Goal: Task Accomplishment & Management: Use online tool/utility

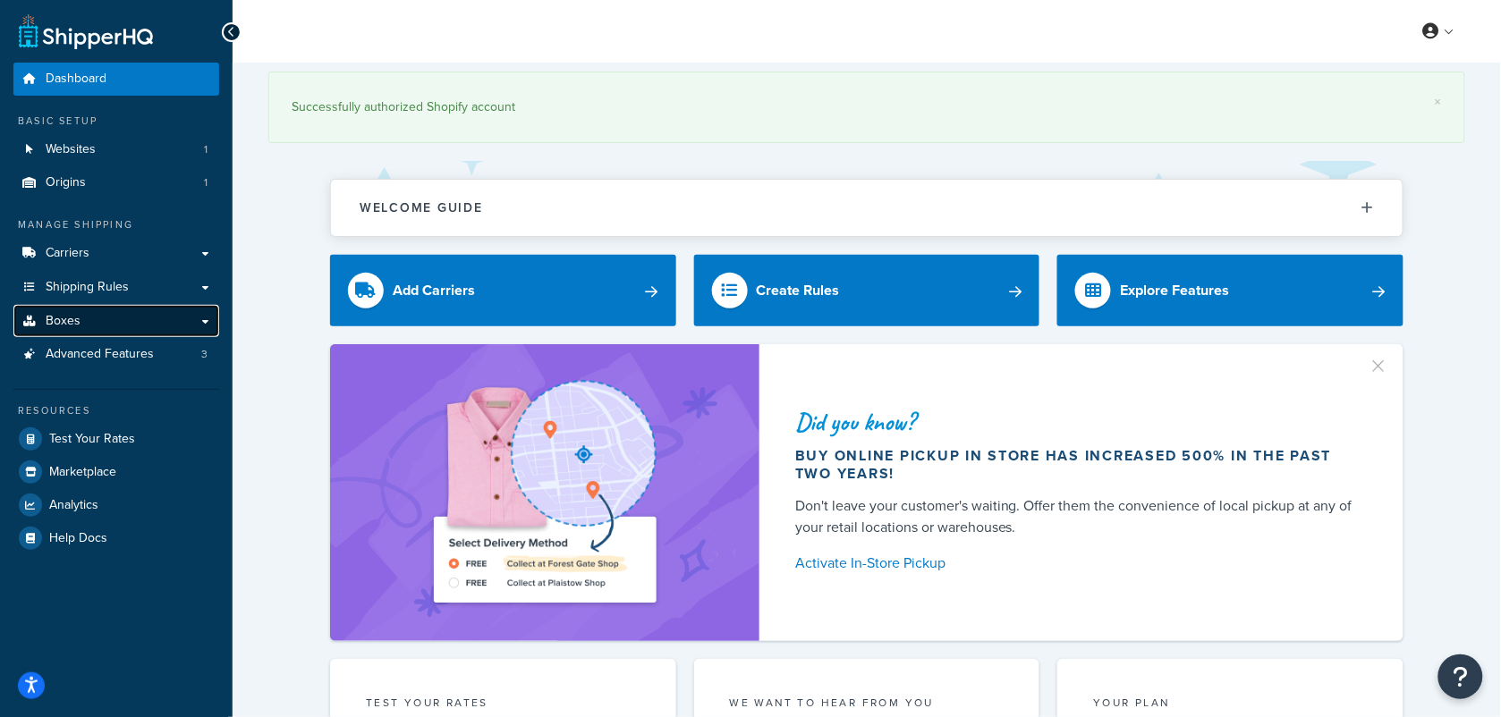
click at [125, 331] on link "Boxes" at bounding box center [116, 321] width 206 height 33
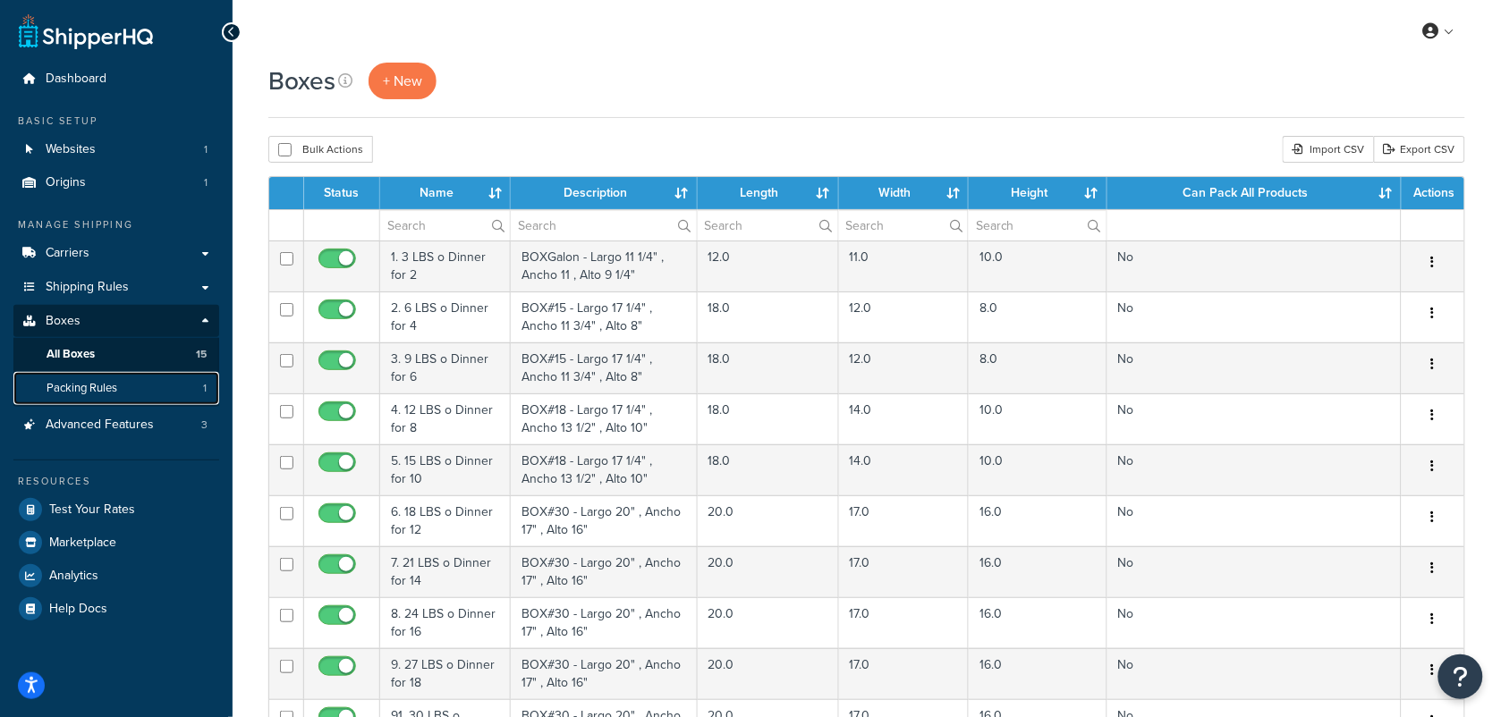
click at [110, 391] on span "Packing Rules" at bounding box center [82, 388] width 71 height 15
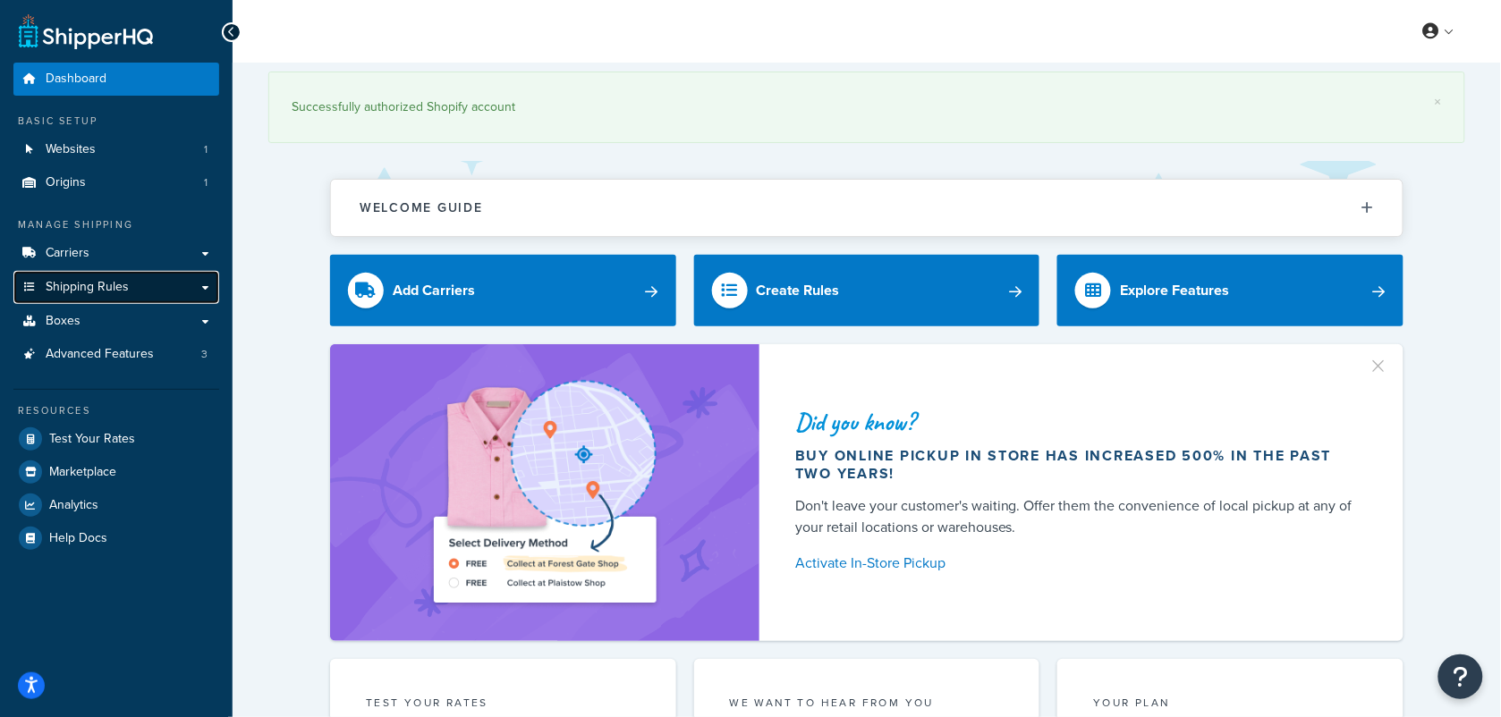
click at [150, 284] on link "Shipping Rules" at bounding box center [116, 287] width 206 height 33
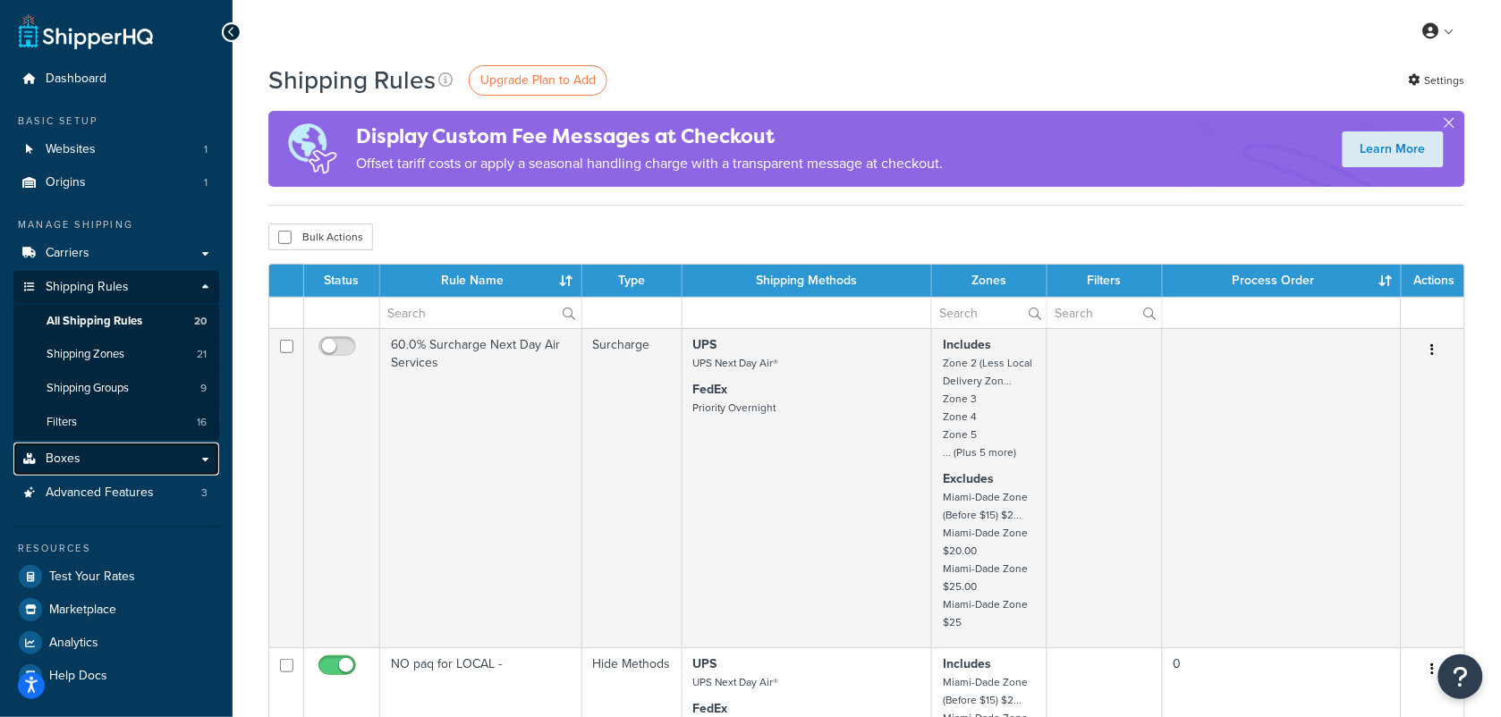
click at [82, 456] on link "Boxes" at bounding box center [116, 459] width 206 height 33
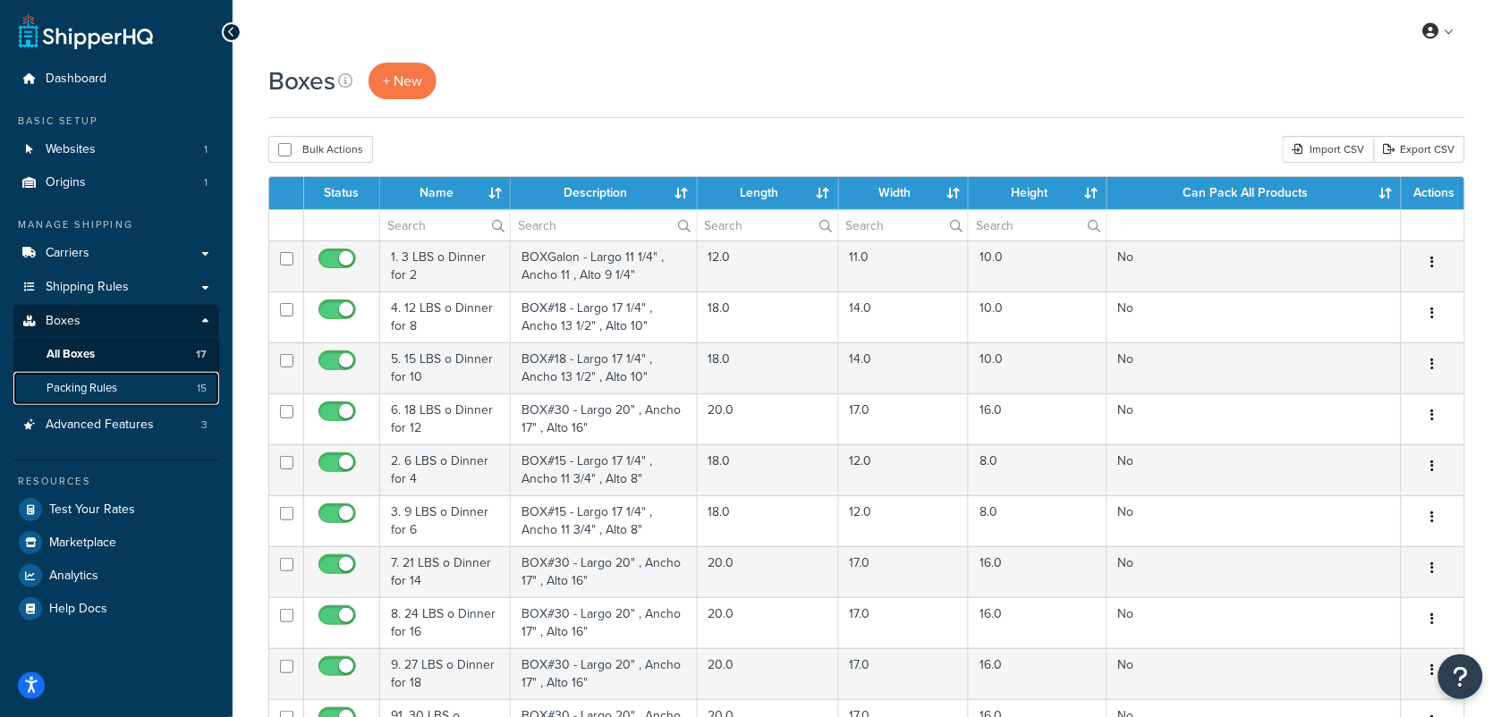
click at [98, 385] on span "Packing Rules" at bounding box center [82, 388] width 71 height 15
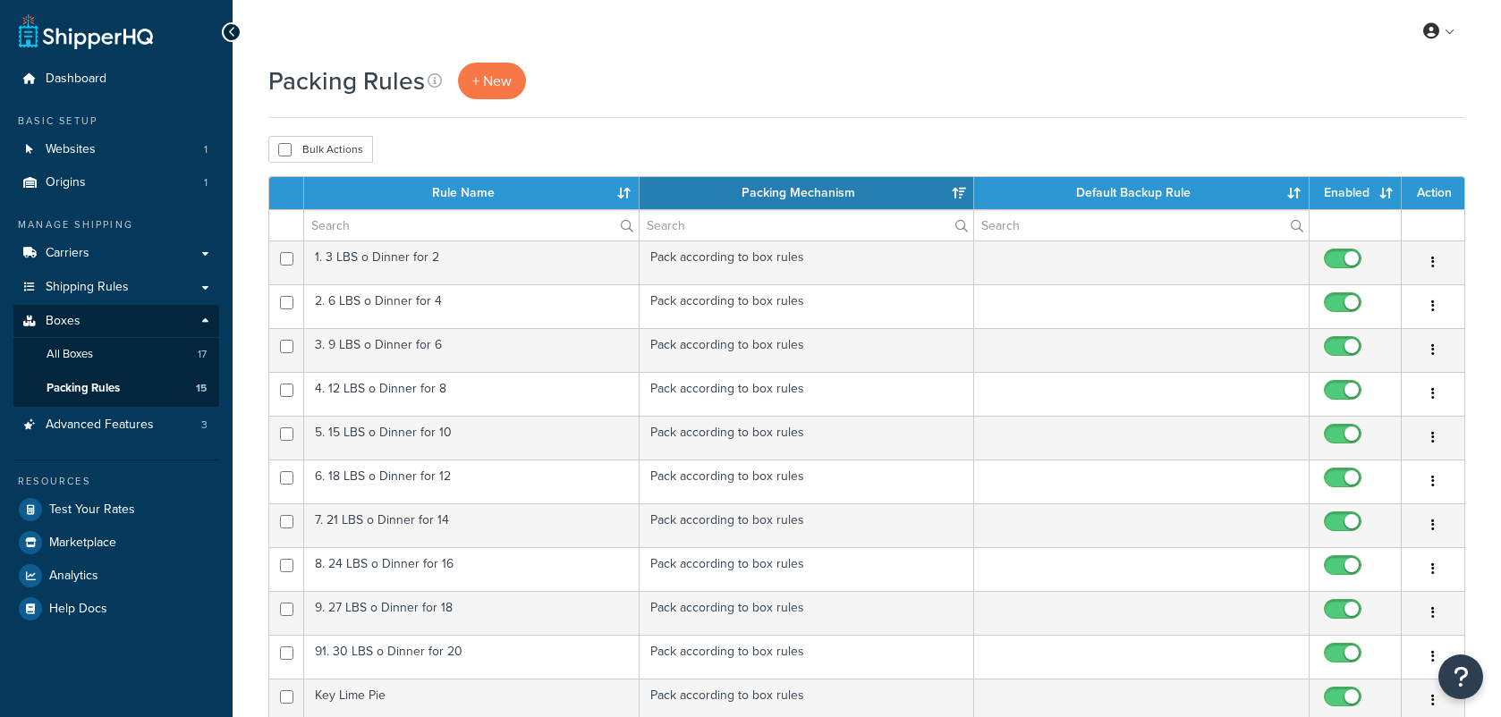
select select "15"
click at [286, 149] on input "checkbox" at bounding box center [284, 149] width 13 height 13
checkbox input "true"
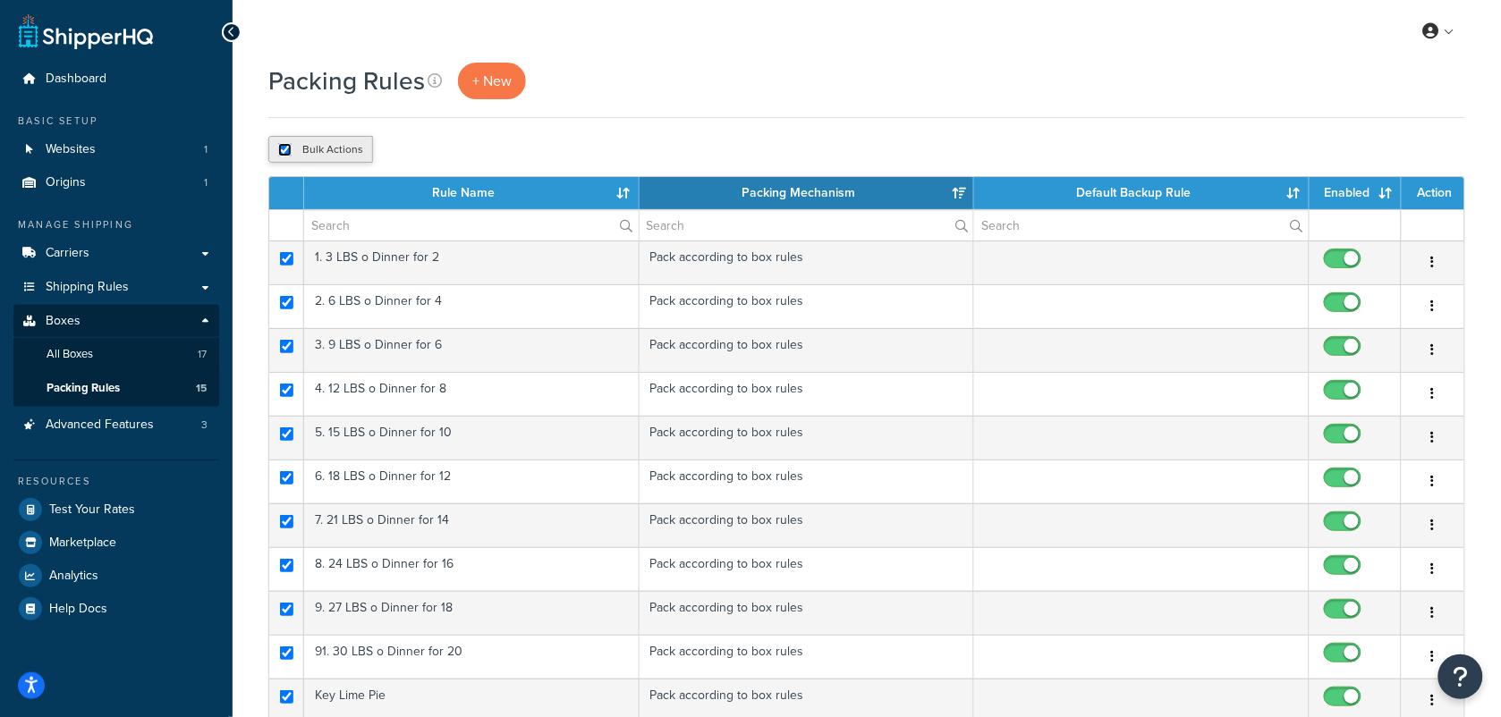
checkbox input "true"
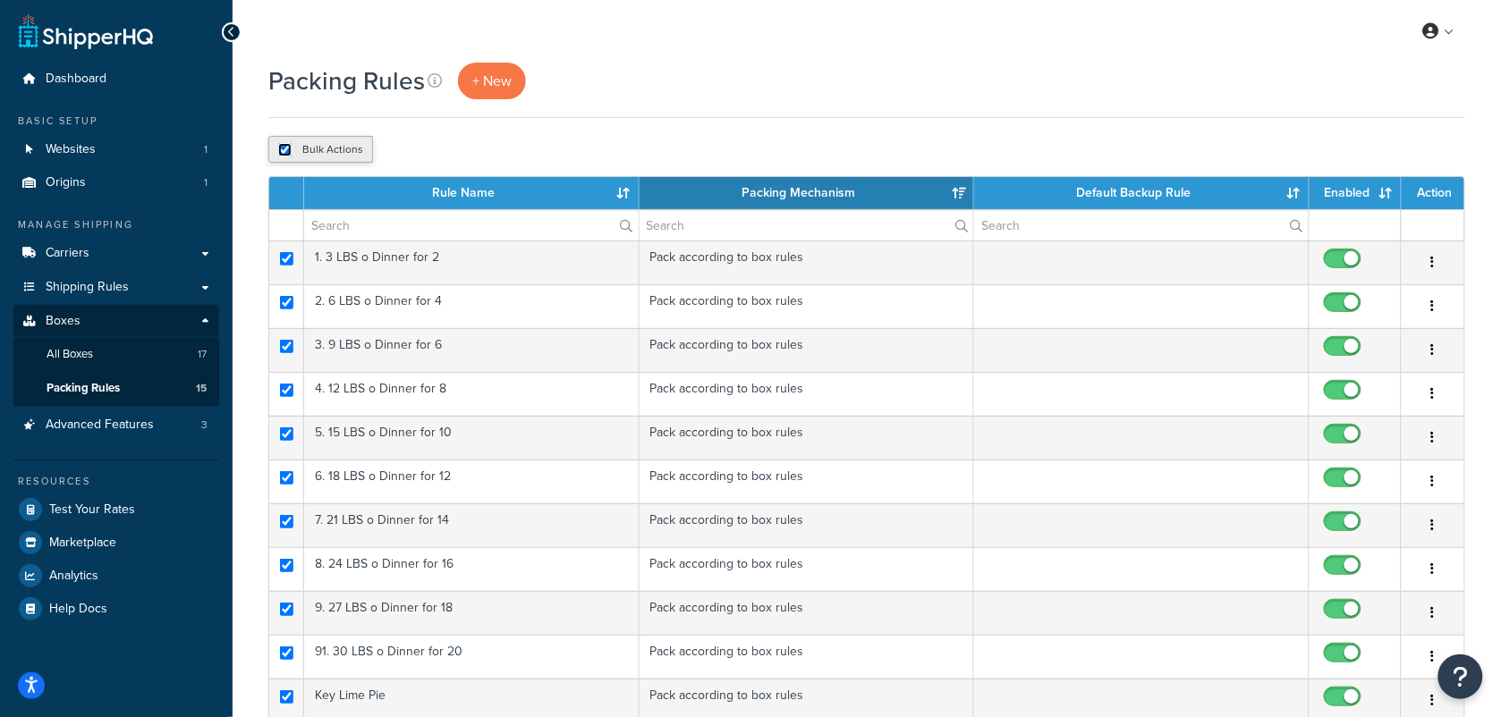
checkbox input "true"
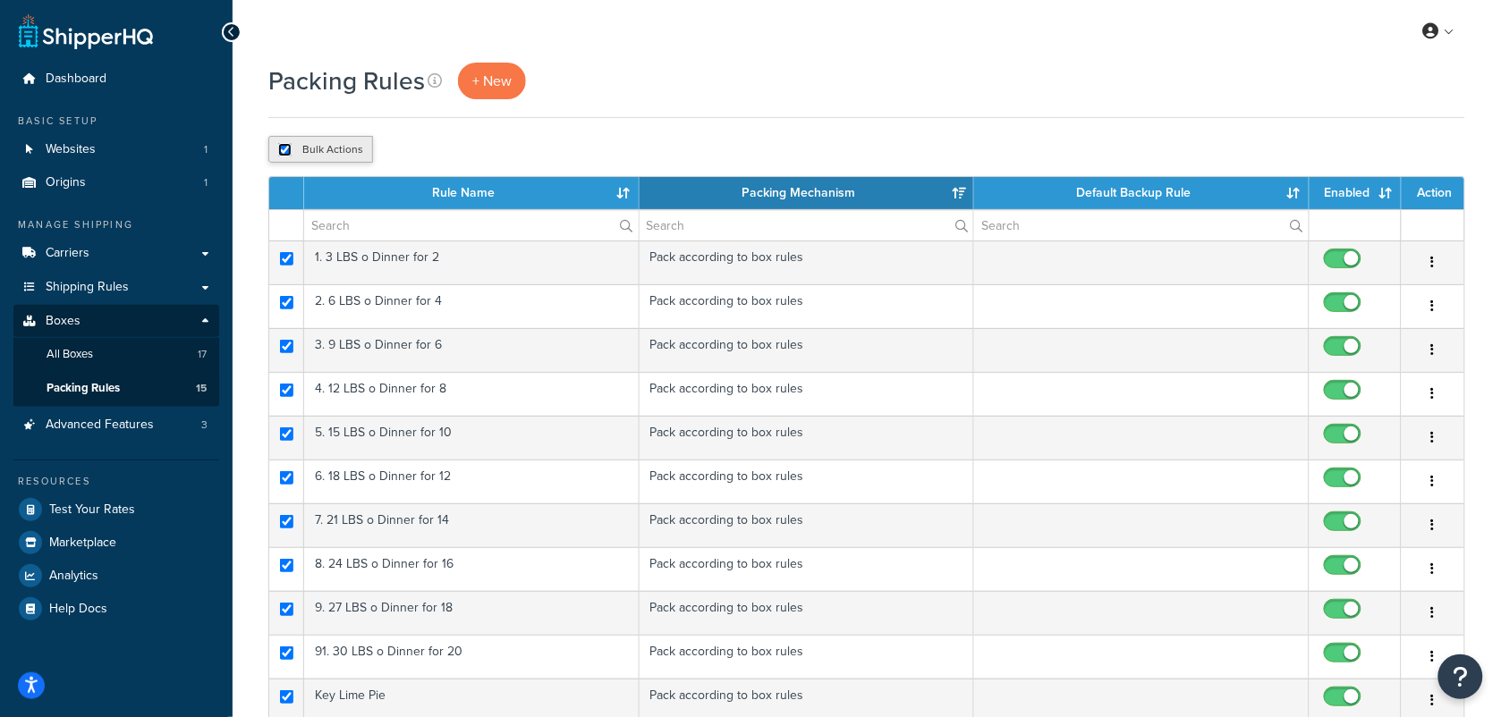
checkbox input "true"
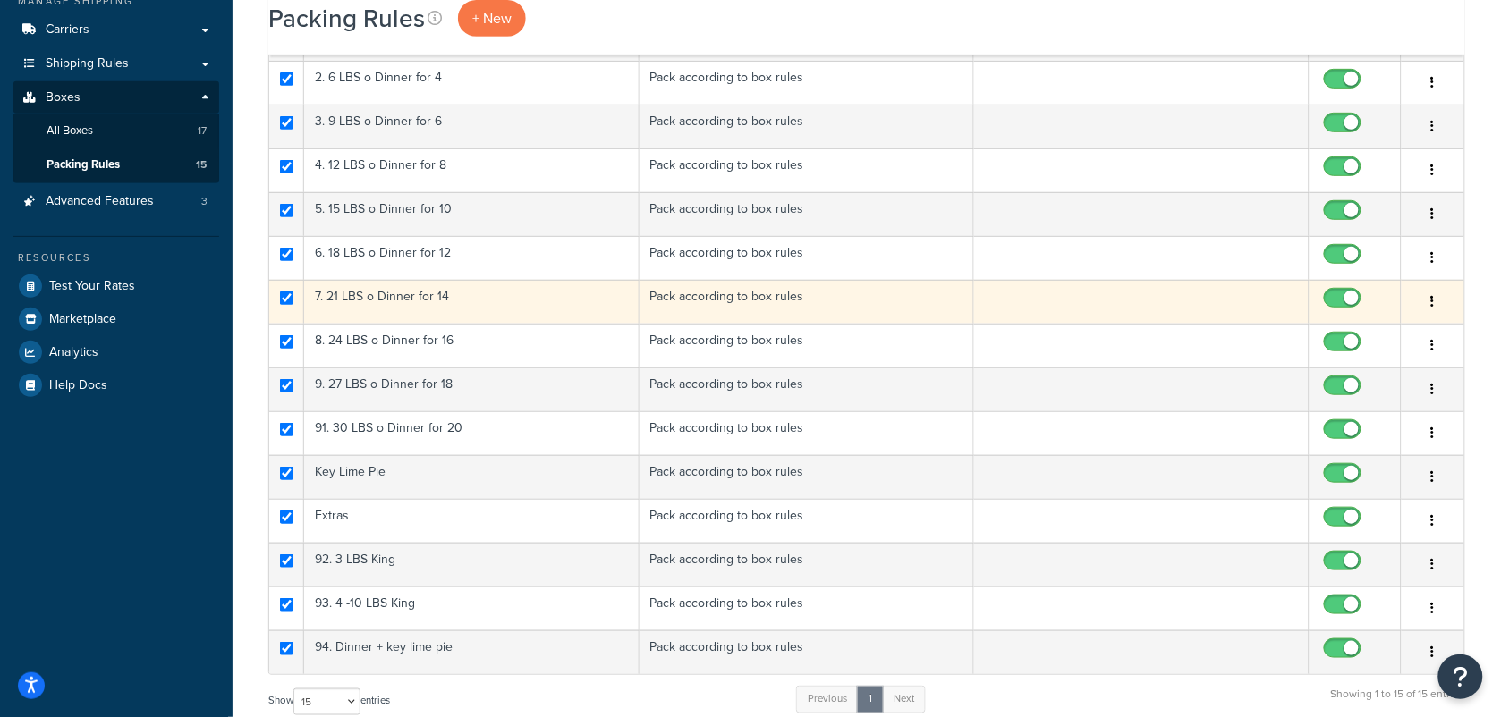
scroll to position [447, 0]
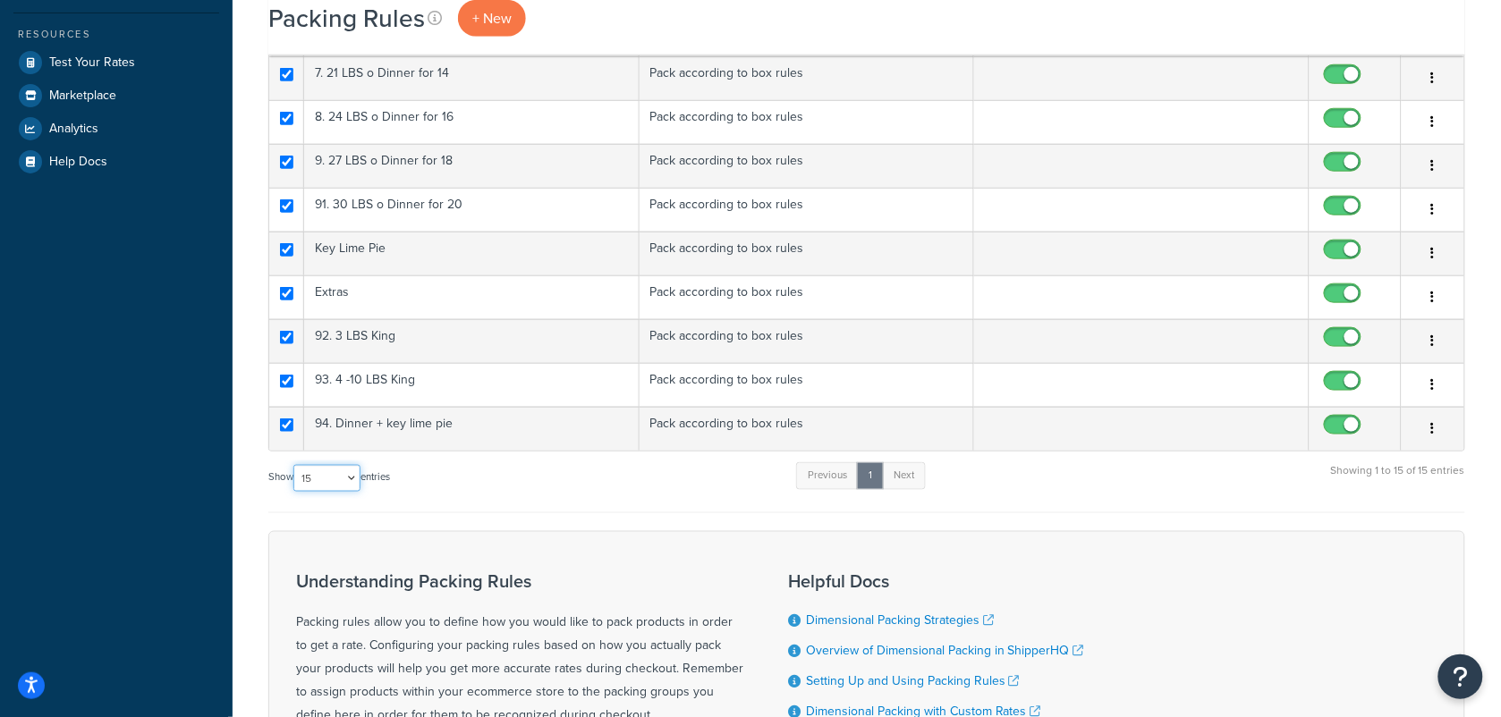
click at [359, 483] on select "10 15 25 50 100" at bounding box center [326, 478] width 67 height 27
select select "100"
click at [295, 470] on select "10 15 25 50 100" at bounding box center [326, 478] width 67 height 27
checkbox input "false"
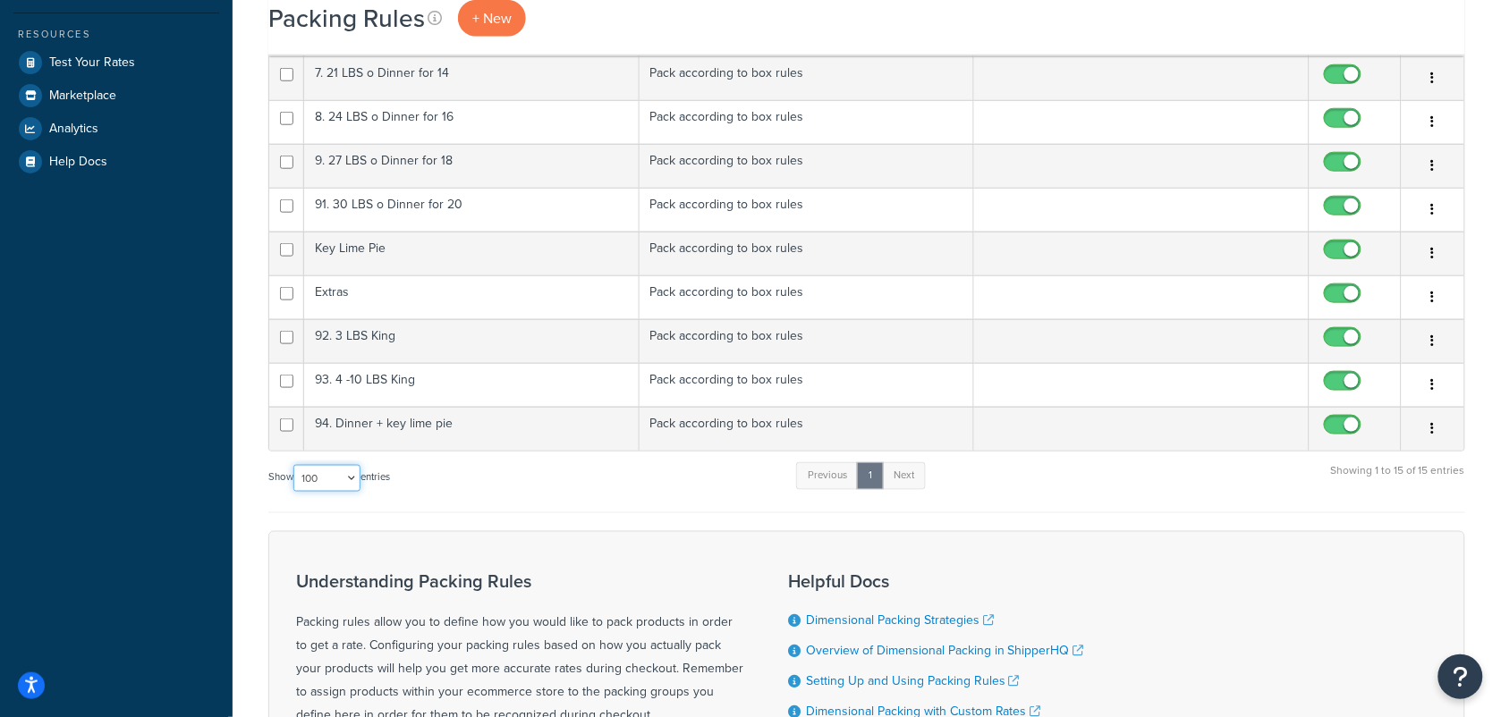
checkbox input "false"
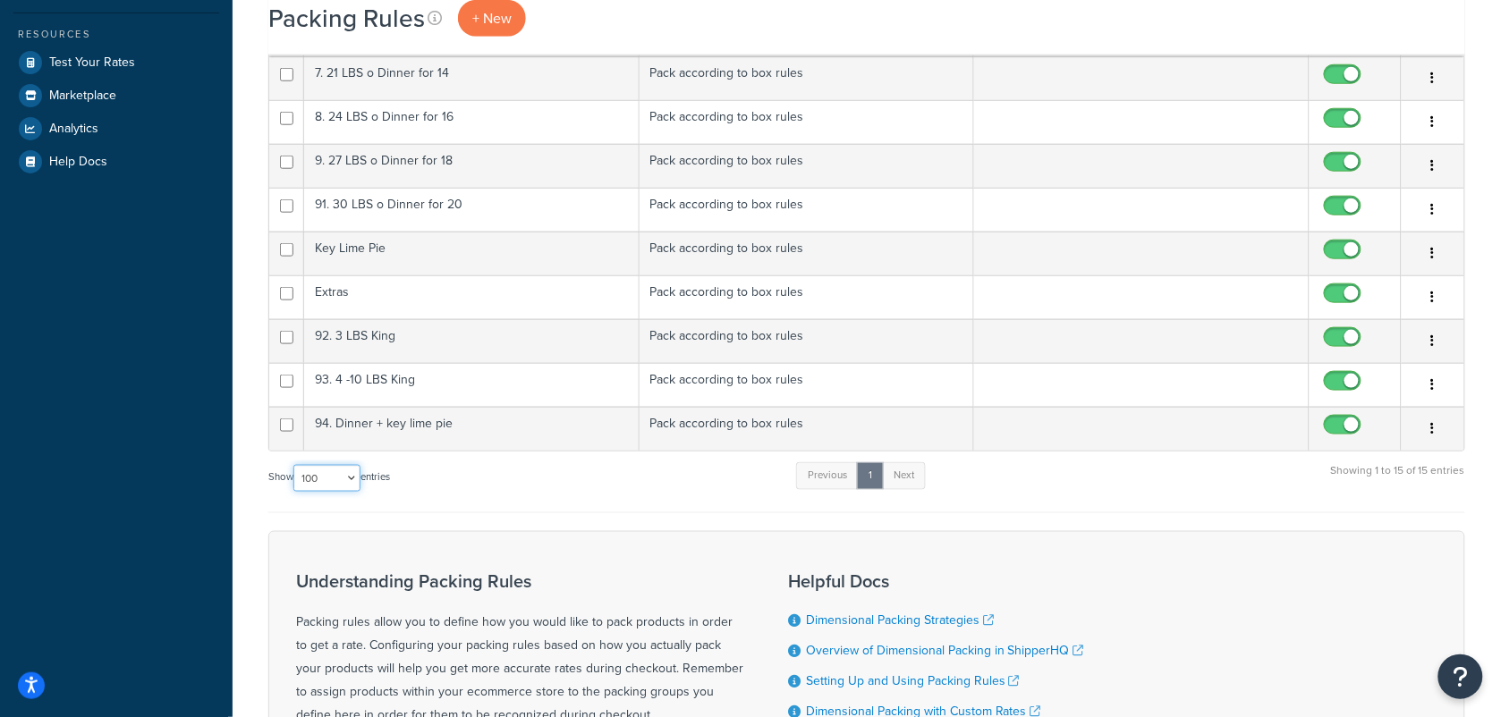
checkbox input "false"
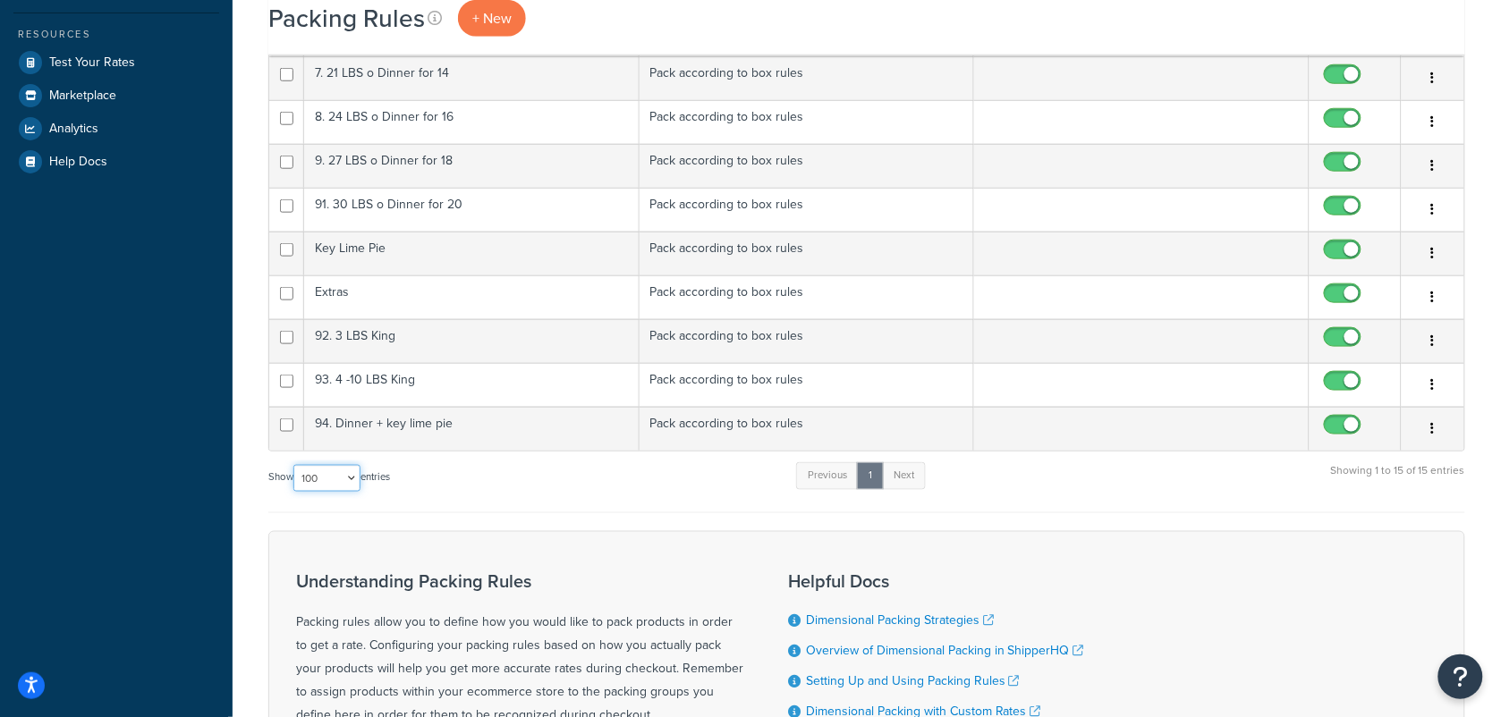
checkbox input "false"
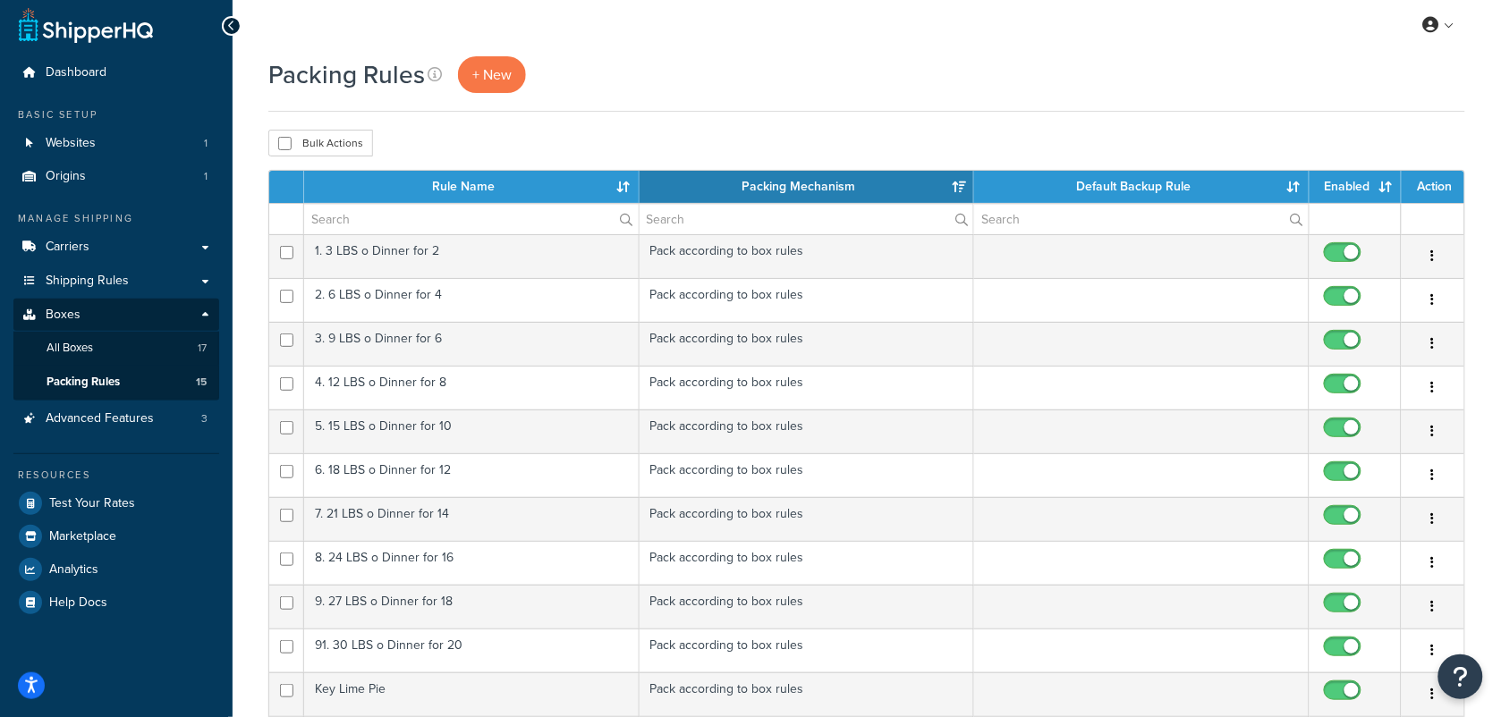
scroll to position [0, 0]
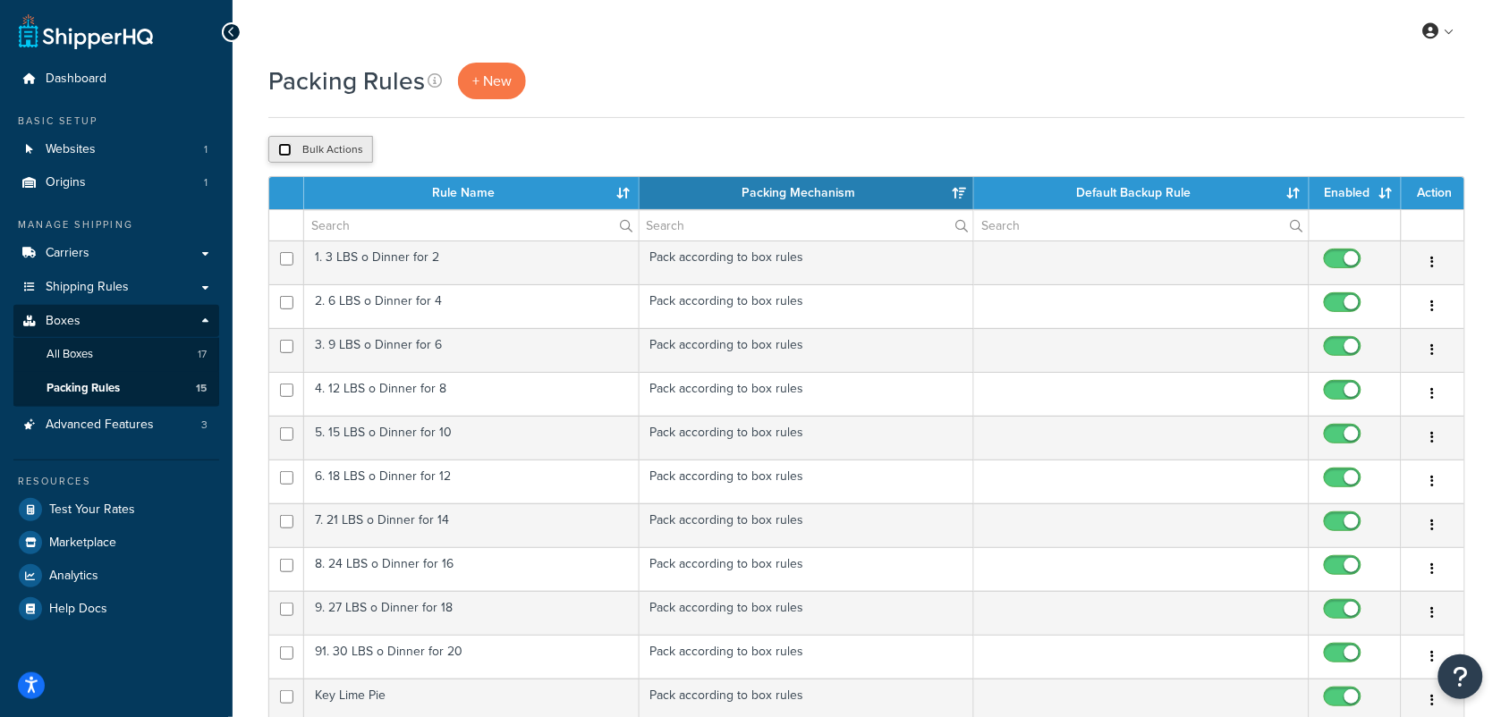
click at [286, 150] on input "checkbox" at bounding box center [284, 149] width 13 height 13
checkbox input "true"
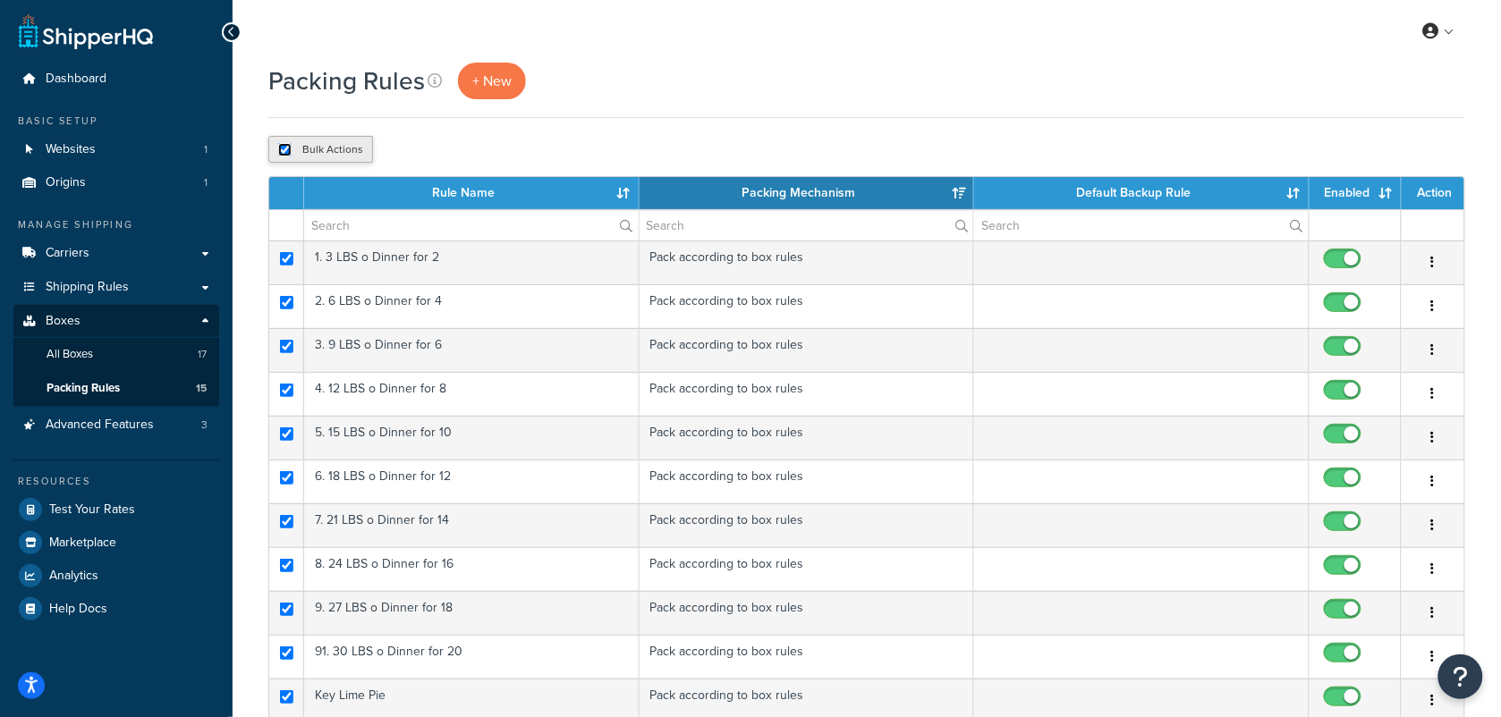
checkbox input "true"
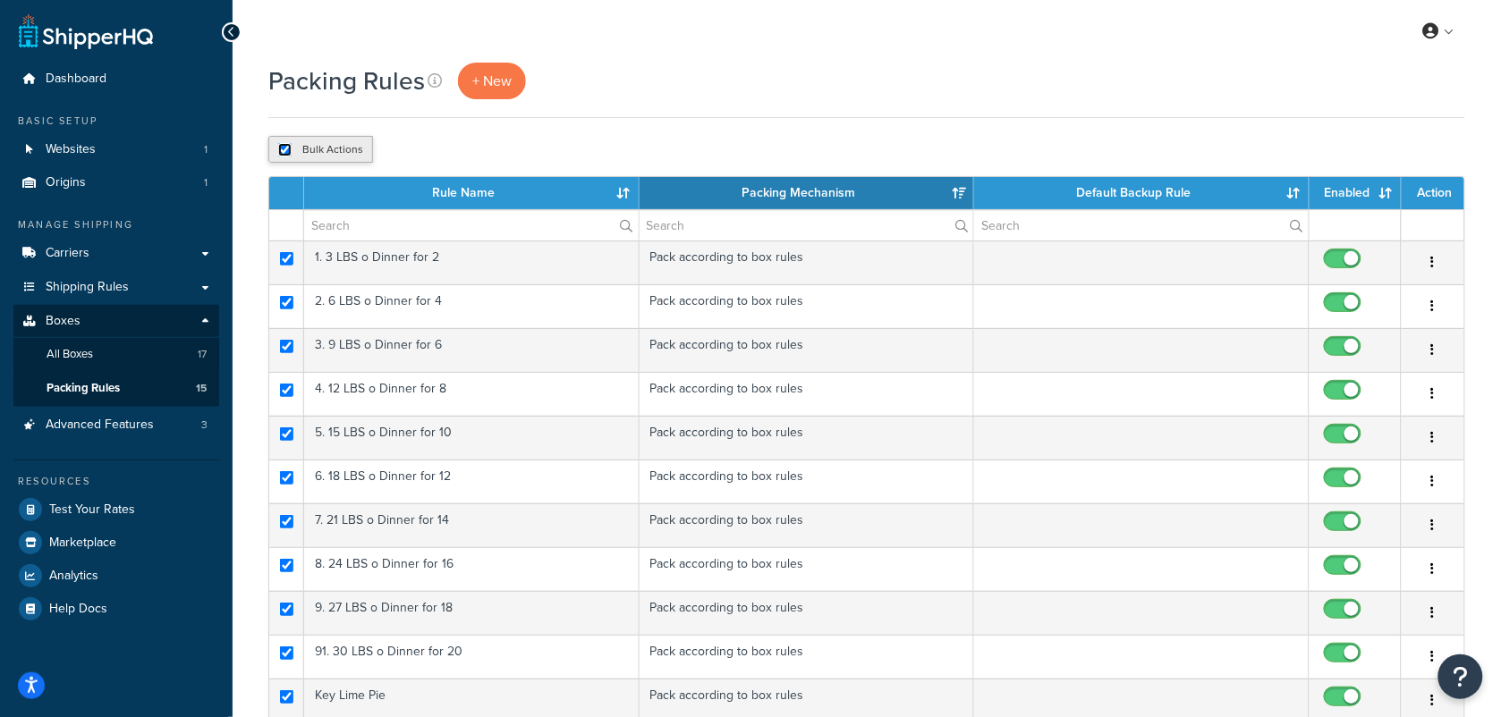
checkbox input "true"
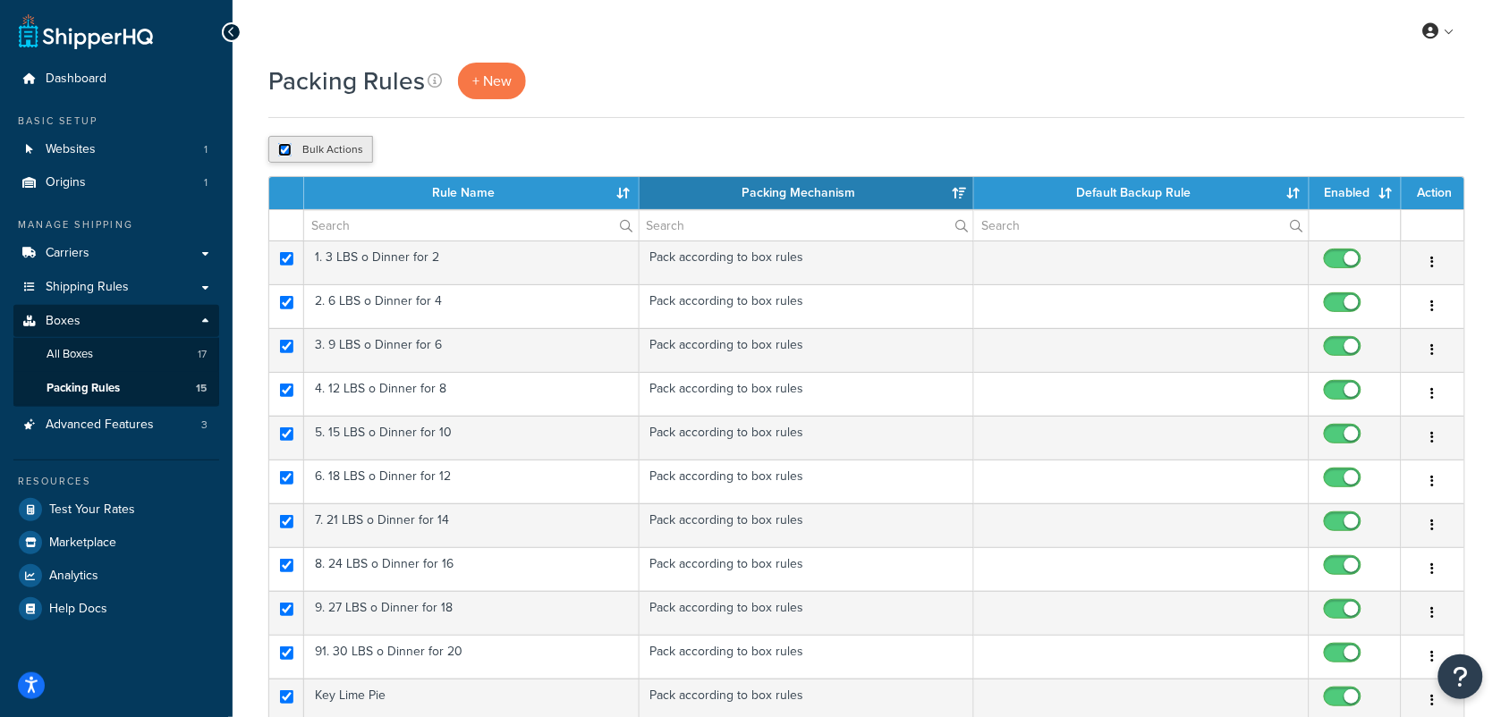
checkbox input "true"
click at [430, 81] on icon at bounding box center [435, 80] width 14 height 14
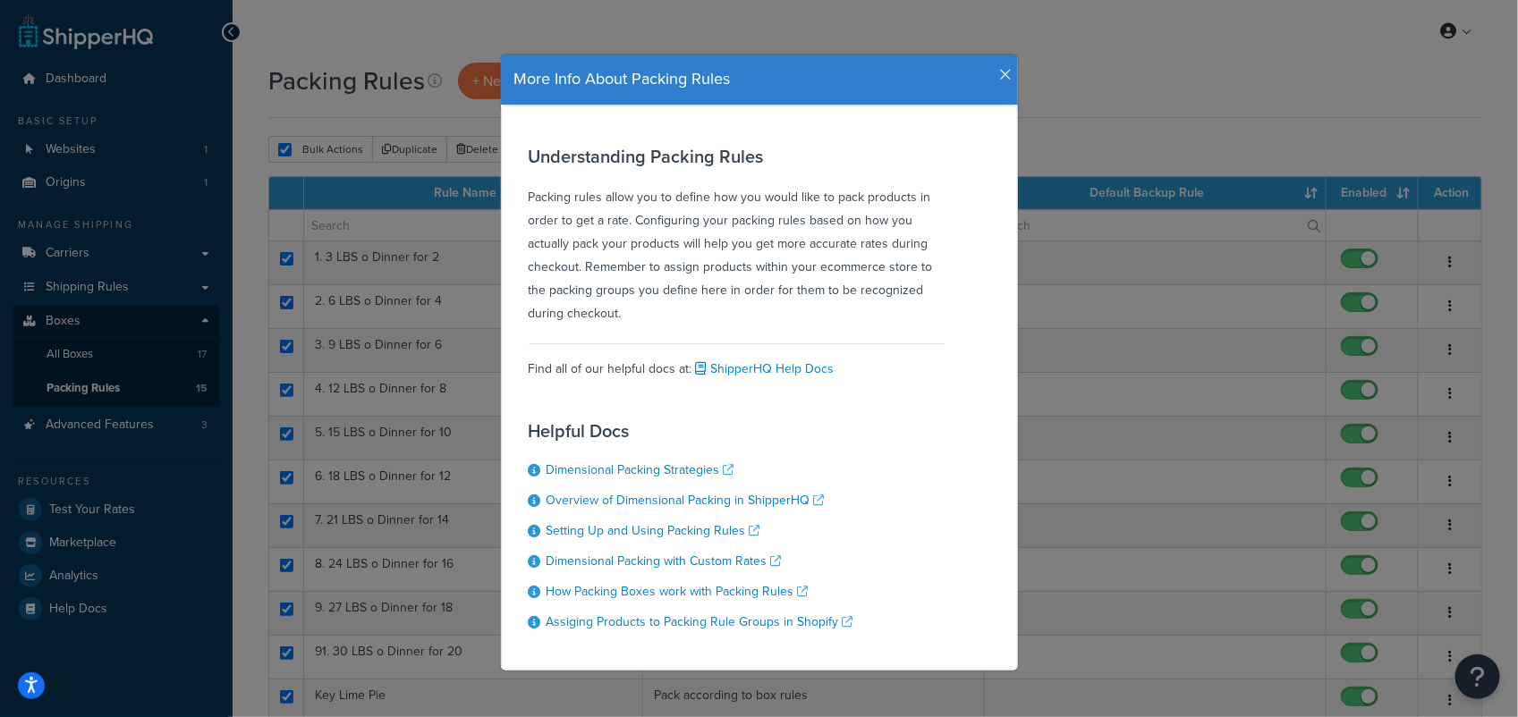
click at [1000, 69] on icon "button" at bounding box center [1006, 75] width 13 height 16
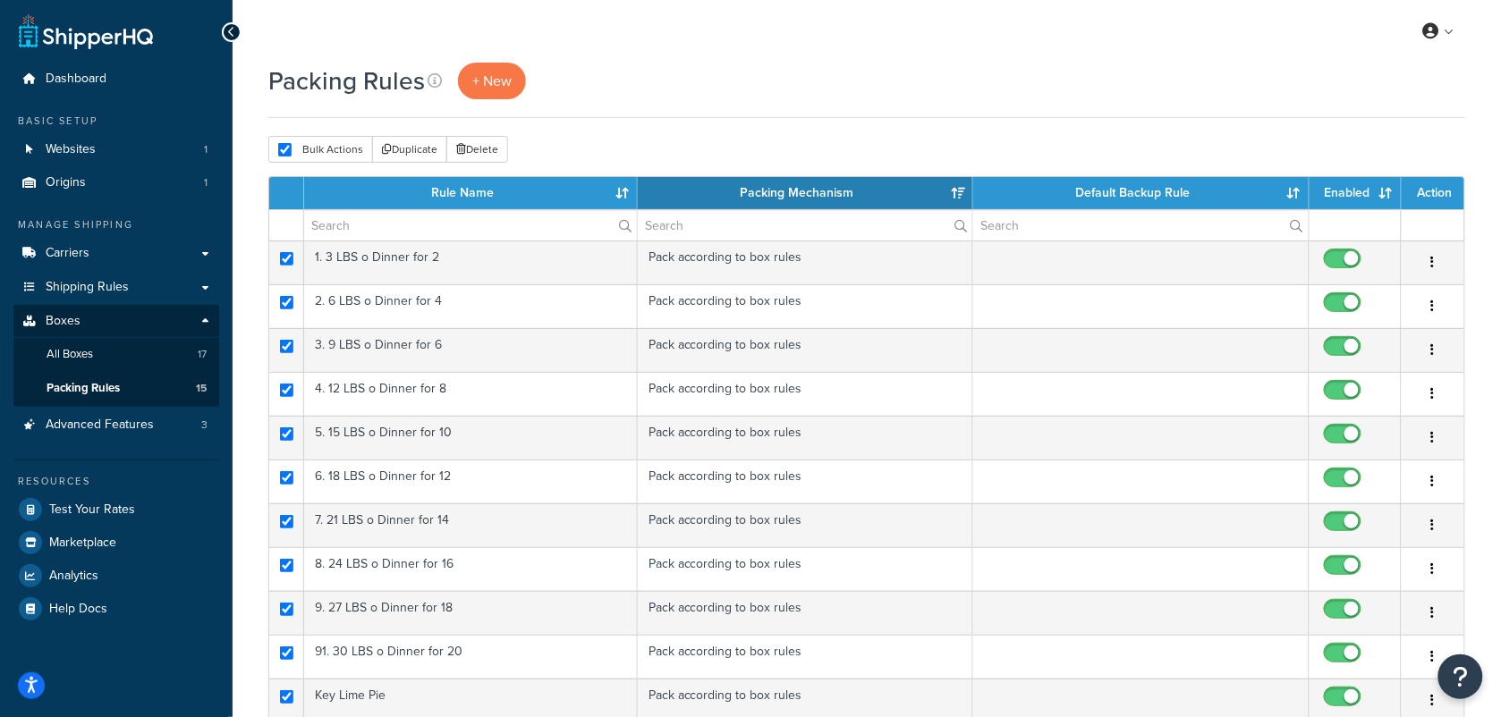
drag, startPoint x: 283, startPoint y: 152, endPoint x: 991, endPoint y: 21, distance: 720.6
click at [991, 21] on div "My Profile Billing Global Settings Contact Us Logout" at bounding box center [867, 31] width 1269 height 63
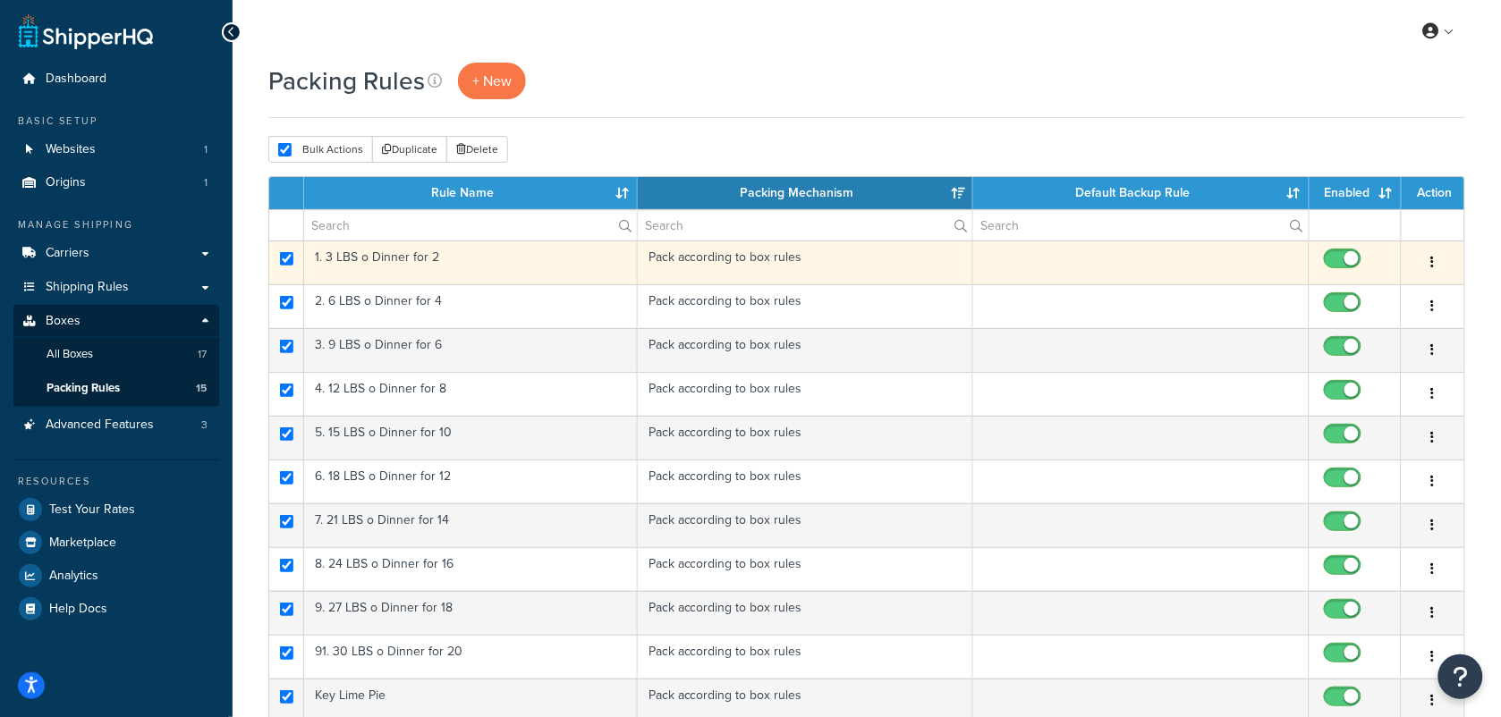
click at [1440, 259] on button "button" at bounding box center [1433, 263] width 25 height 29
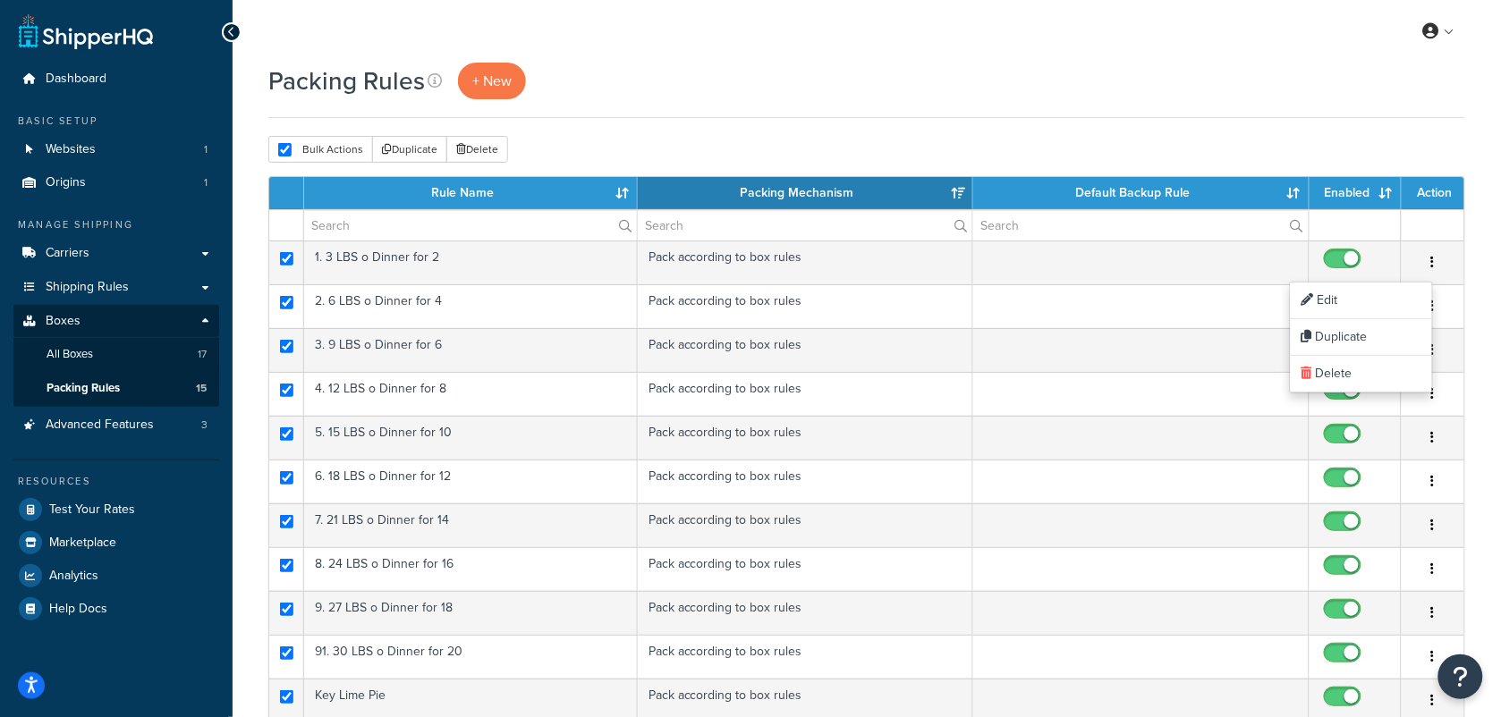
click at [1070, 140] on div "Bulk Actions Duplicate Delete" at bounding box center [866, 149] width 1197 height 27
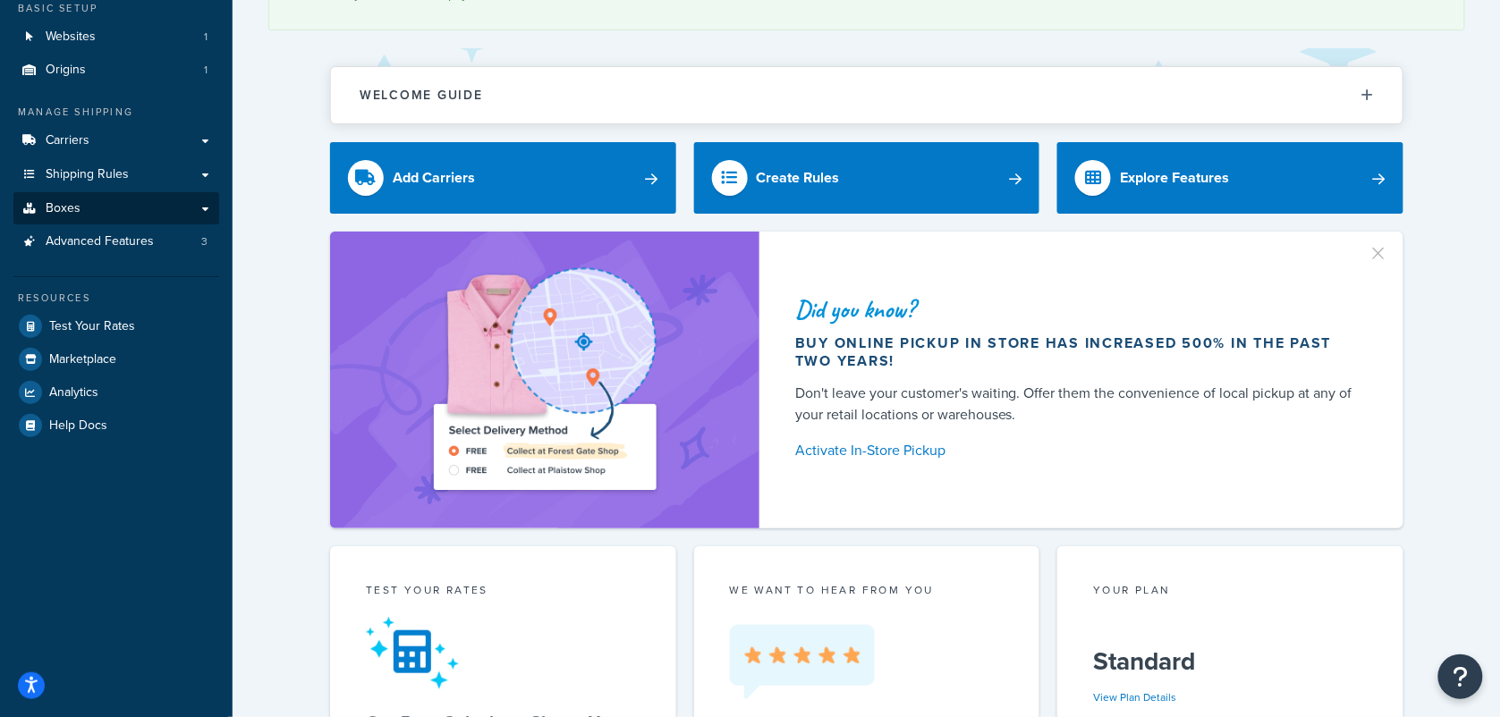
scroll to position [112, 0]
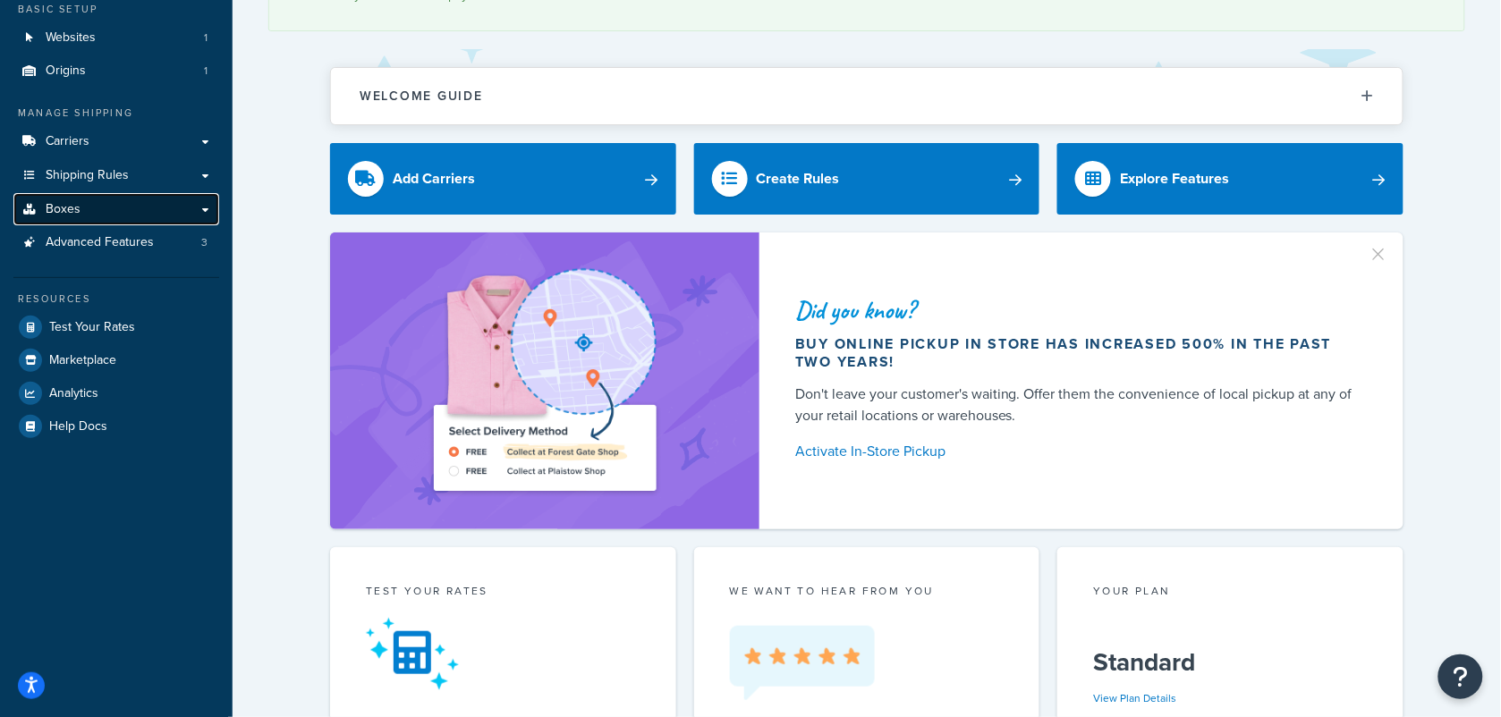
click at [99, 203] on link "Boxes" at bounding box center [116, 209] width 206 height 33
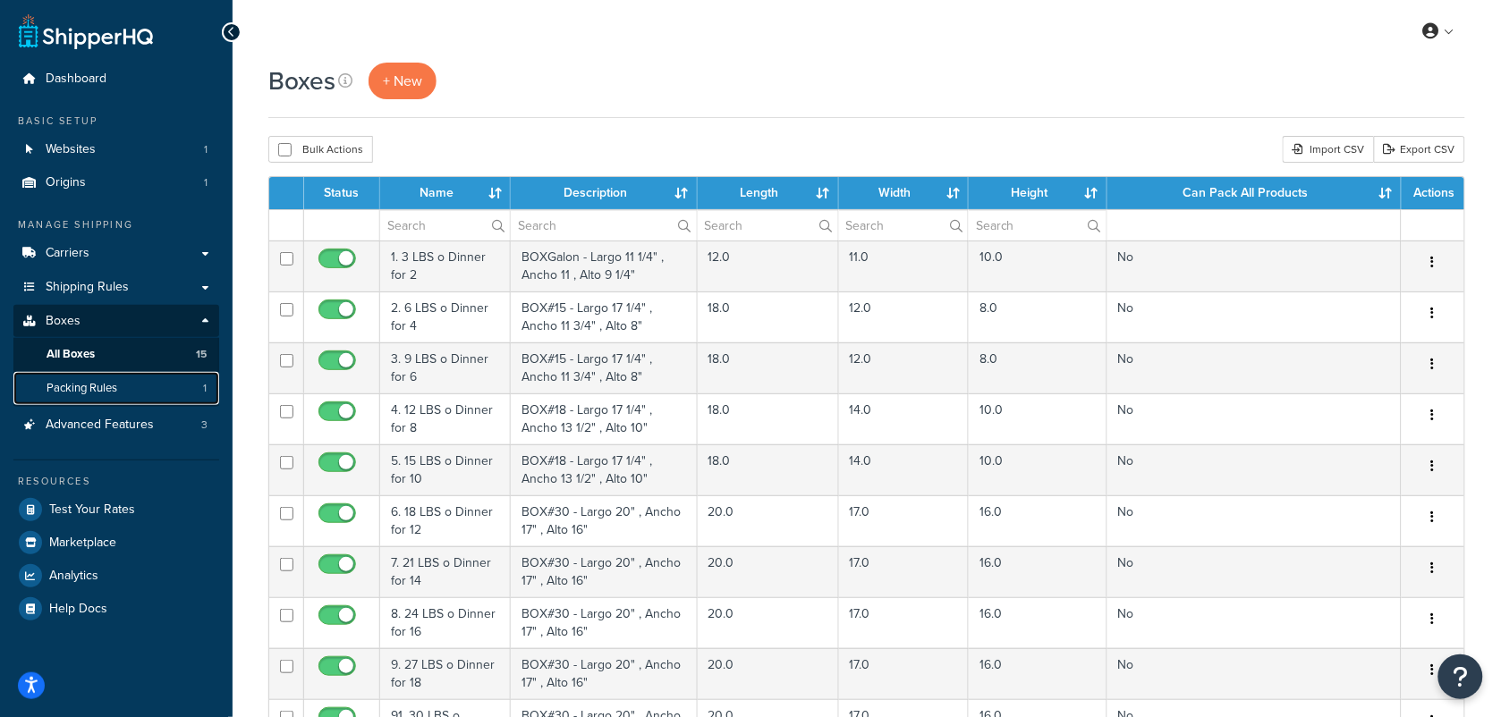
click at [148, 389] on link "Packing Rules 1" at bounding box center [116, 388] width 206 height 33
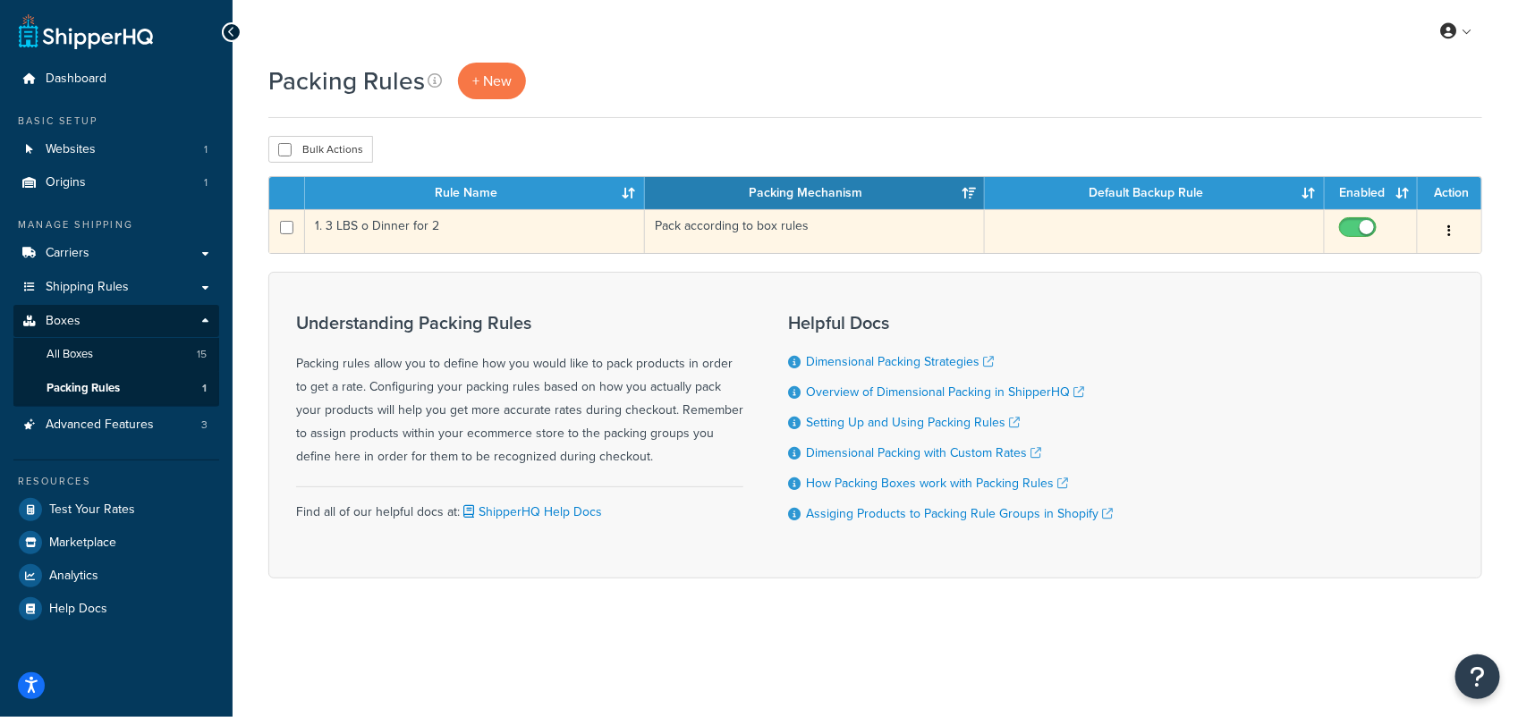
click at [498, 237] on td "1. 3 LBS o Dinner for 2" at bounding box center [475, 231] width 340 height 44
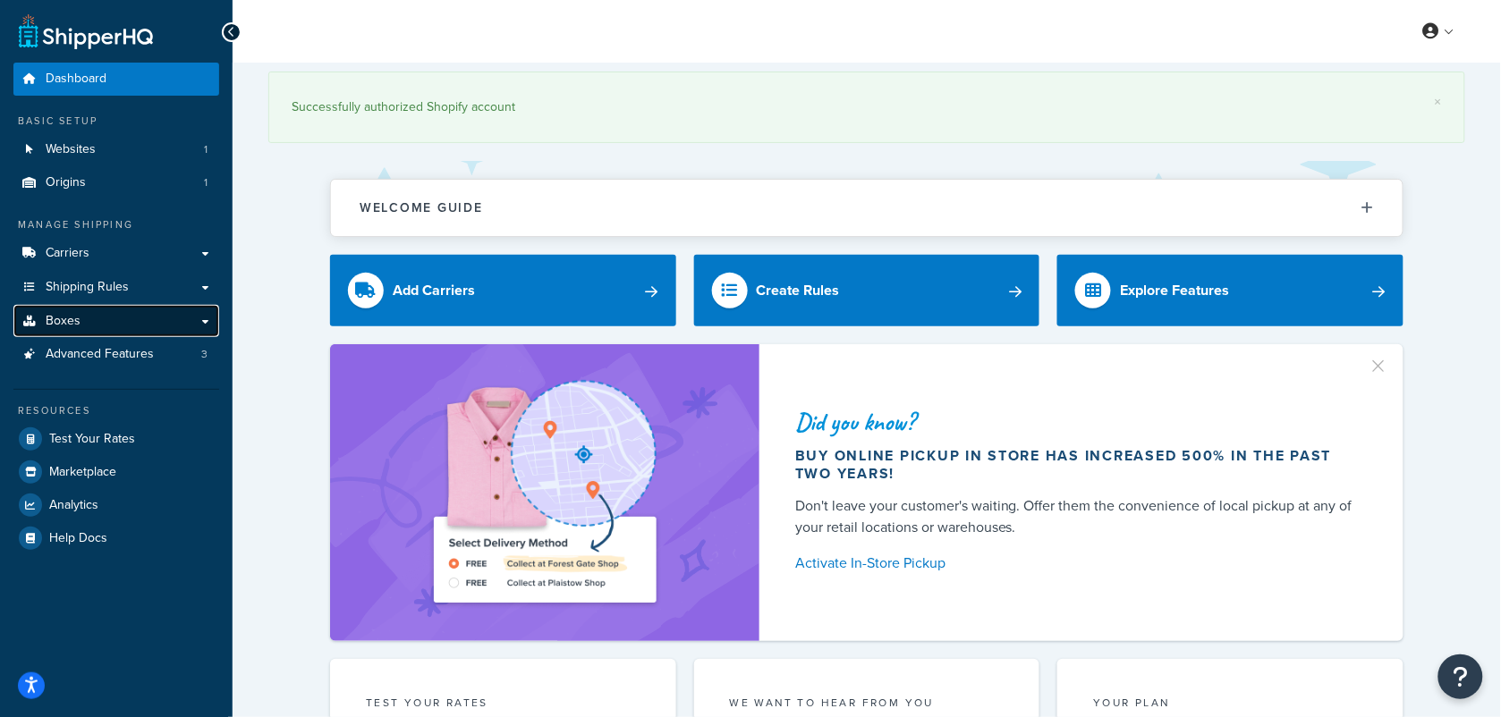
click at [82, 316] on link "Boxes" at bounding box center [116, 321] width 206 height 33
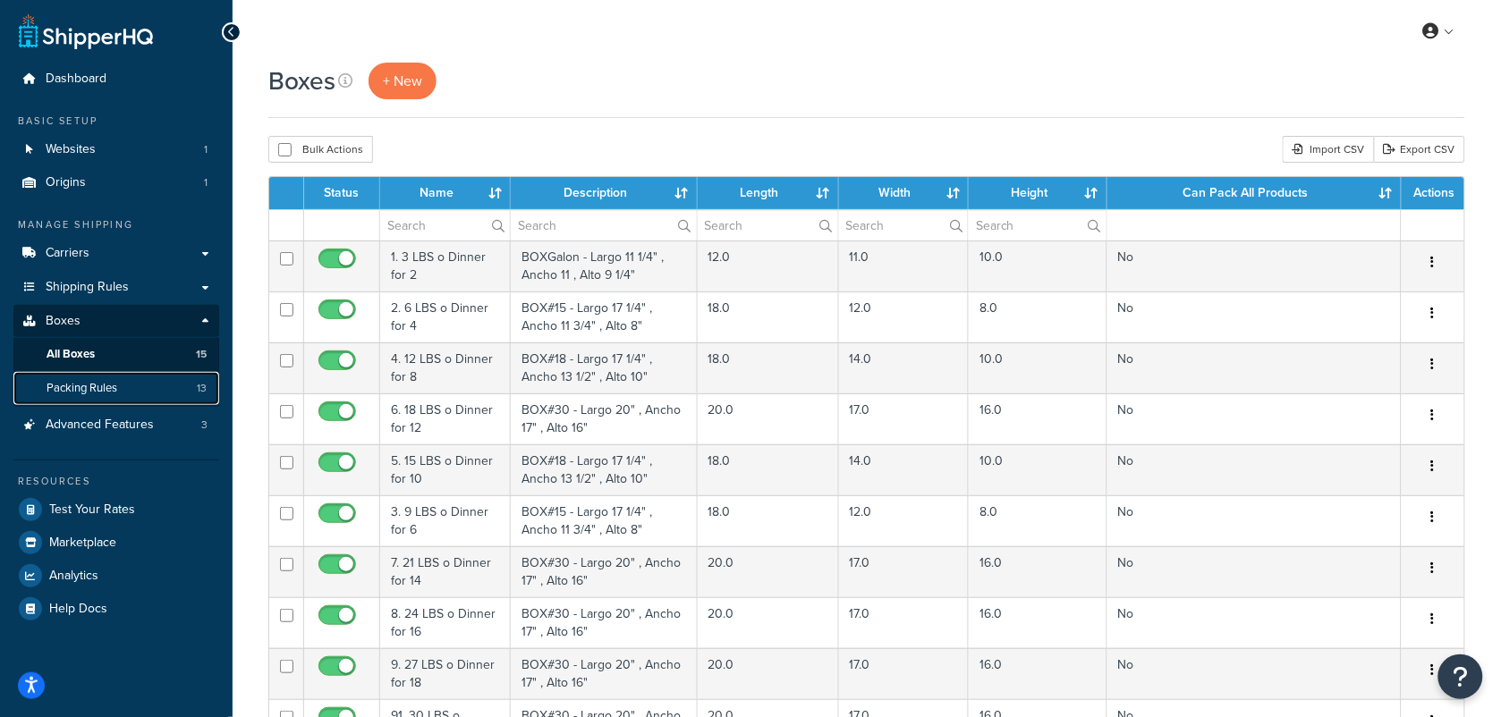
click at [96, 391] on span "Packing Rules" at bounding box center [82, 388] width 71 height 15
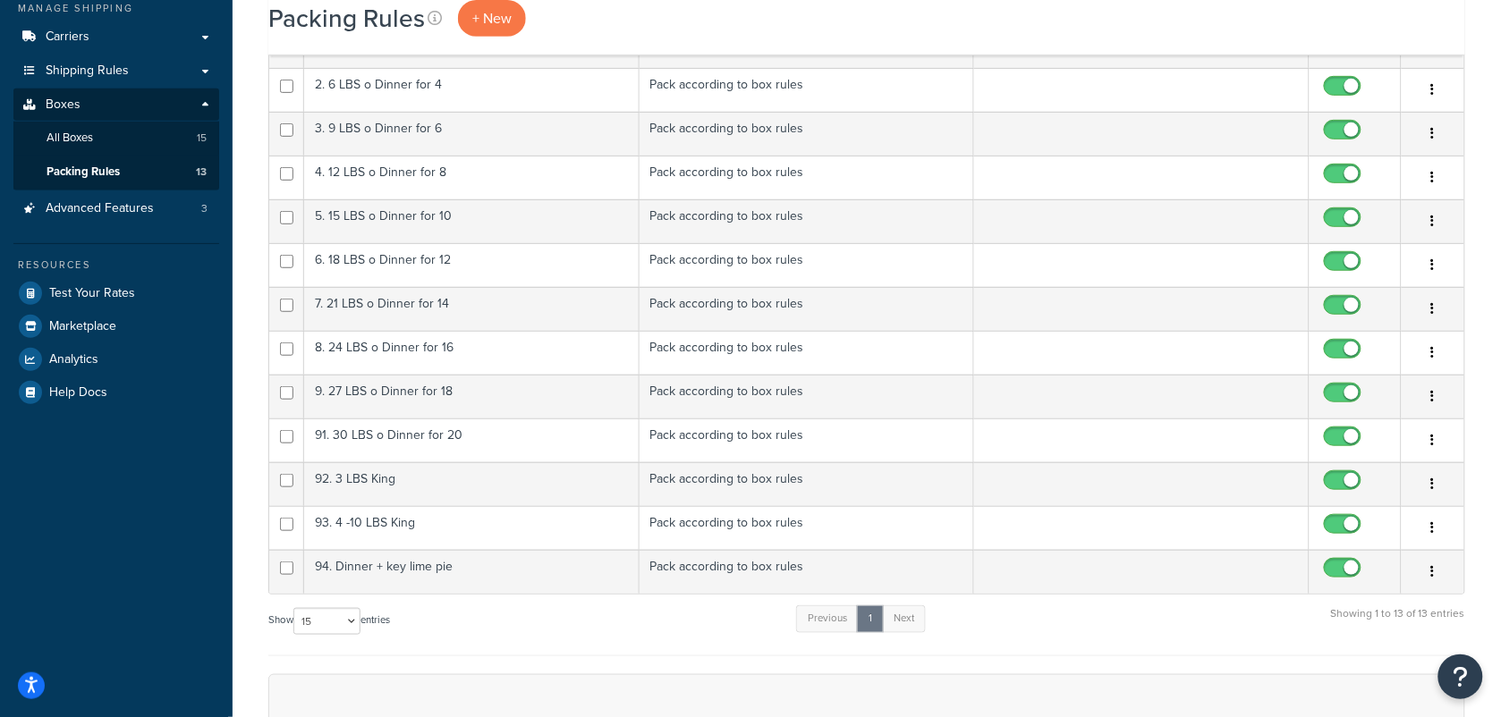
scroll to position [224, 0]
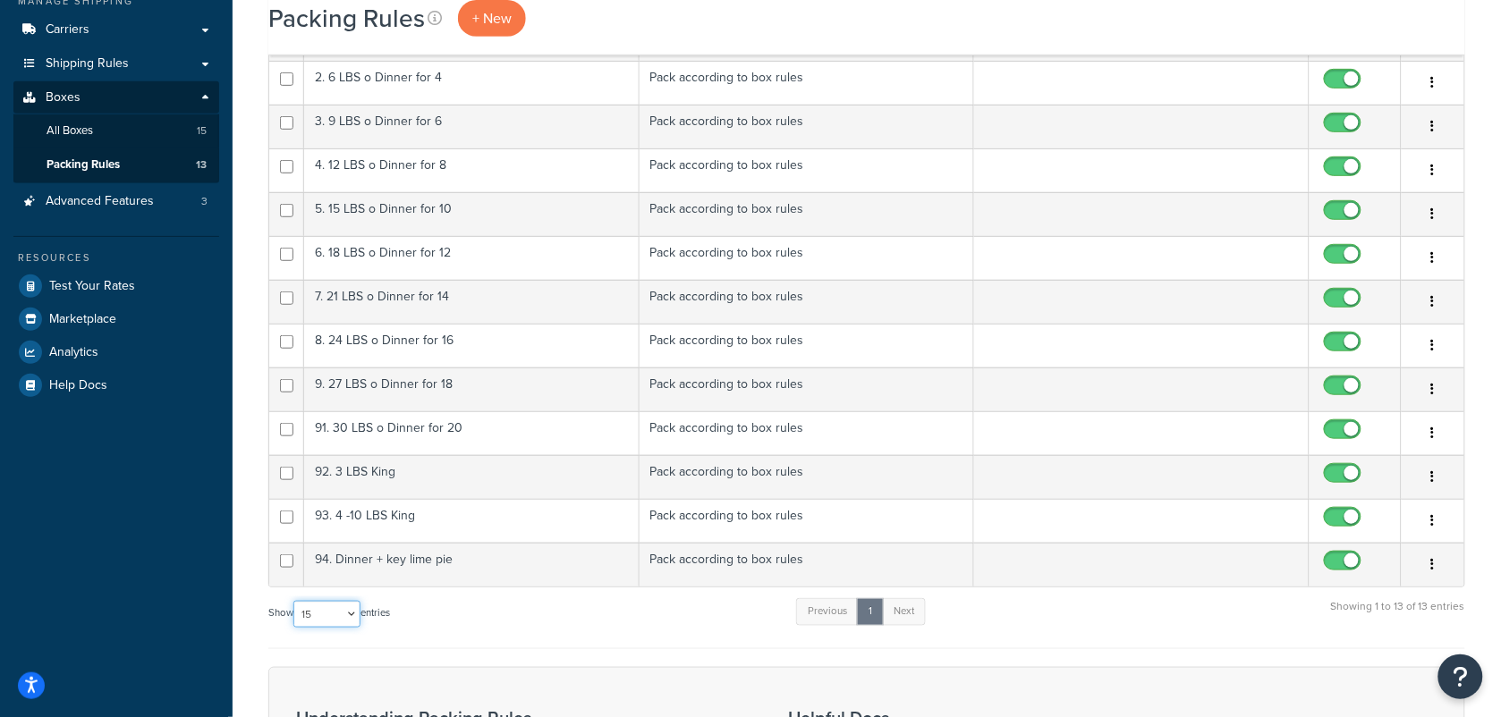
click at [361, 615] on select "10 15 25 50 100" at bounding box center [326, 614] width 67 height 27
select select "100"
click at [295, 606] on select "10 15 25 50 100" at bounding box center [326, 614] width 67 height 27
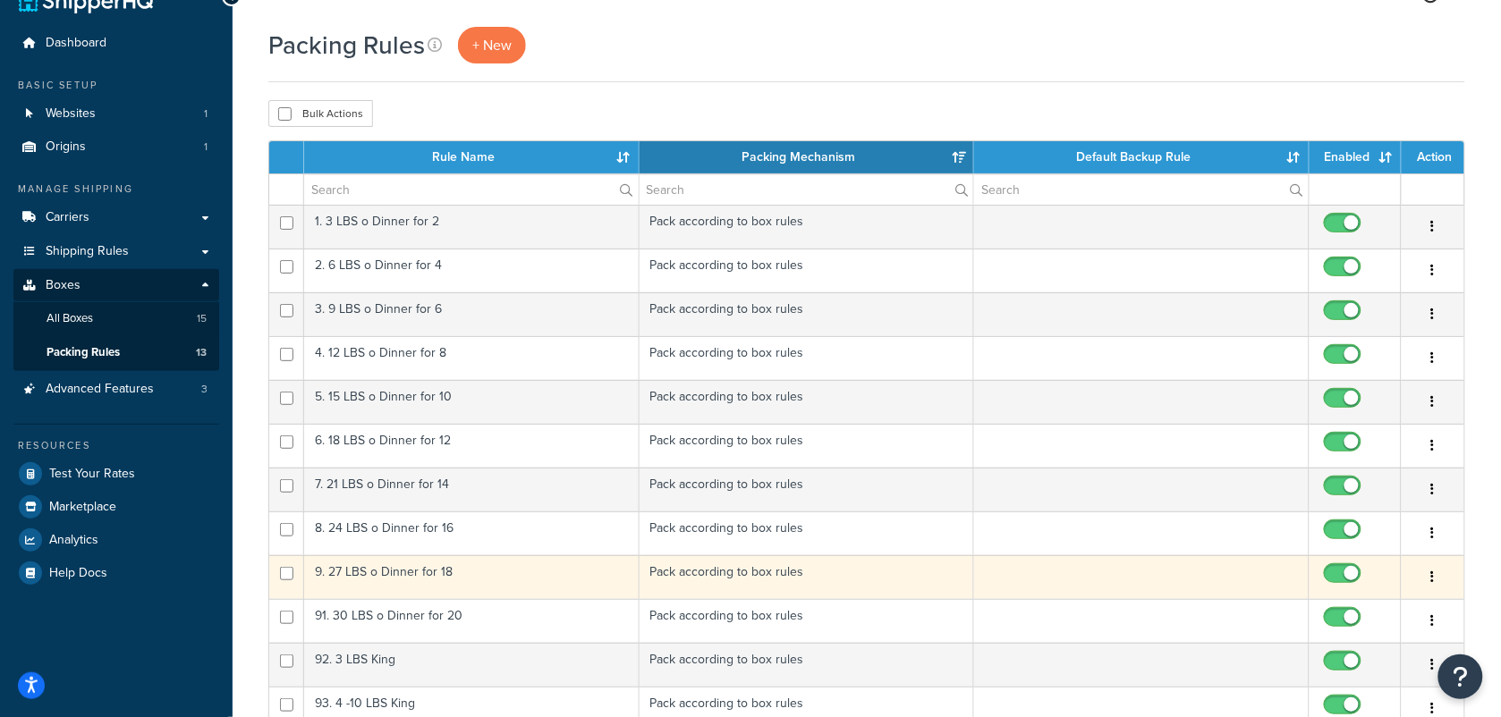
scroll to position [0, 0]
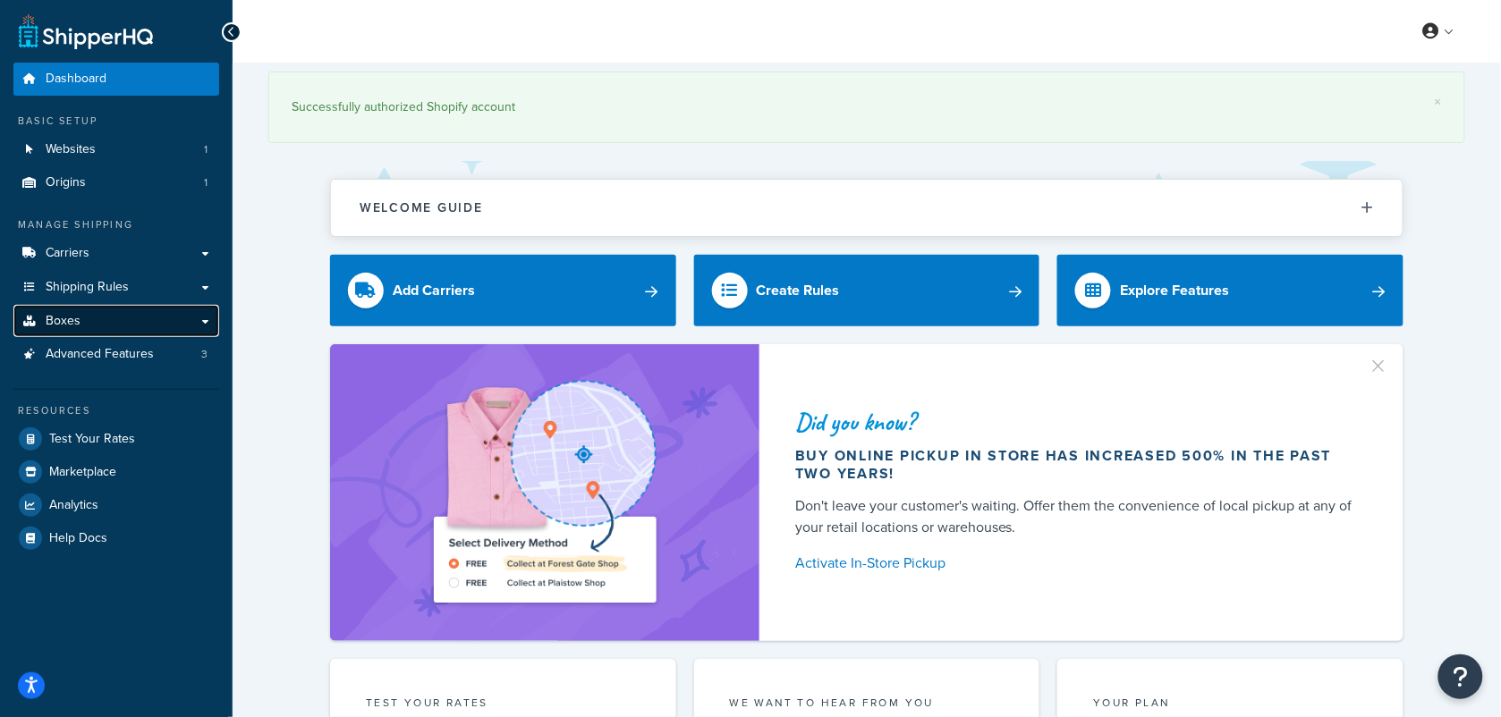
click at [81, 320] on link "Boxes" at bounding box center [116, 321] width 206 height 33
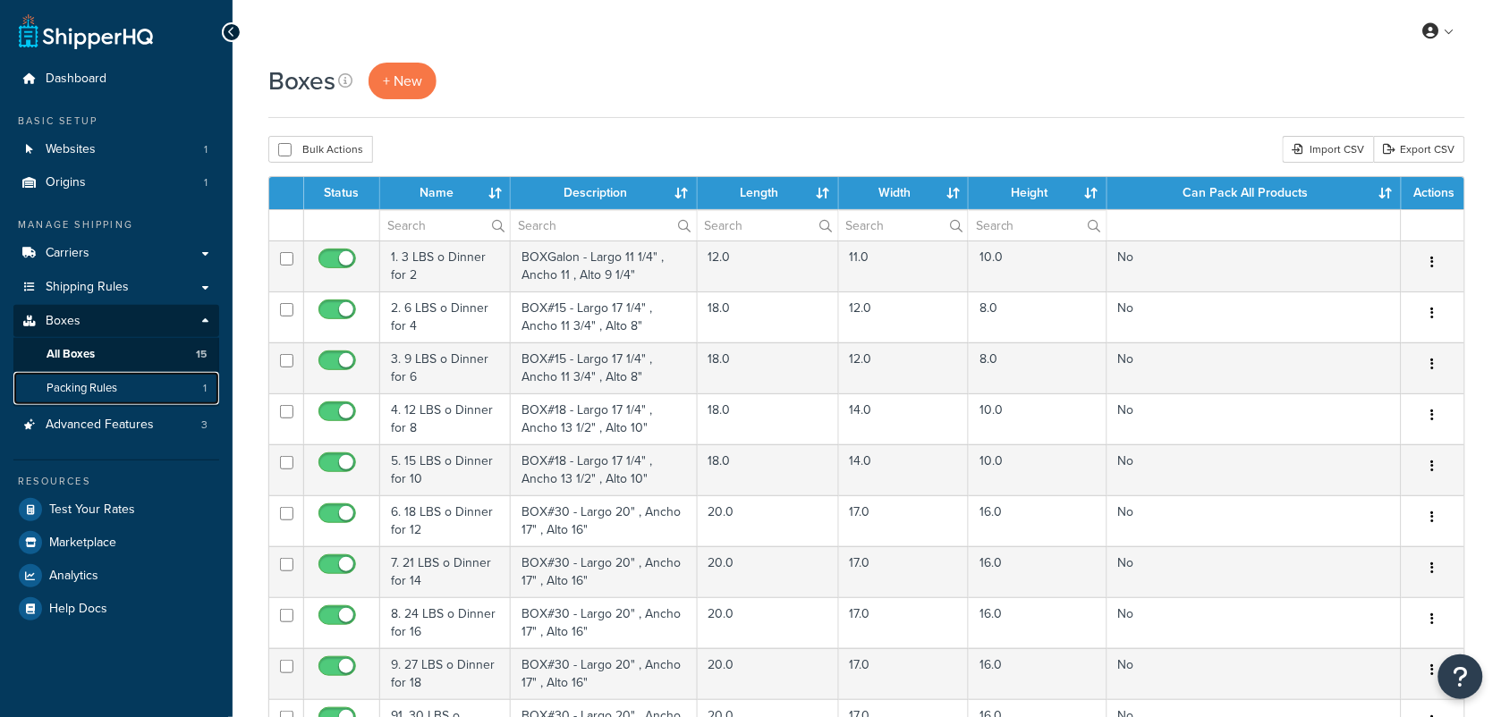
click at [86, 387] on span "Packing Rules" at bounding box center [82, 388] width 71 height 15
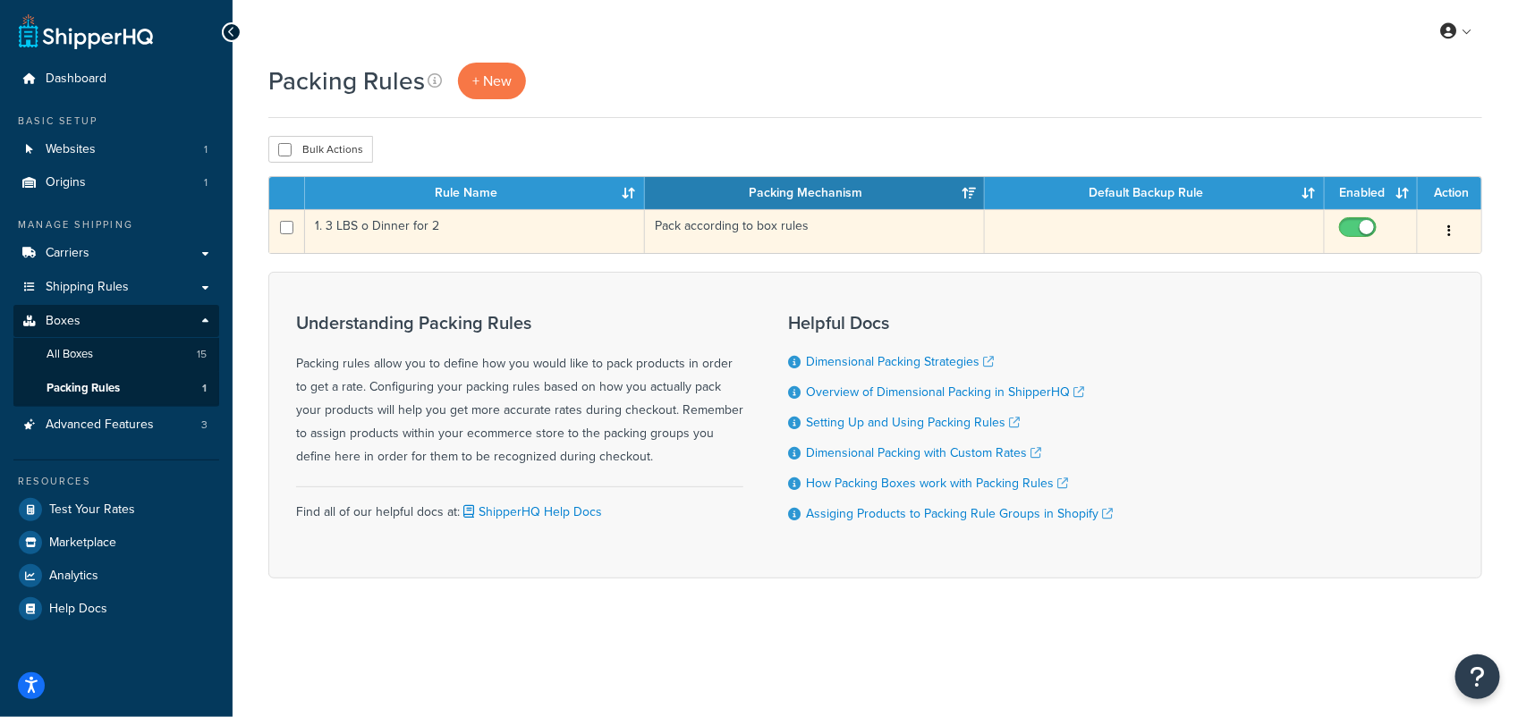
click at [391, 233] on td "1. 3 LBS o Dinner for 2" at bounding box center [475, 231] width 340 height 44
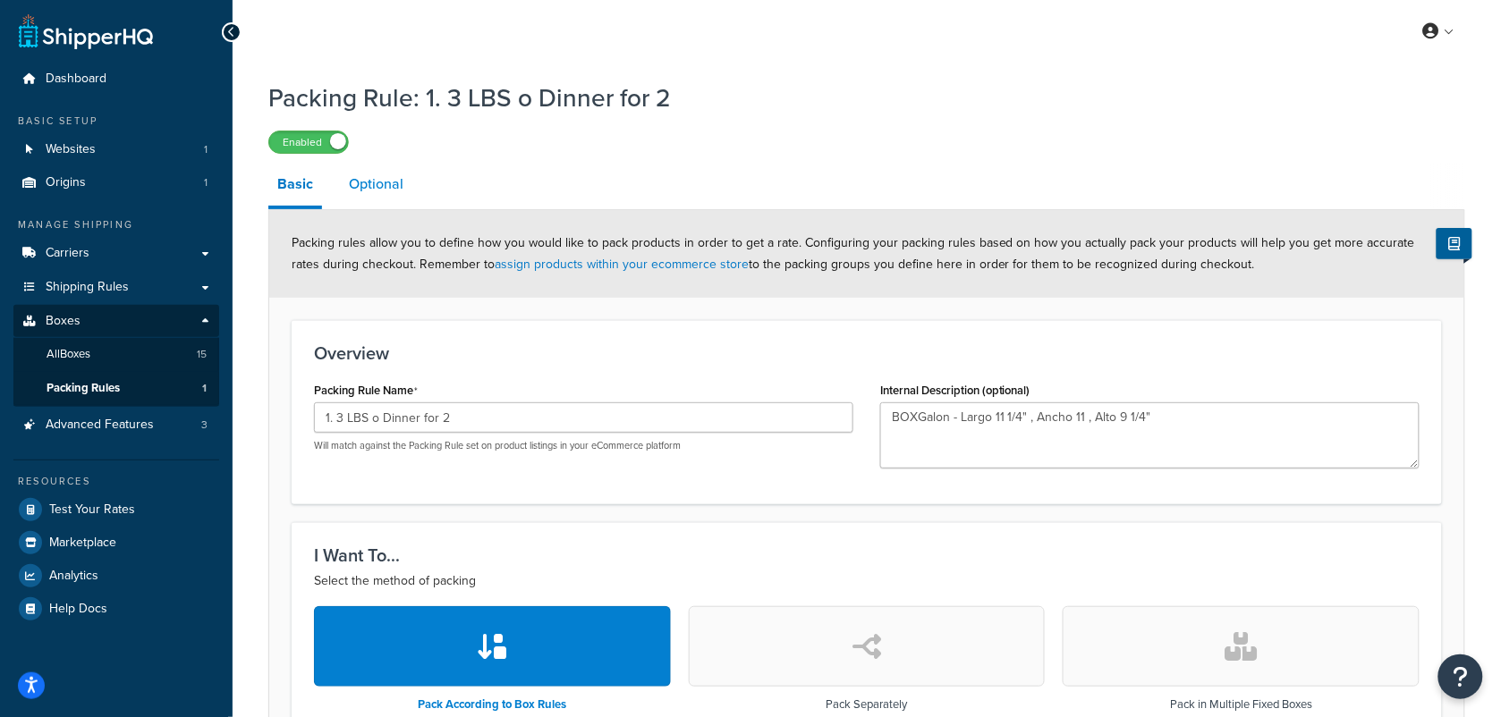
click at [378, 193] on link "Optional" at bounding box center [376, 184] width 72 height 43
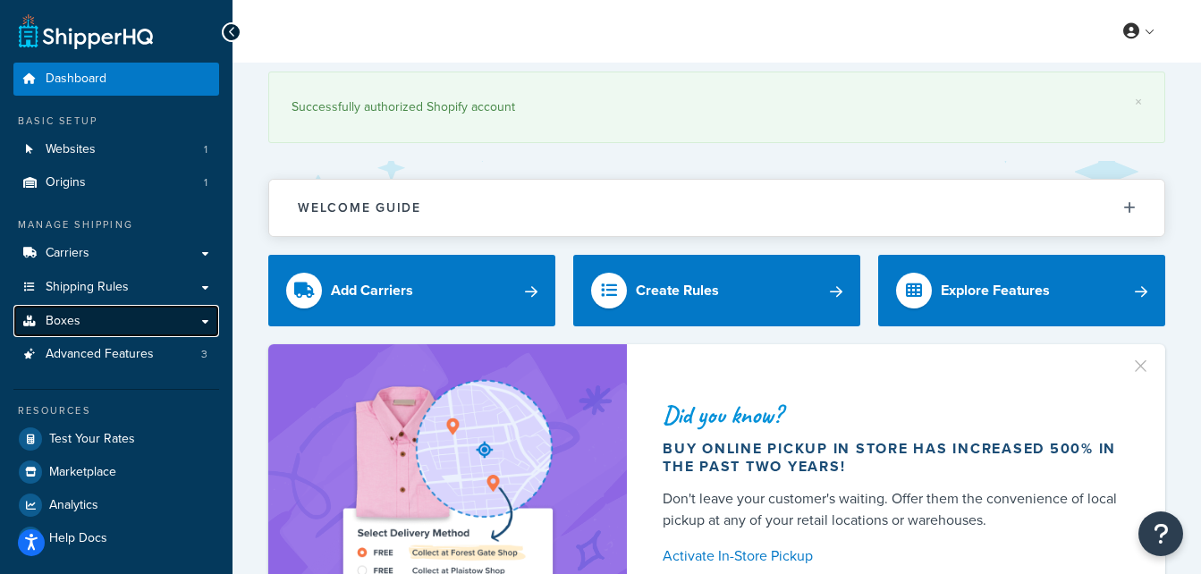
click at [109, 323] on link "Boxes" at bounding box center [116, 321] width 206 height 33
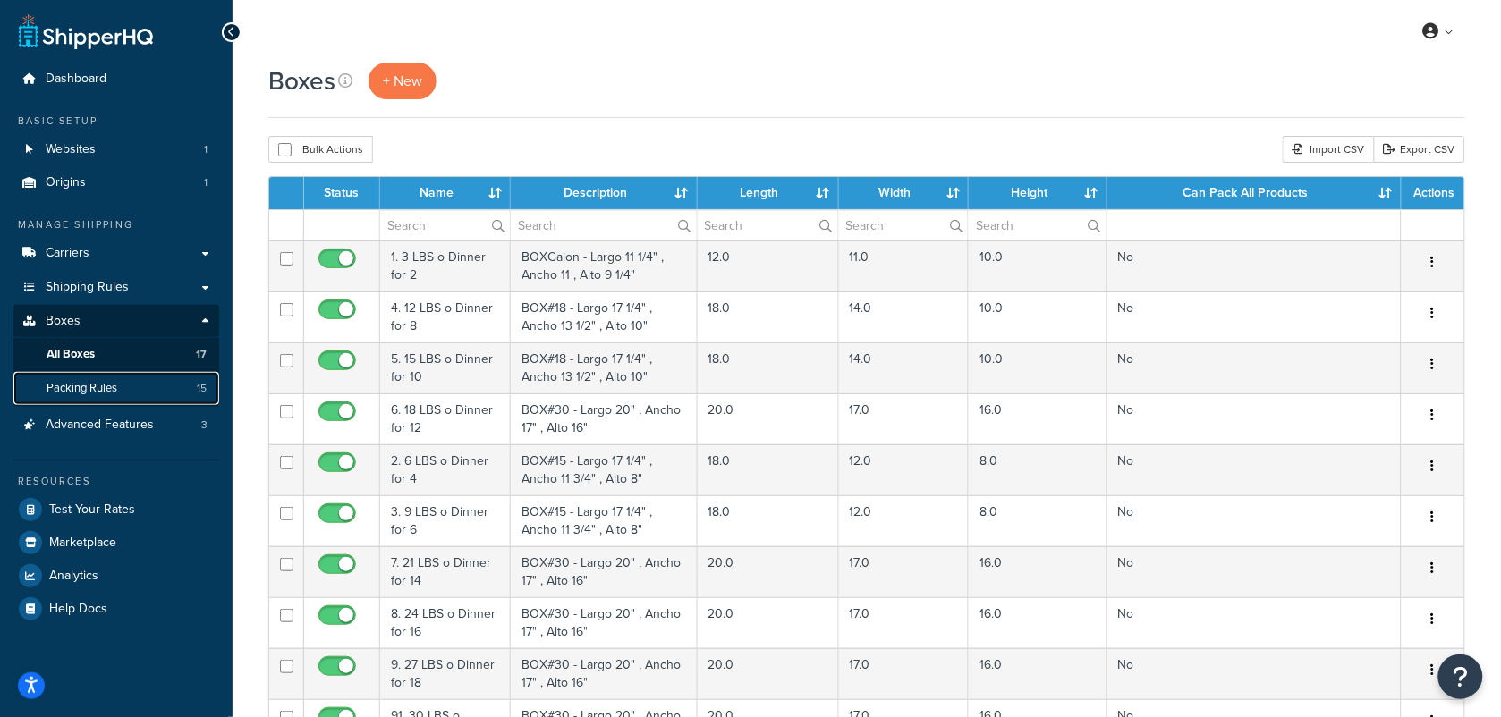
click at [87, 391] on span "Packing Rules" at bounding box center [82, 388] width 71 height 15
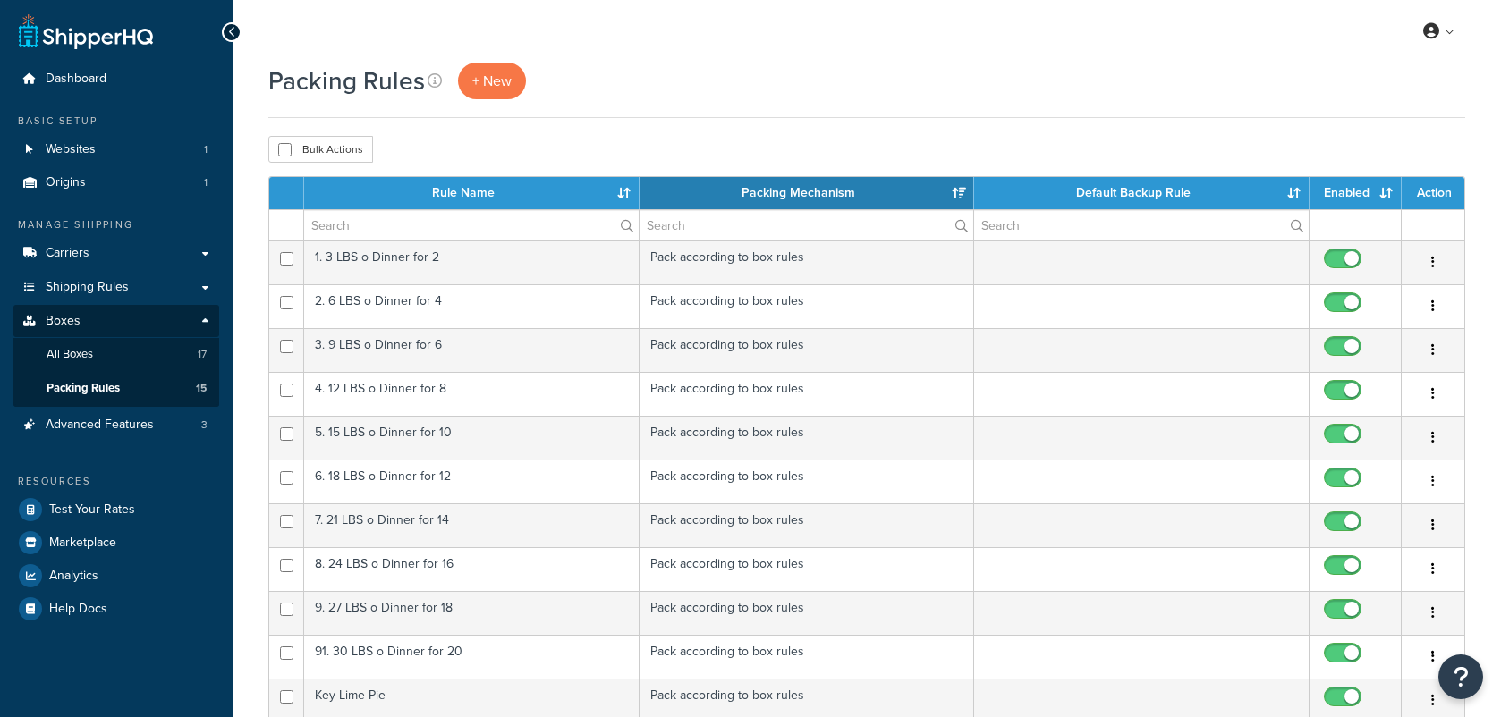
select select "15"
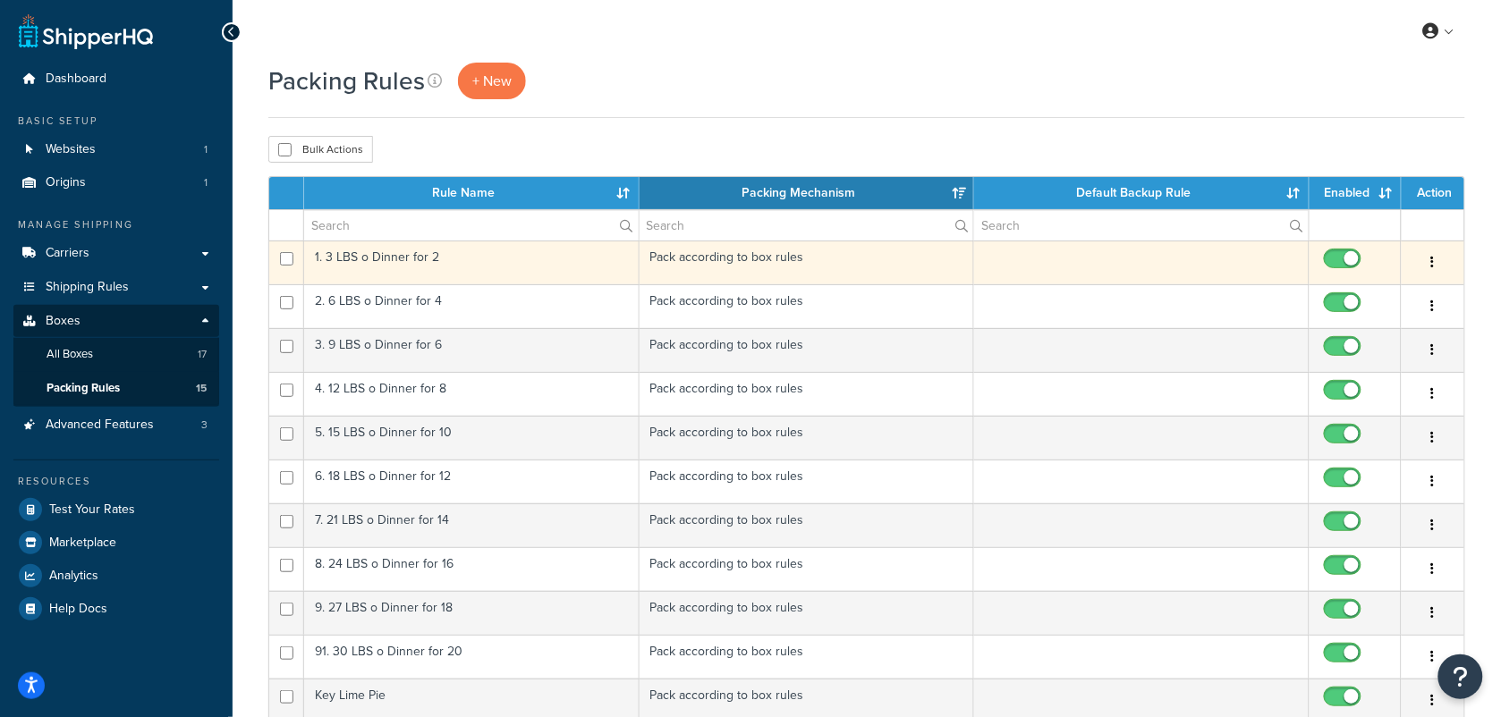
click at [479, 259] on td "1. 3 LBS o Dinner for 2" at bounding box center [471, 263] width 335 height 44
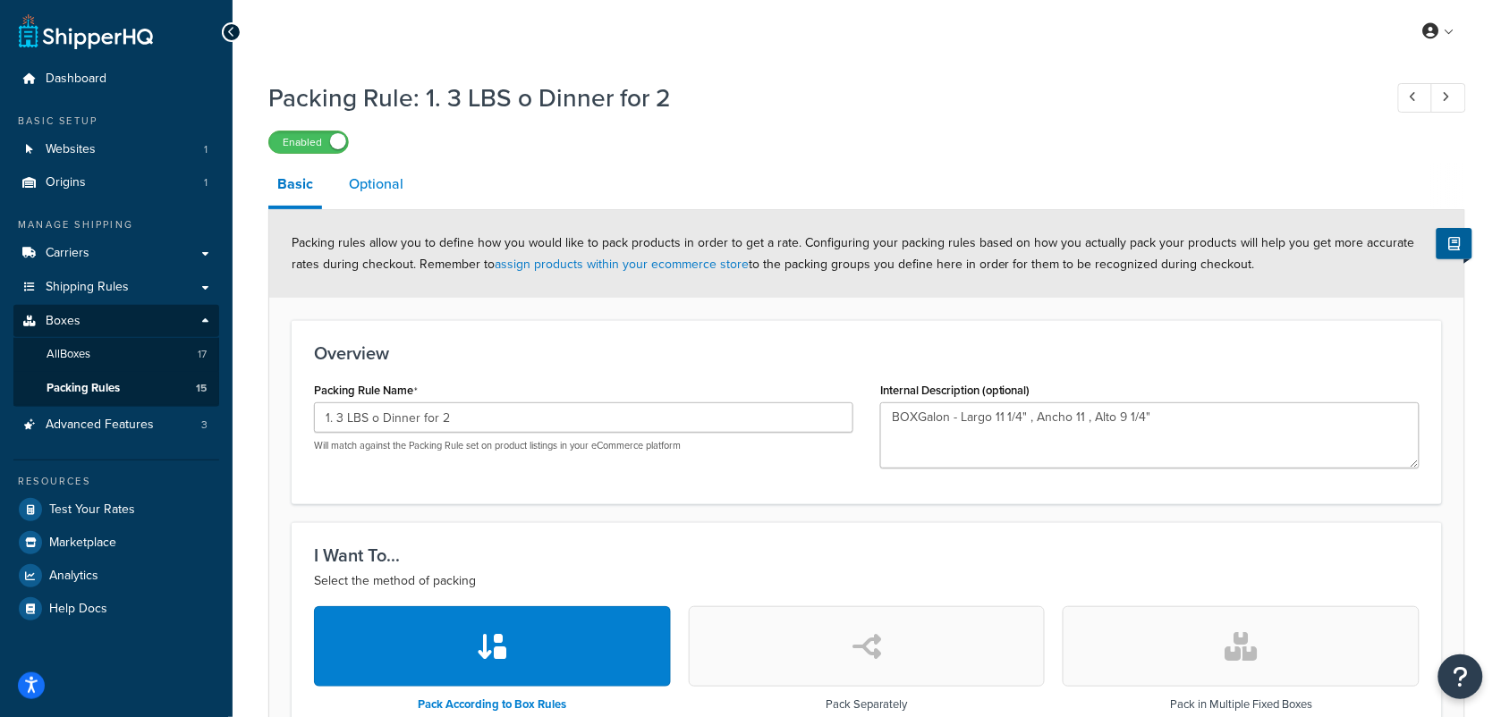
click at [380, 181] on link "Optional" at bounding box center [376, 184] width 72 height 43
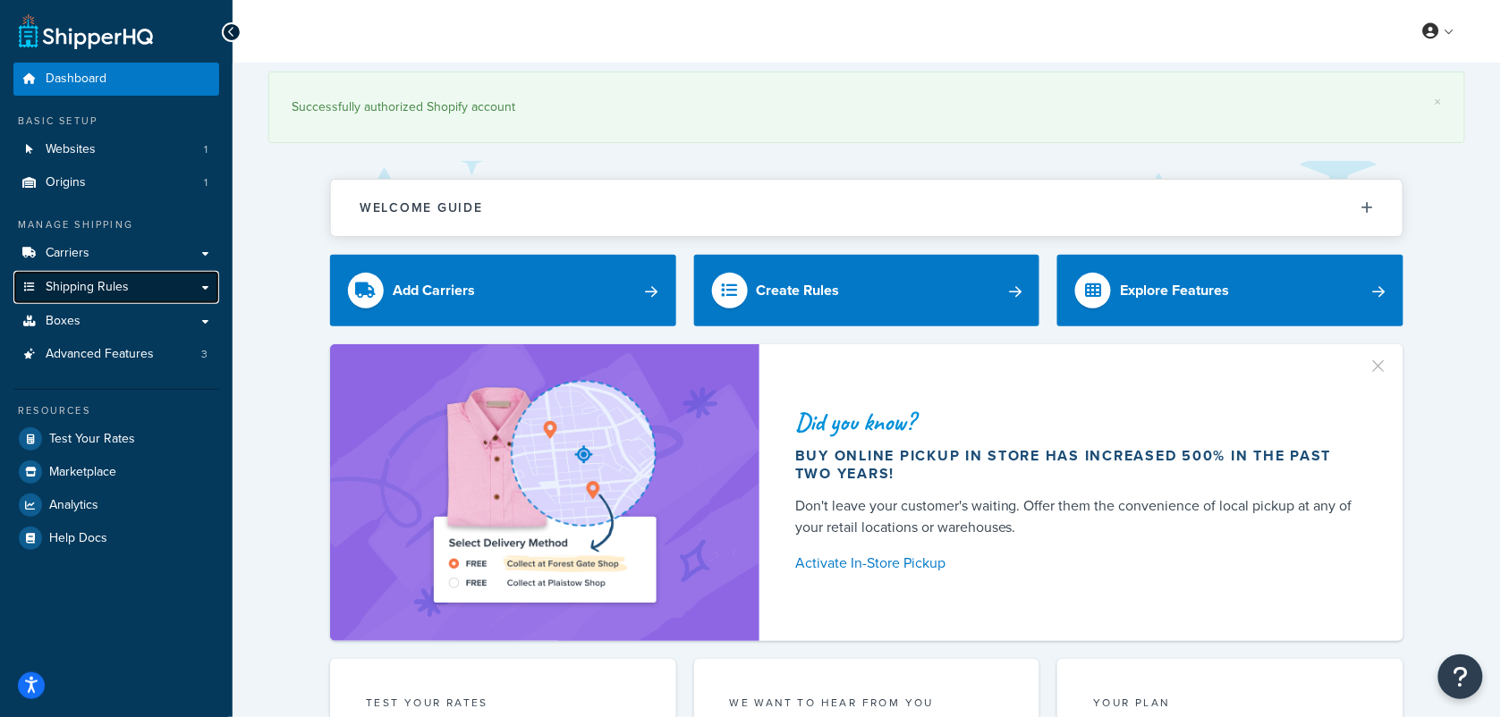
click at [85, 284] on span "Shipping Rules" at bounding box center [87, 287] width 83 height 15
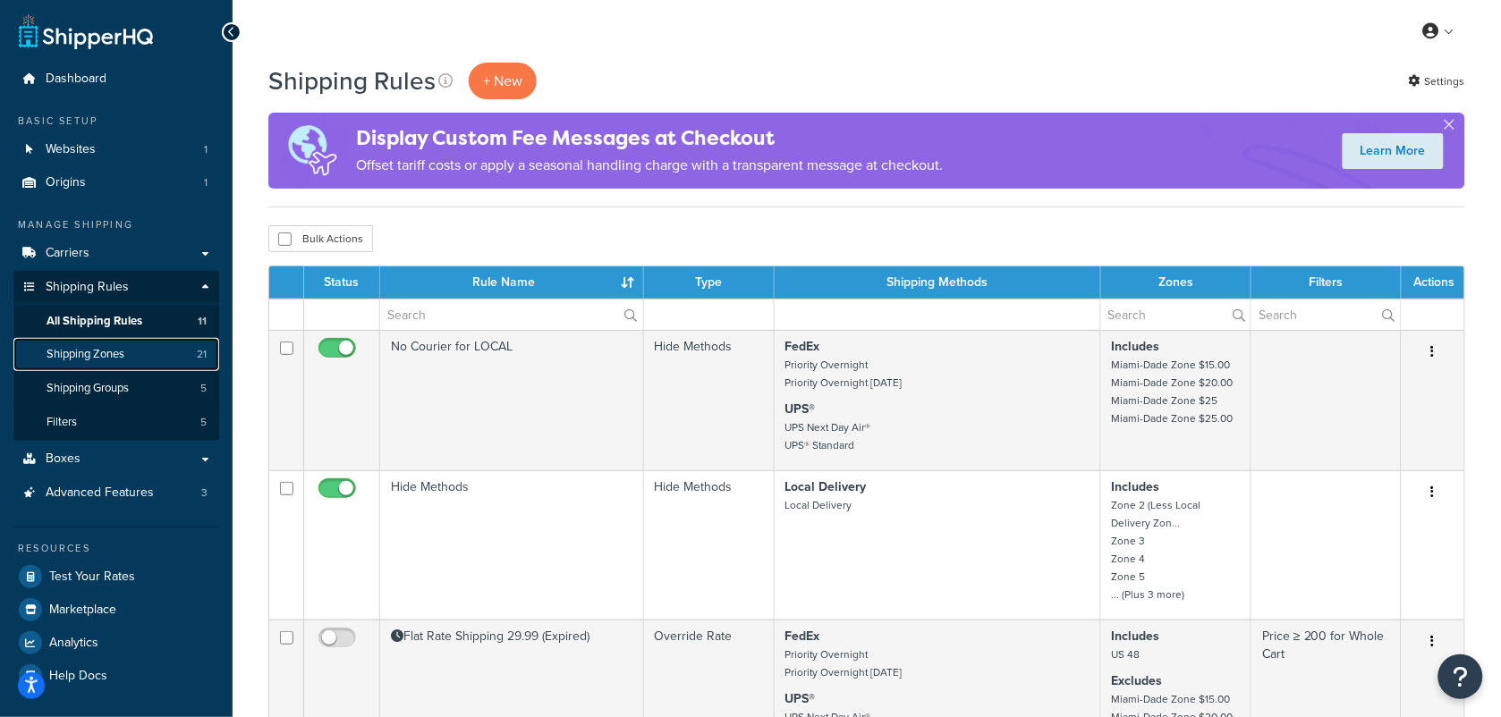
click at [113, 360] on span "Shipping Zones" at bounding box center [86, 354] width 78 height 15
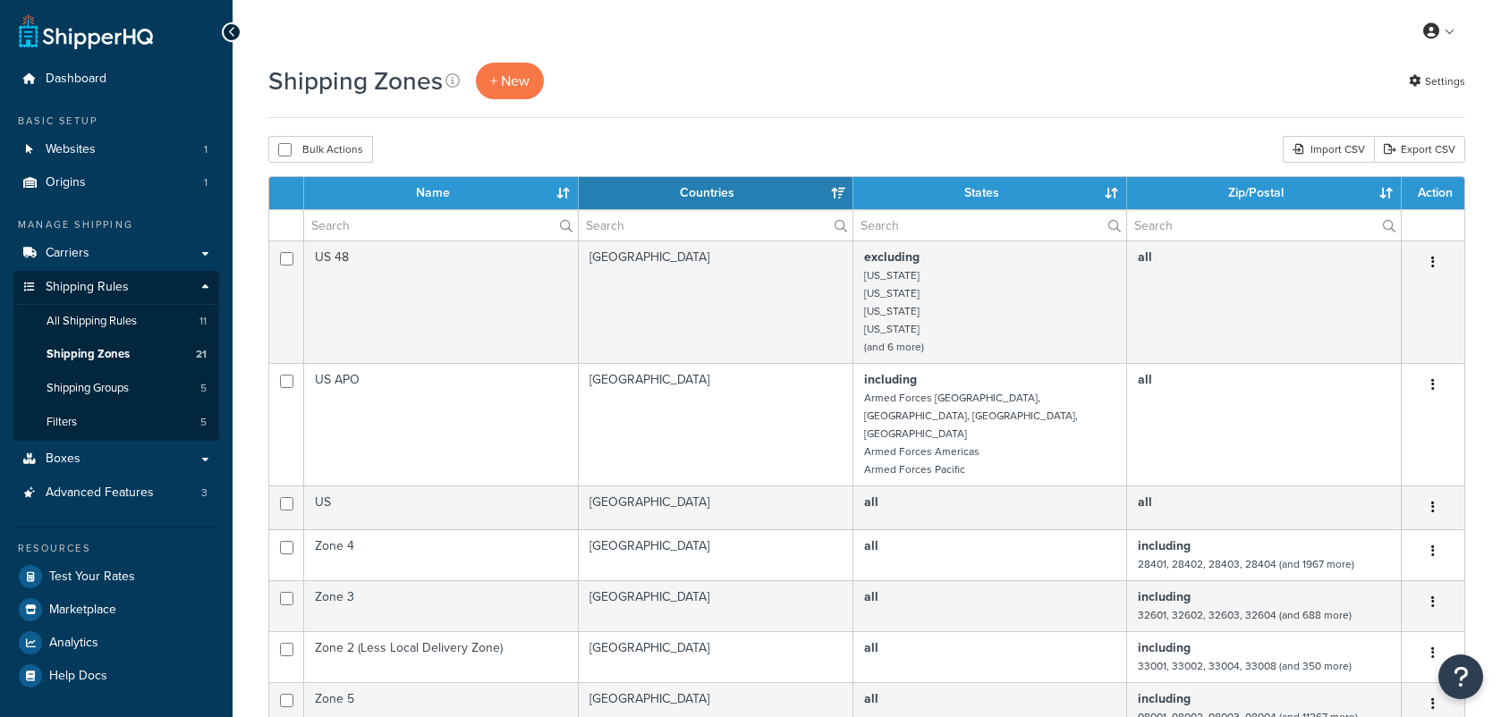
select select "15"
click at [87, 452] on link "Boxes" at bounding box center [116, 459] width 206 height 33
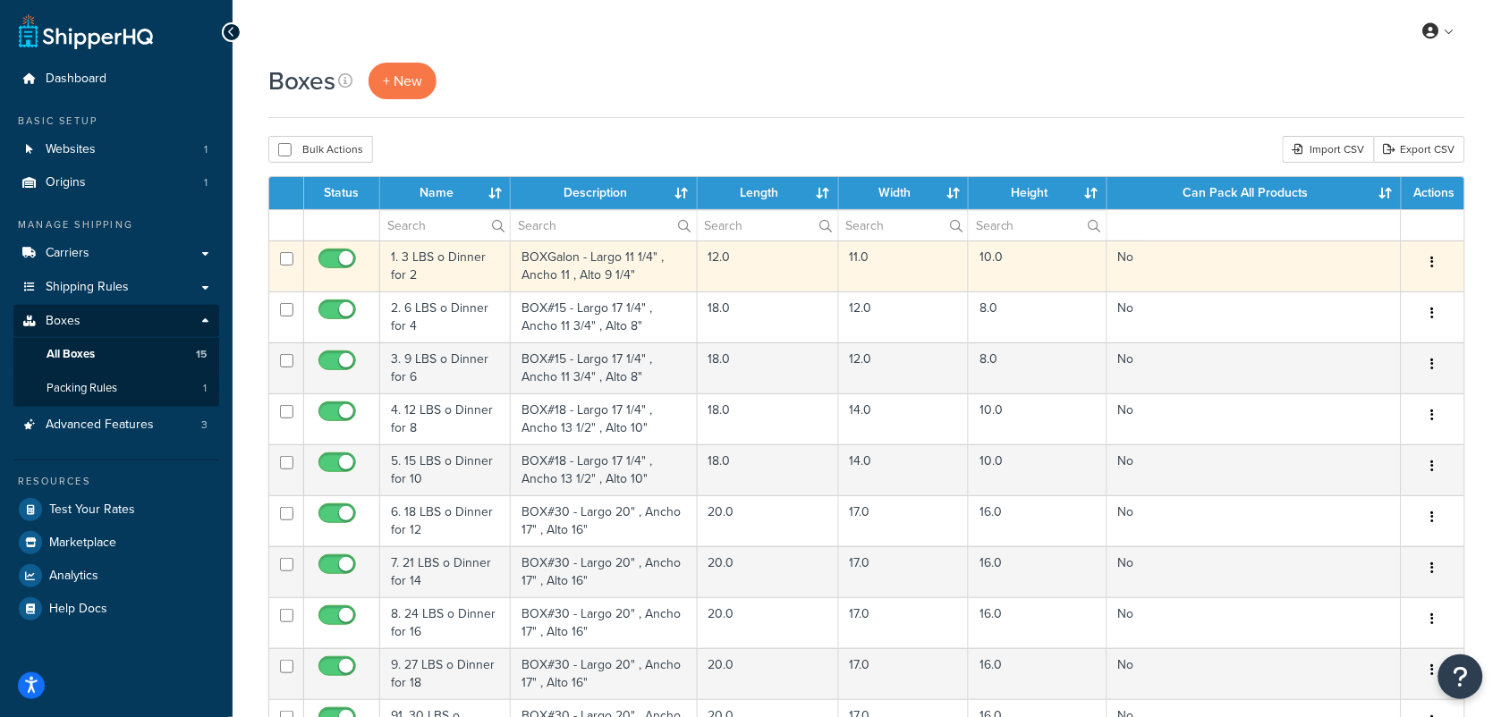
click at [456, 265] on td "1. 3 LBS o Dinner for 2" at bounding box center [445, 266] width 131 height 51
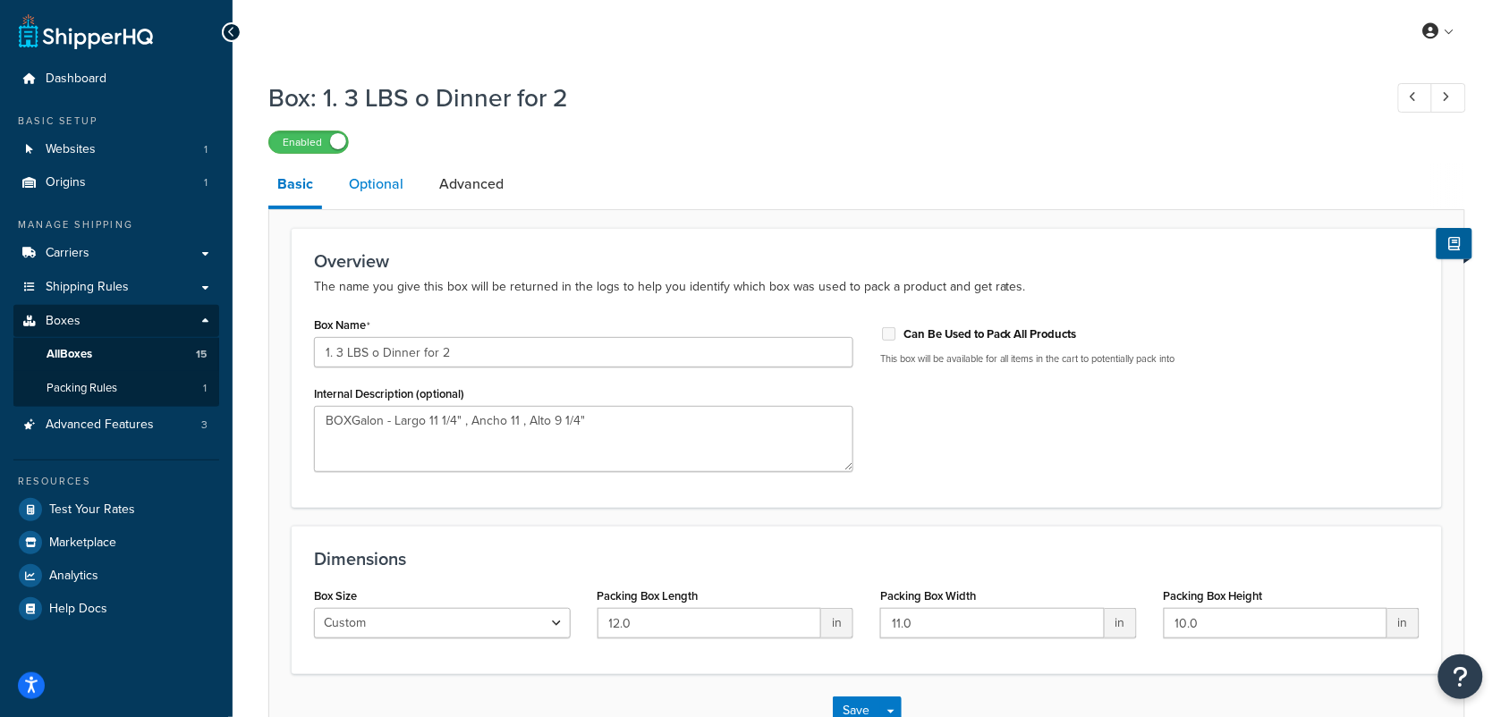
click at [383, 182] on link "Optional" at bounding box center [376, 184] width 72 height 43
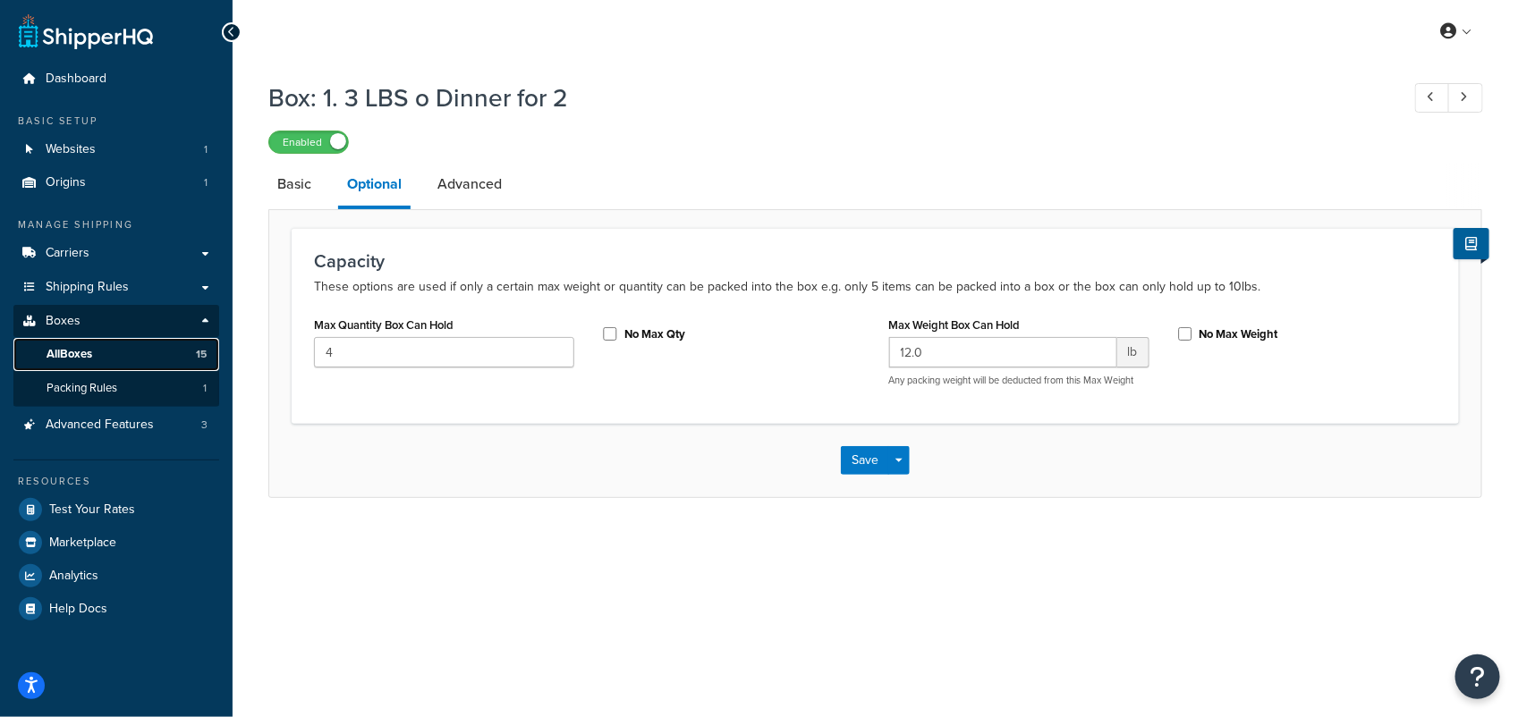
click at [72, 352] on span "All Boxes" at bounding box center [70, 354] width 46 height 15
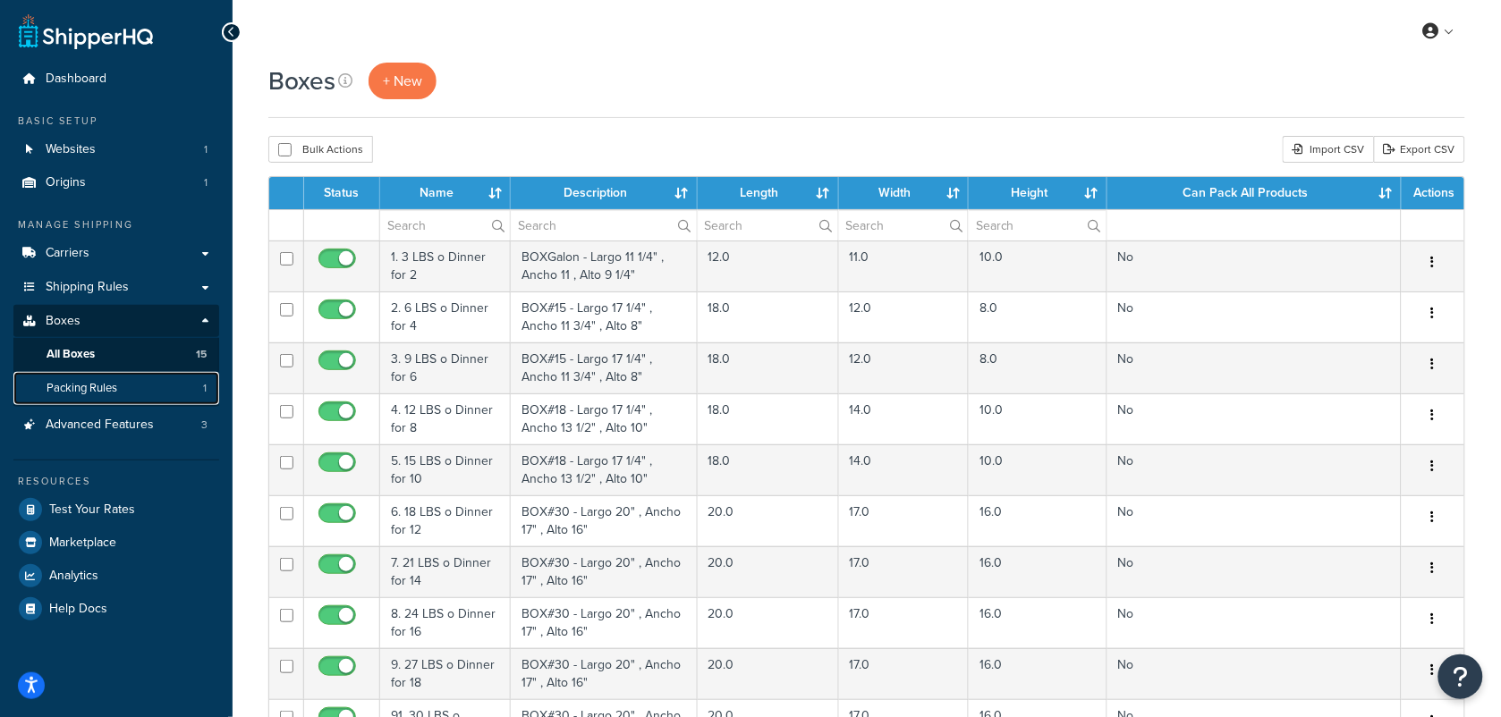
click at [122, 386] on link "Packing Rules 1" at bounding box center [116, 388] width 206 height 33
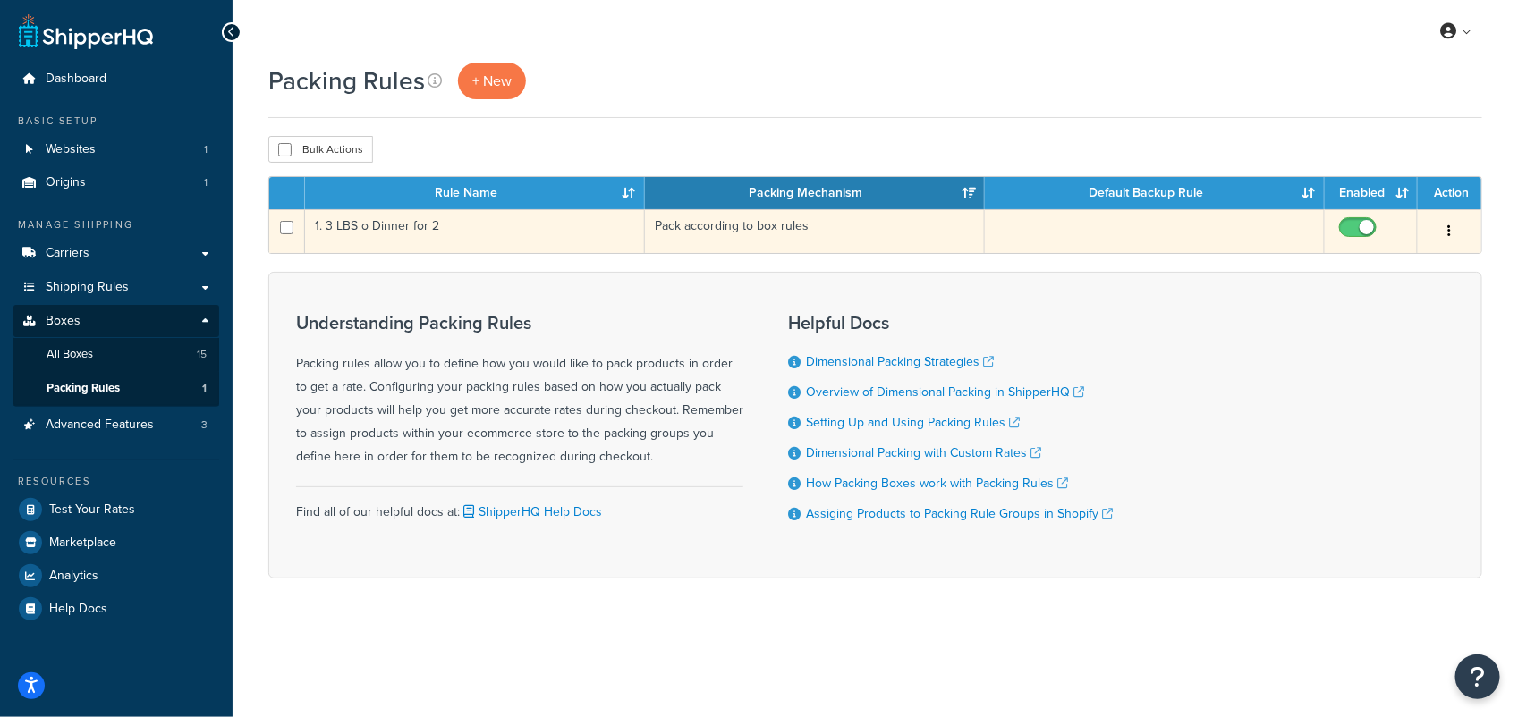
click at [422, 237] on td "1. 3 LBS o Dinner for 2" at bounding box center [475, 231] width 340 height 44
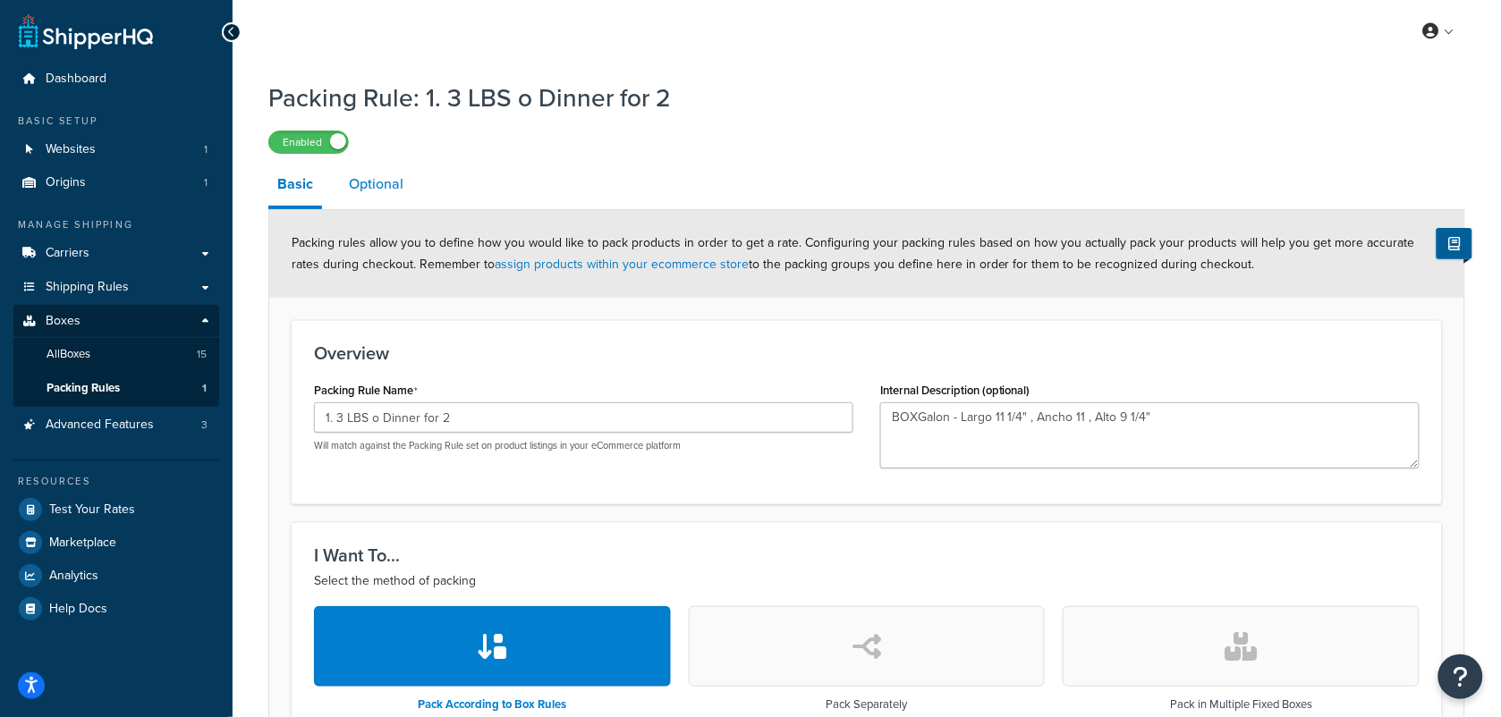
click at [386, 177] on link "Optional" at bounding box center [376, 184] width 72 height 43
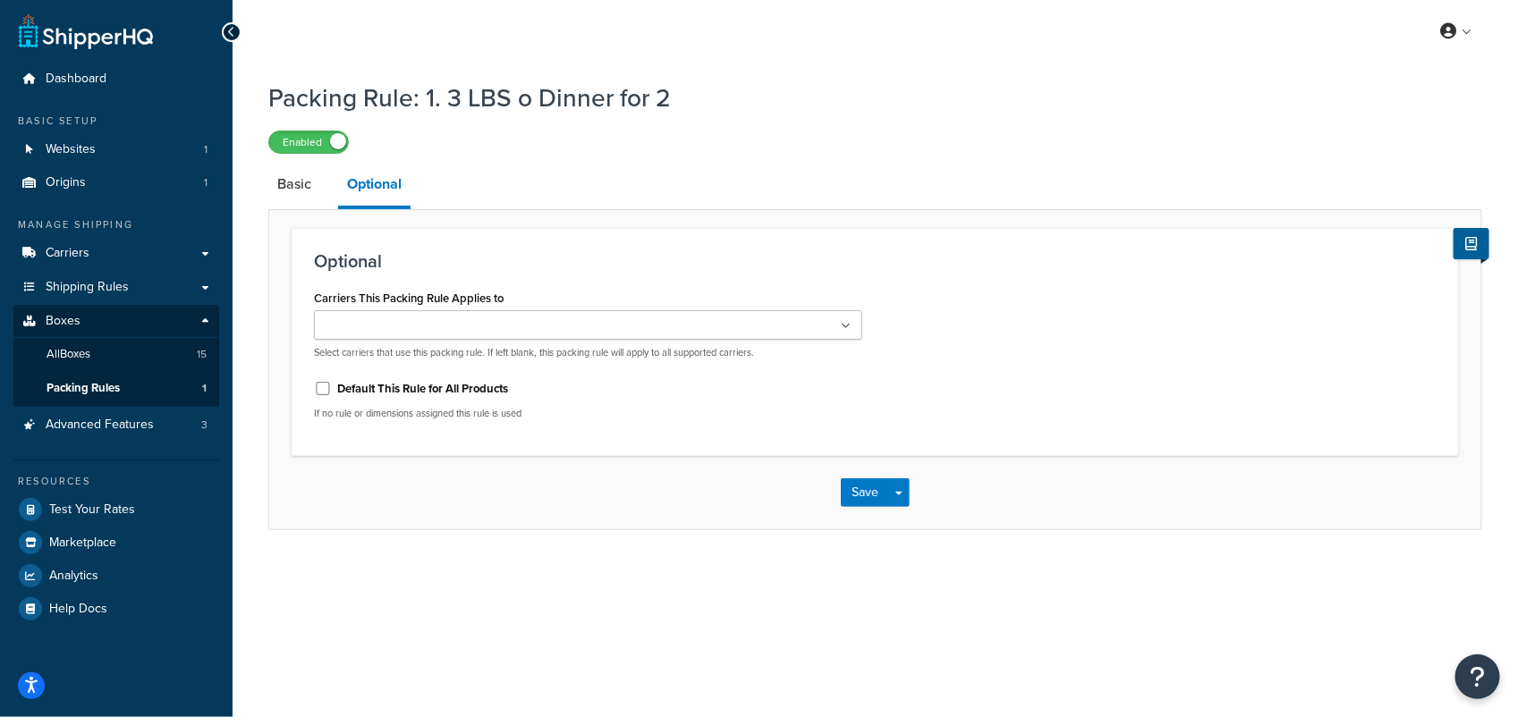
click at [383, 327] on input "Carriers This Packing Rule Applies to" at bounding box center [398, 327] width 158 height 20
click at [870, 505] on button "Save" at bounding box center [865, 497] width 48 height 29
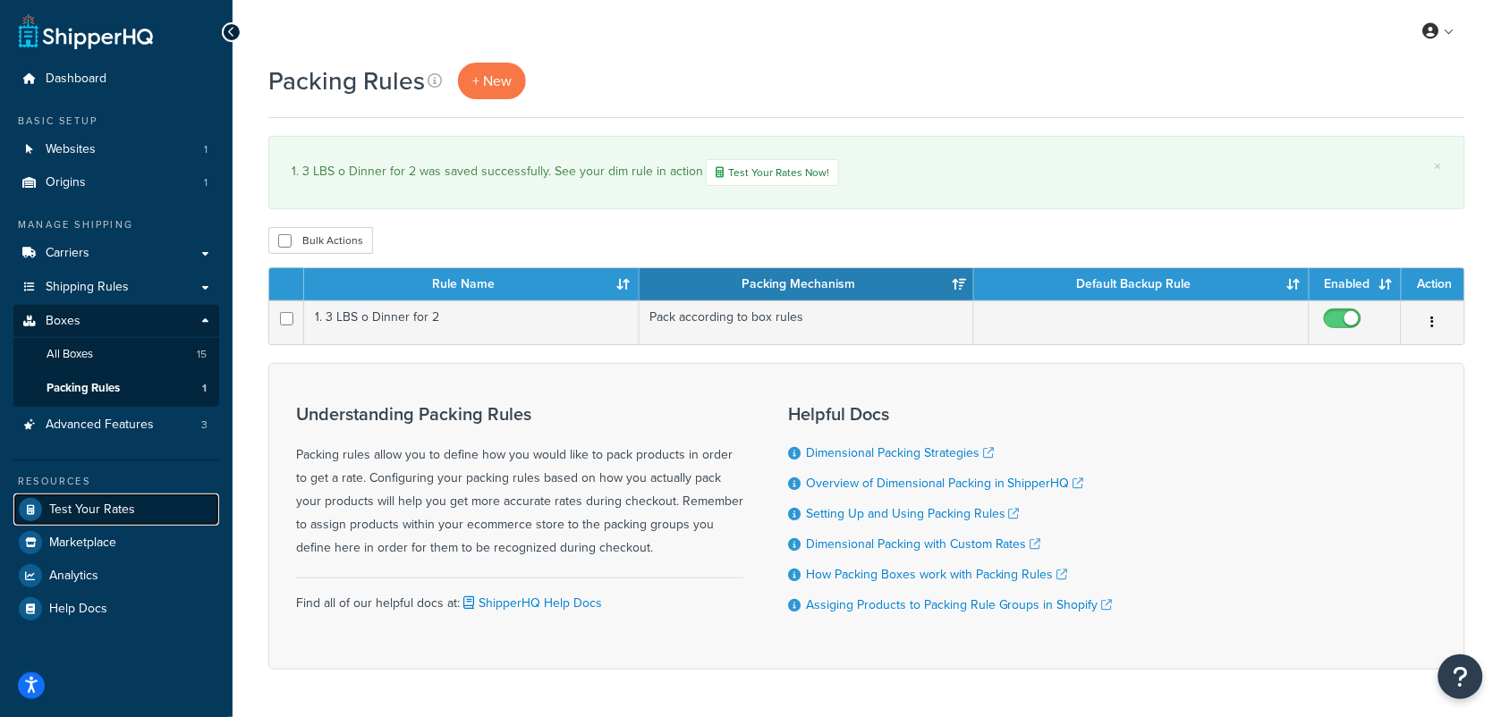
click at [88, 503] on span "Test Your Rates" at bounding box center [92, 510] width 86 height 15
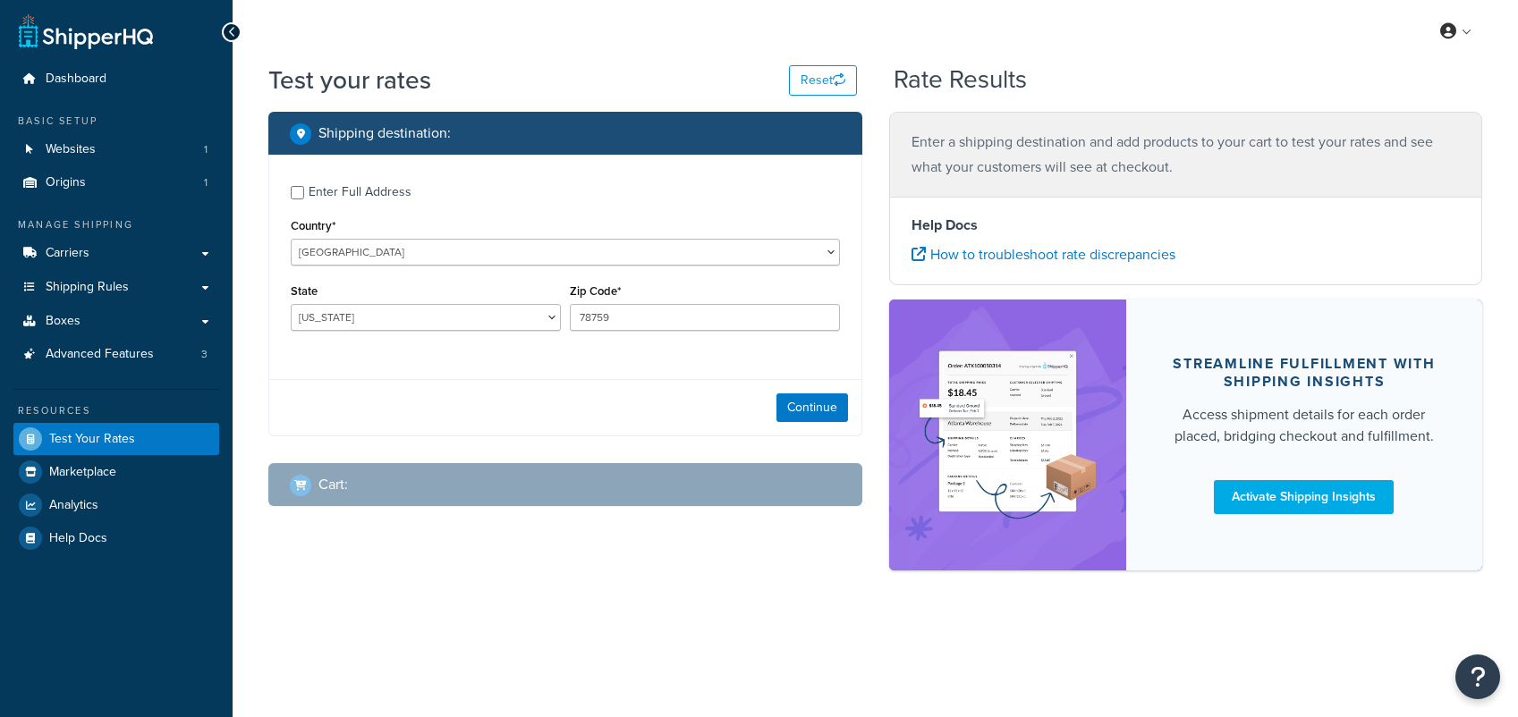
select select "[GEOGRAPHIC_DATA]"
click at [826, 410] on button "Continue" at bounding box center [812, 408] width 72 height 29
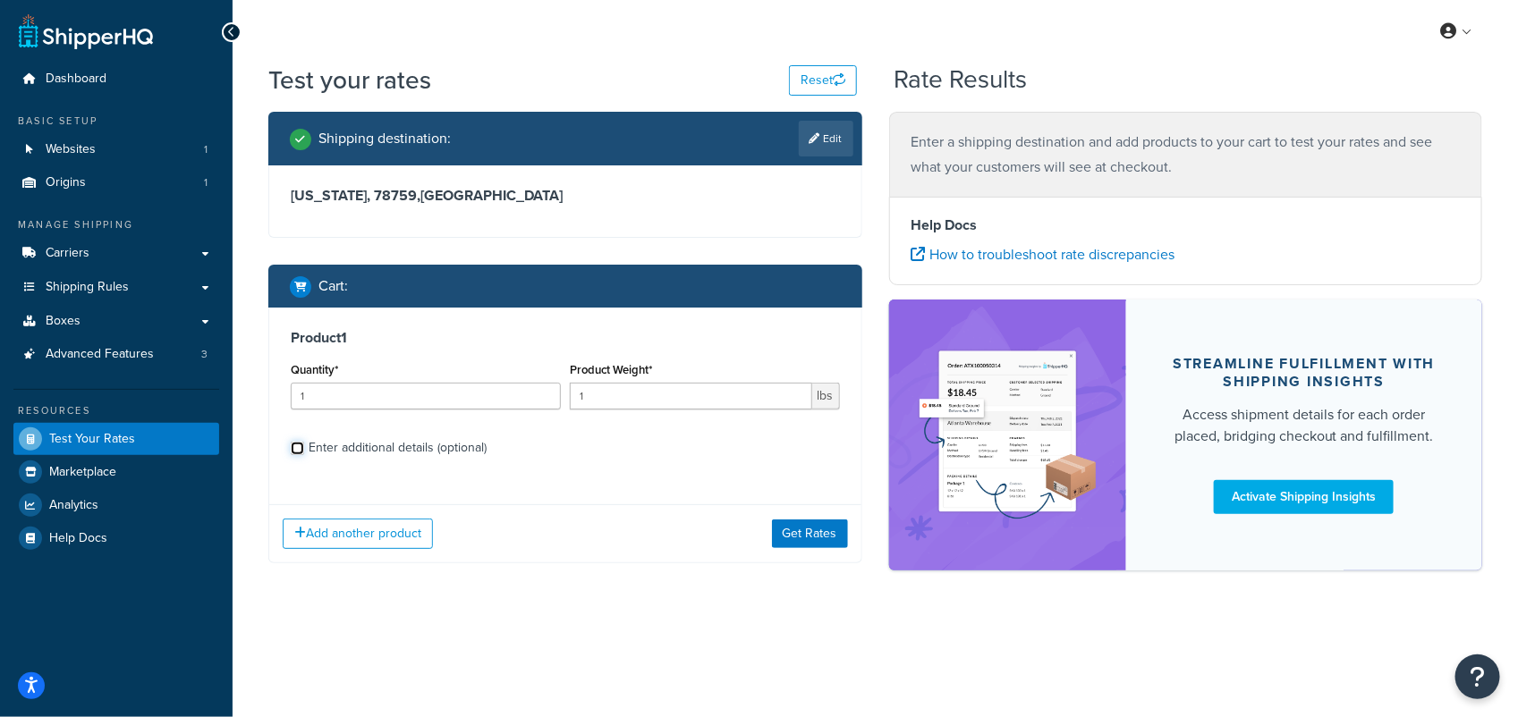
click at [297, 445] on input "Enter additional details (optional)" at bounding box center [297, 448] width 13 height 13
checkbox input "true"
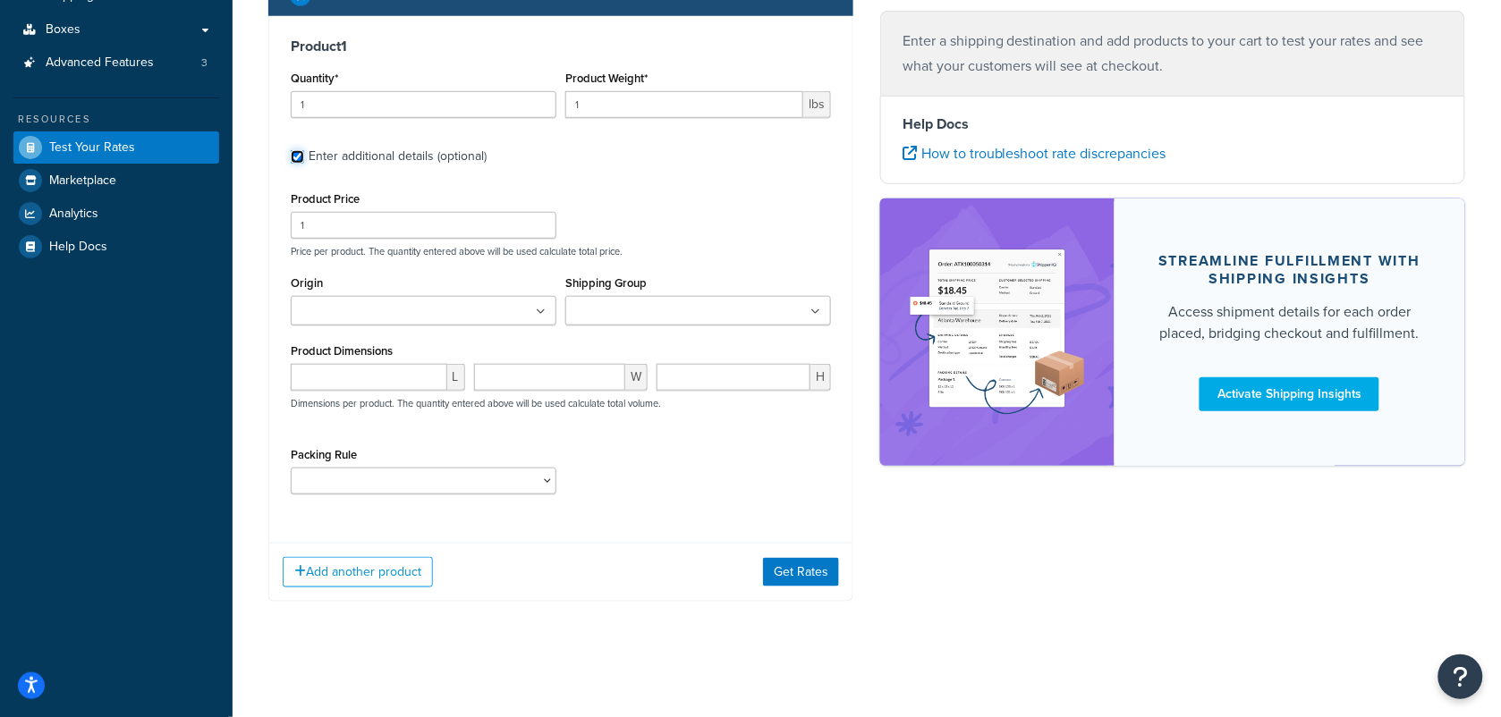
scroll to position [295, 0]
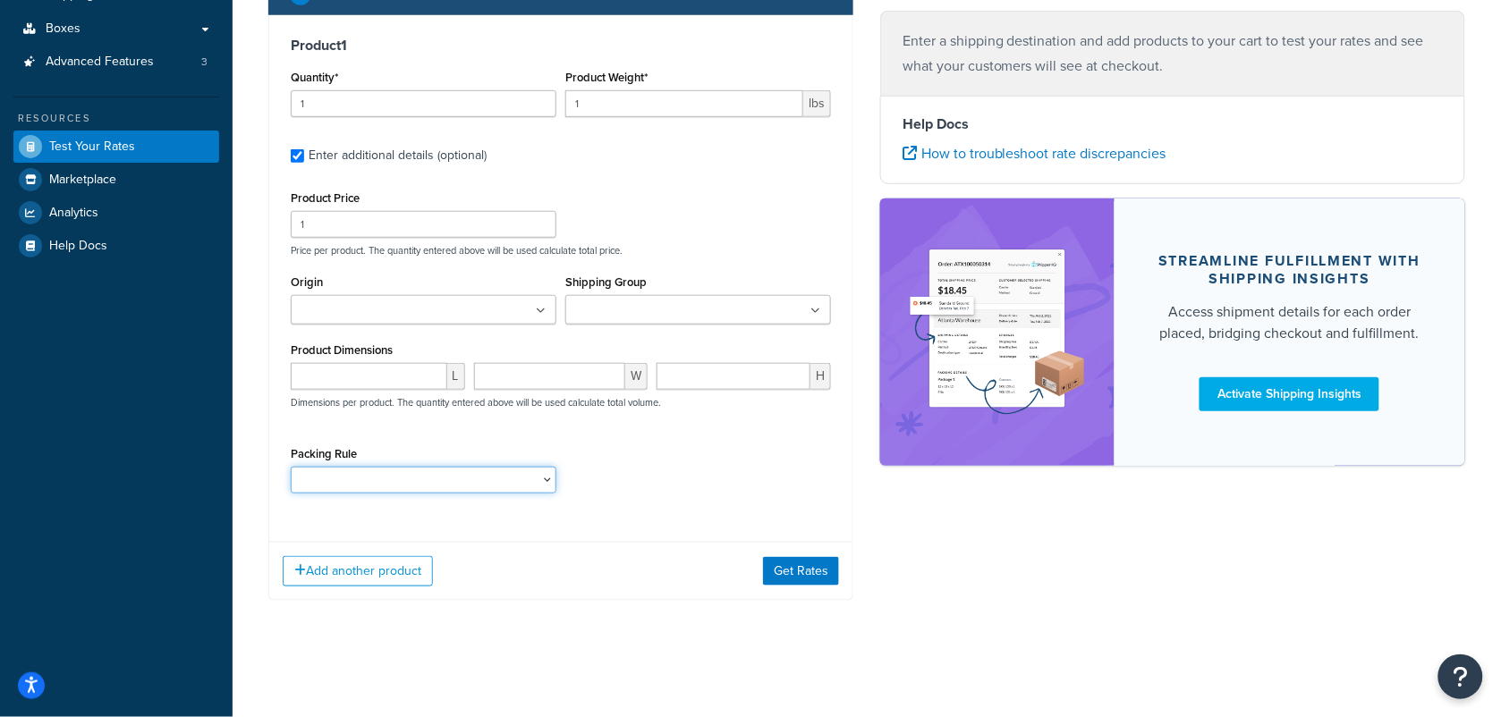
click at [542, 480] on select "1. 3 LBS o Dinner for 2" at bounding box center [424, 480] width 266 height 27
select select "65548"
click at [291, 467] on select "1. 3 LBS o Dinner for 2" at bounding box center [424, 480] width 266 height 27
click at [816, 573] on button "Get Rates" at bounding box center [801, 571] width 76 height 29
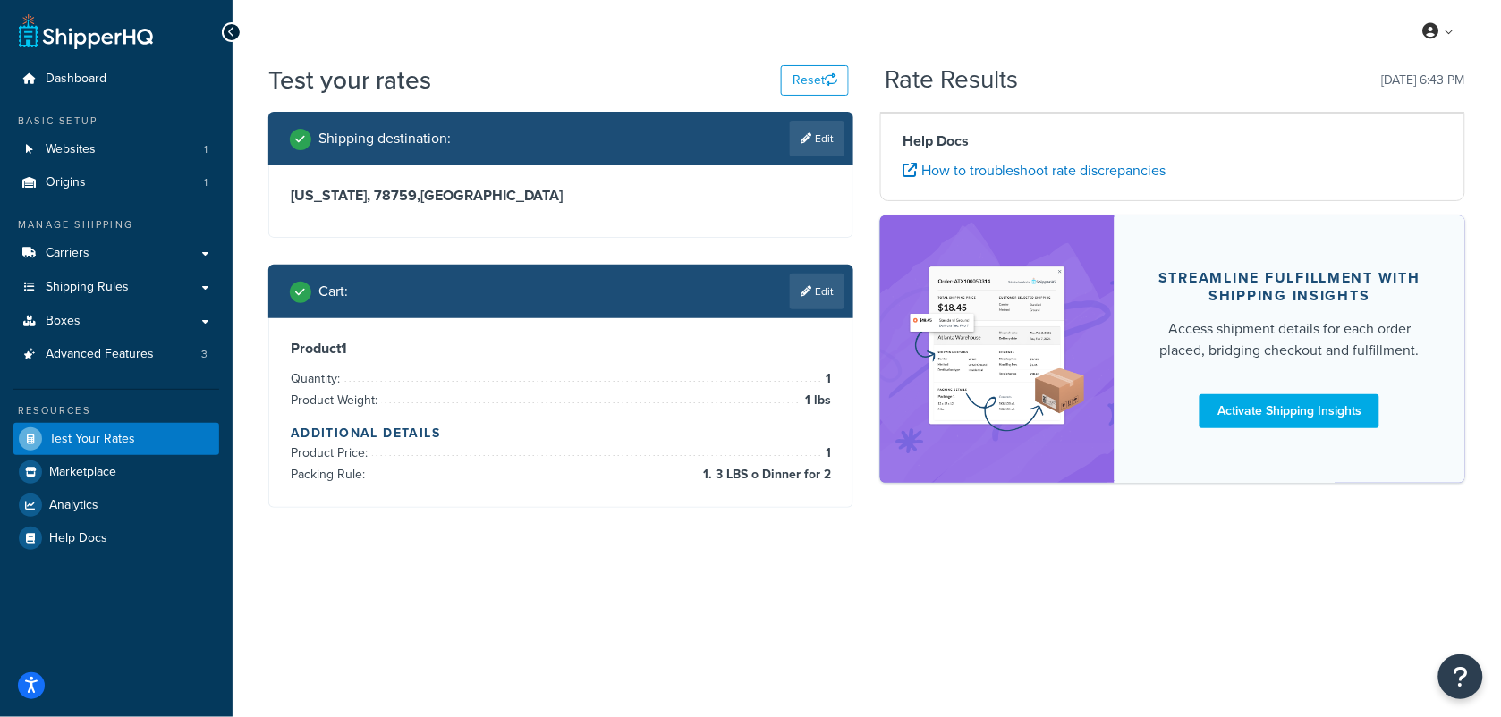
scroll to position [0, 0]
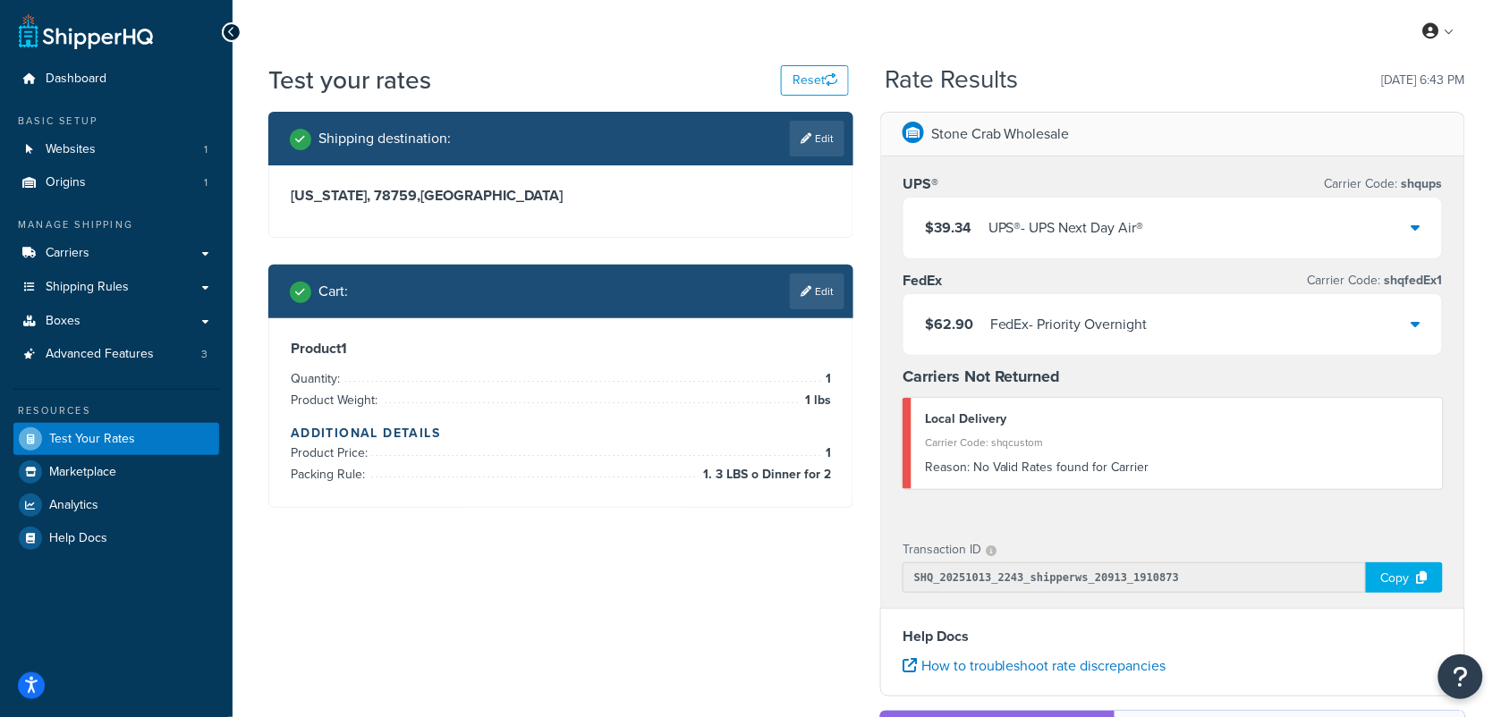
click at [1409, 225] on div "$39.34 UPS® - UPS Next Day Air®" at bounding box center [1173, 228] width 539 height 61
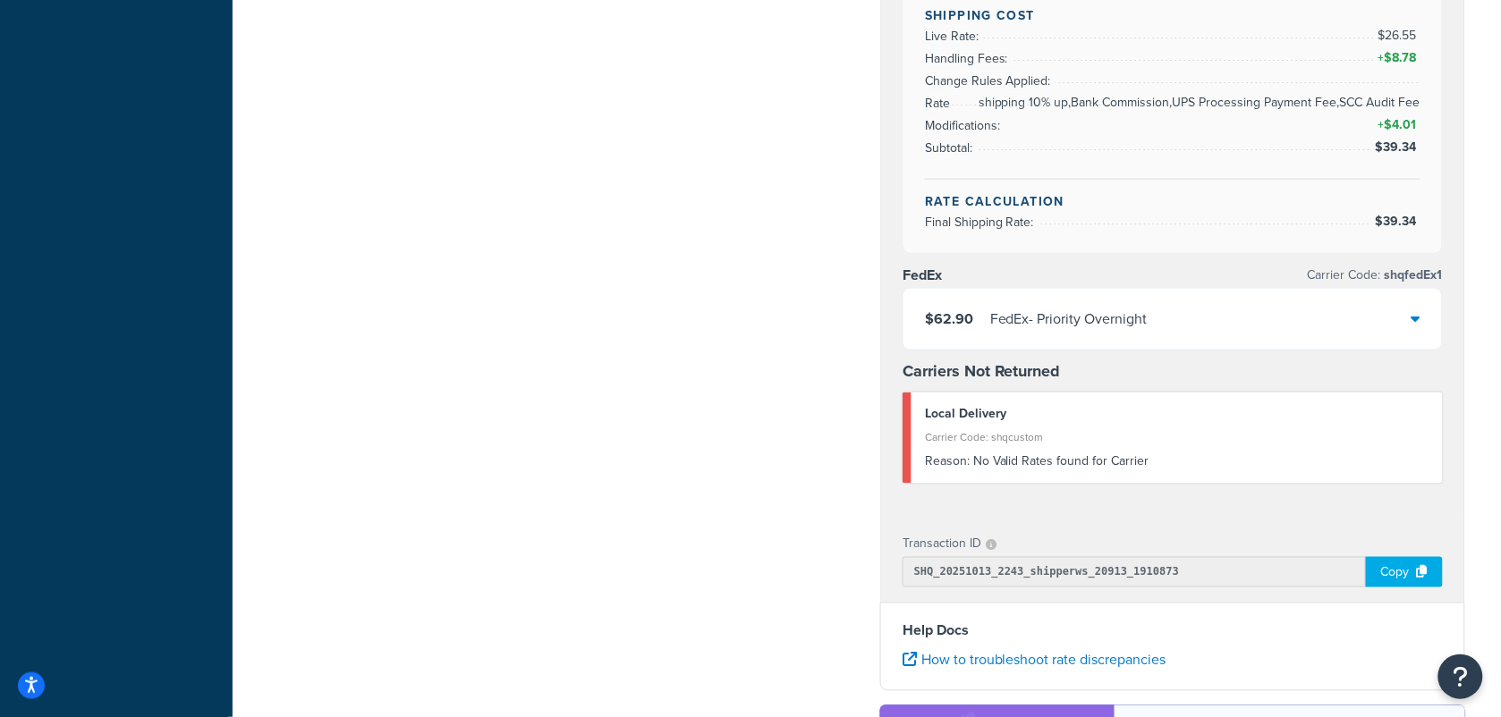
scroll to position [559, 0]
click at [1110, 445] on div "Carrier Code: shqcustom" at bounding box center [1177, 435] width 505 height 25
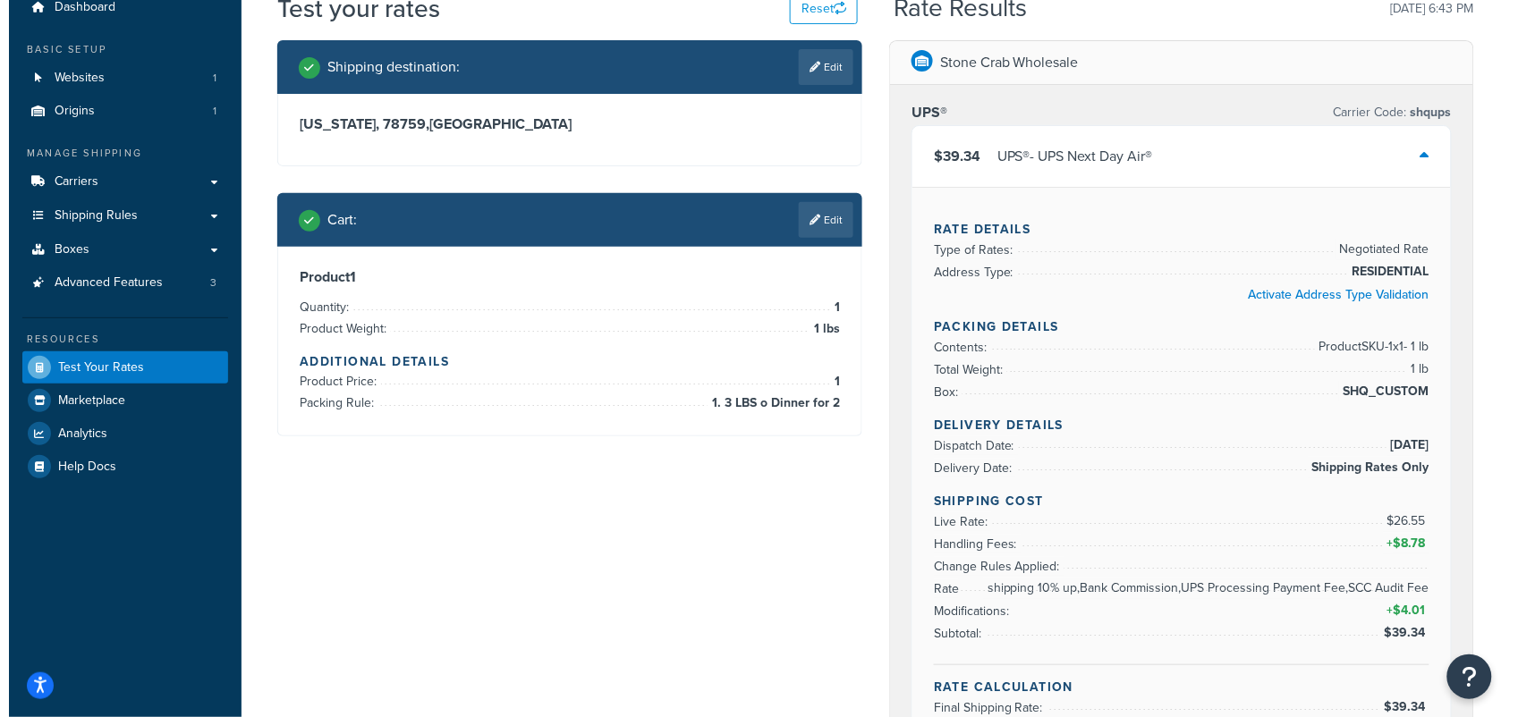
scroll to position [0, 0]
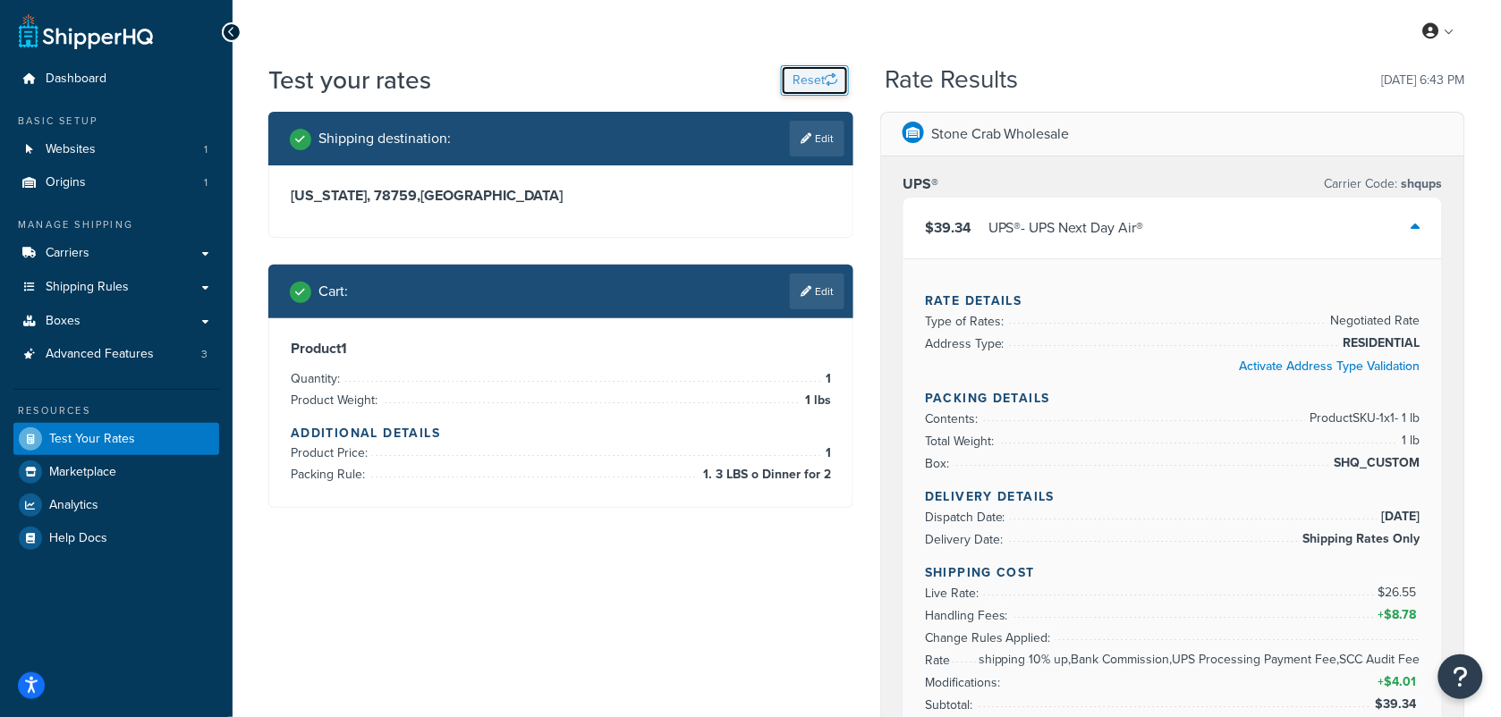
click at [825, 81] on icon "button" at bounding box center [831, 79] width 13 height 13
select select "TX"
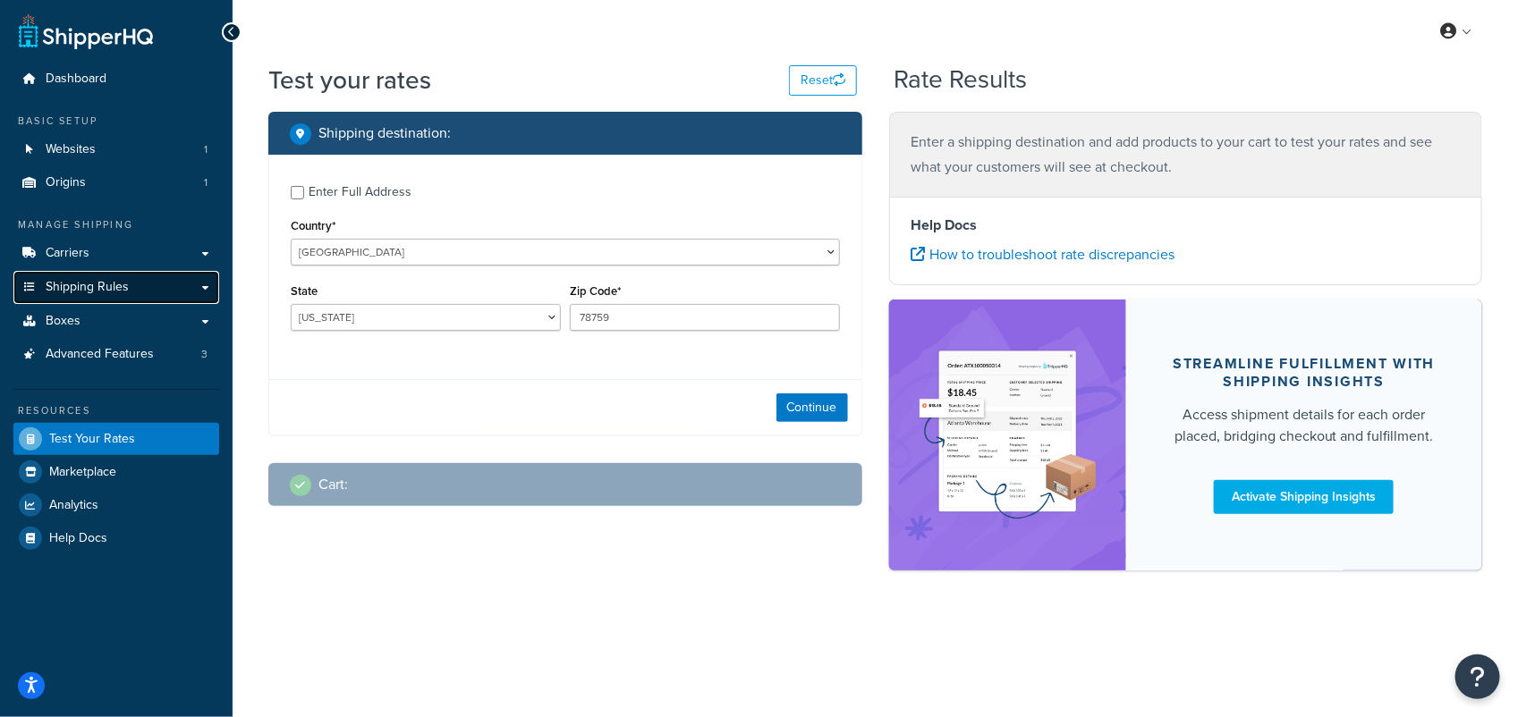
click at [94, 284] on span "Shipping Rules" at bounding box center [87, 287] width 83 height 15
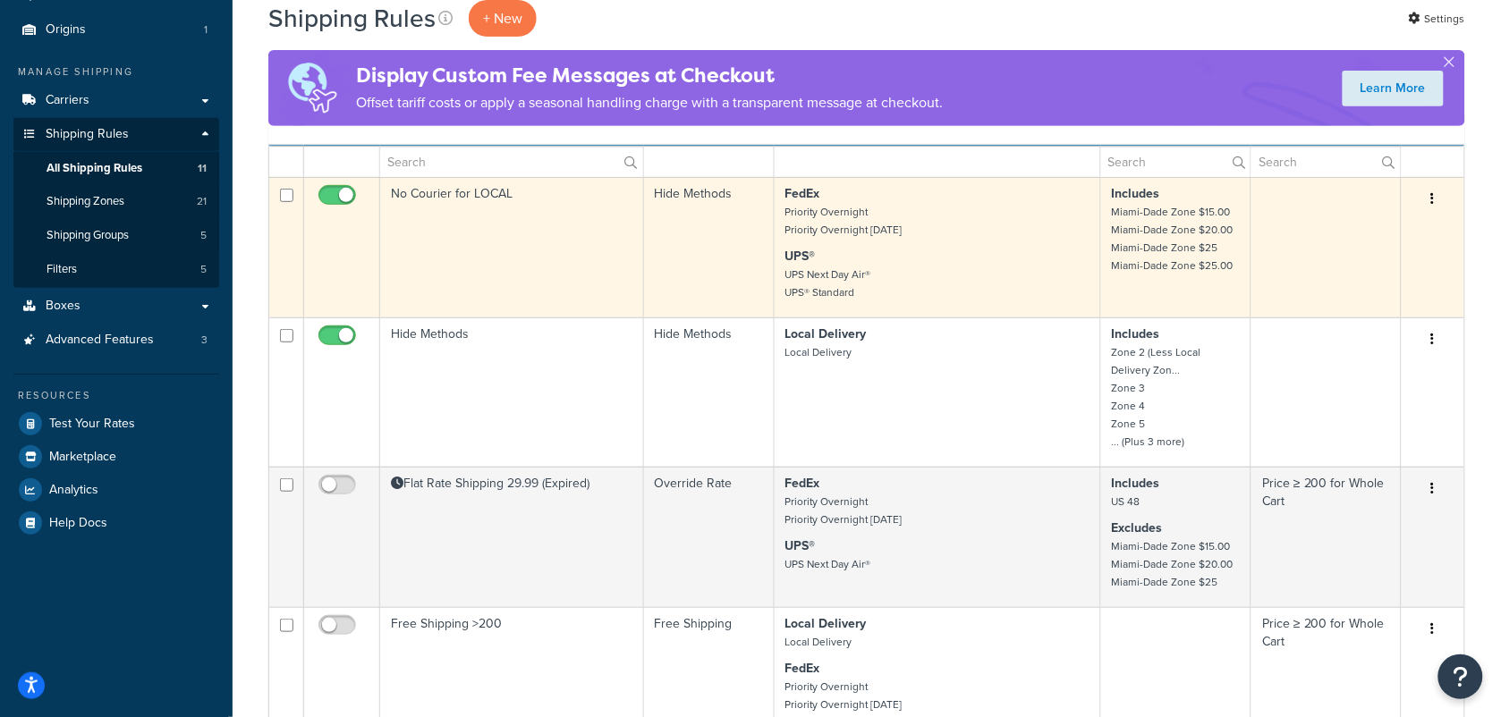
scroll to position [112, 0]
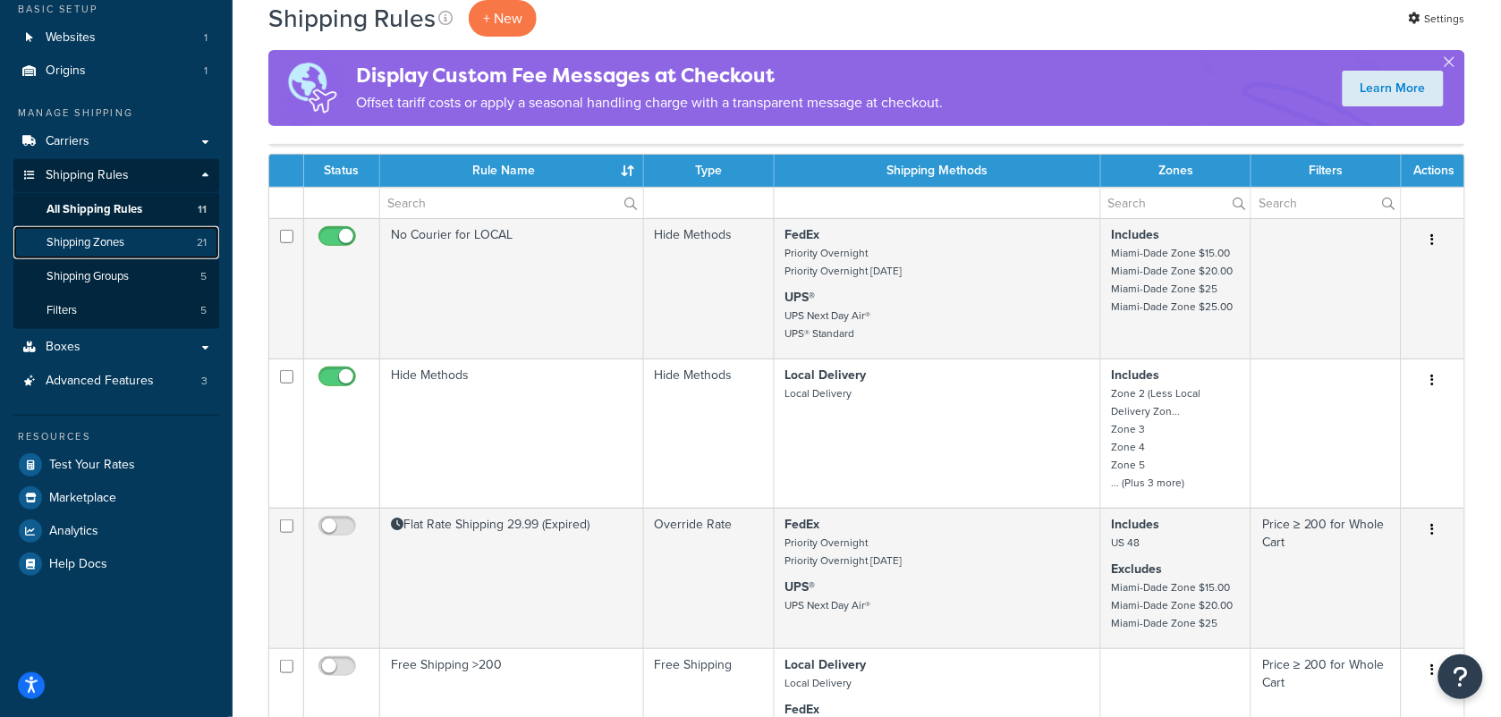
click at [96, 242] on span "Shipping Zones" at bounding box center [86, 242] width 78 height 15
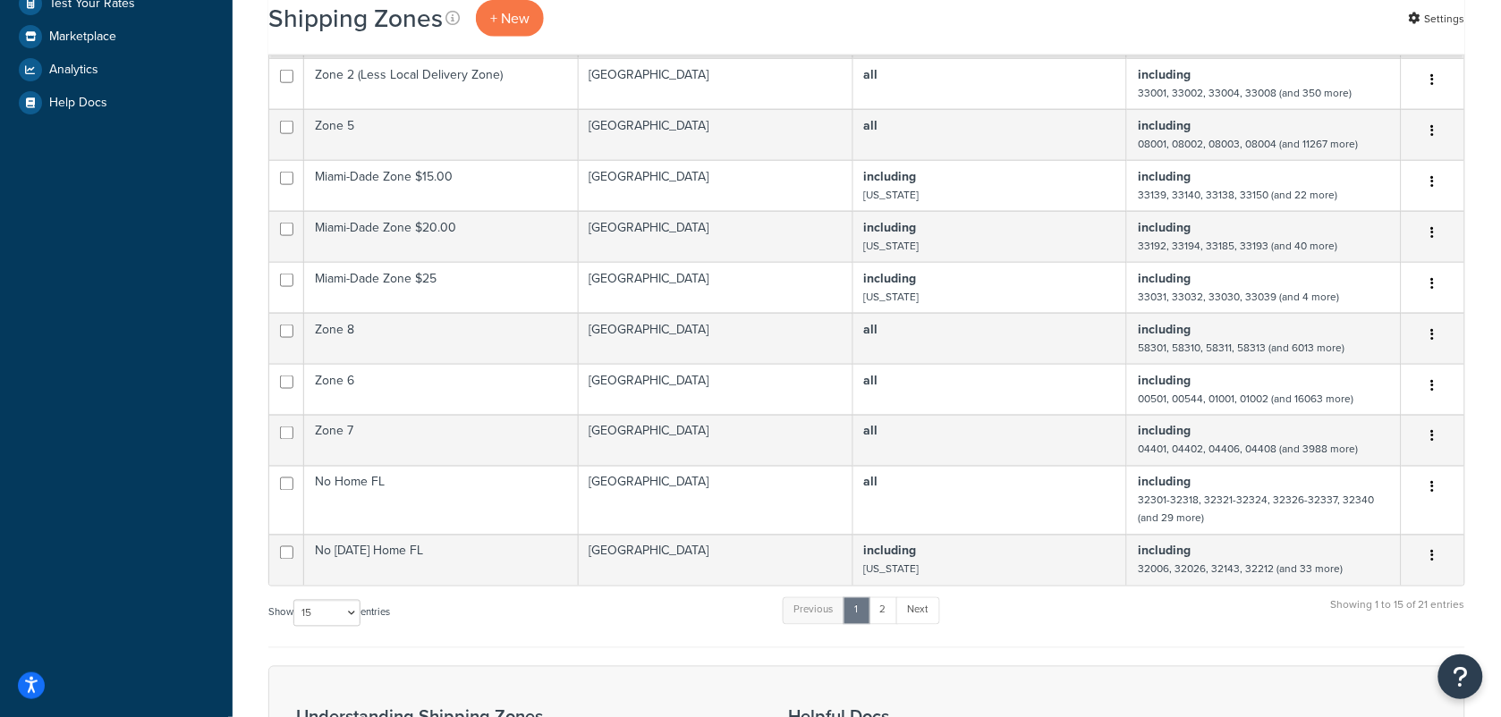
scroll to position [747, 0]
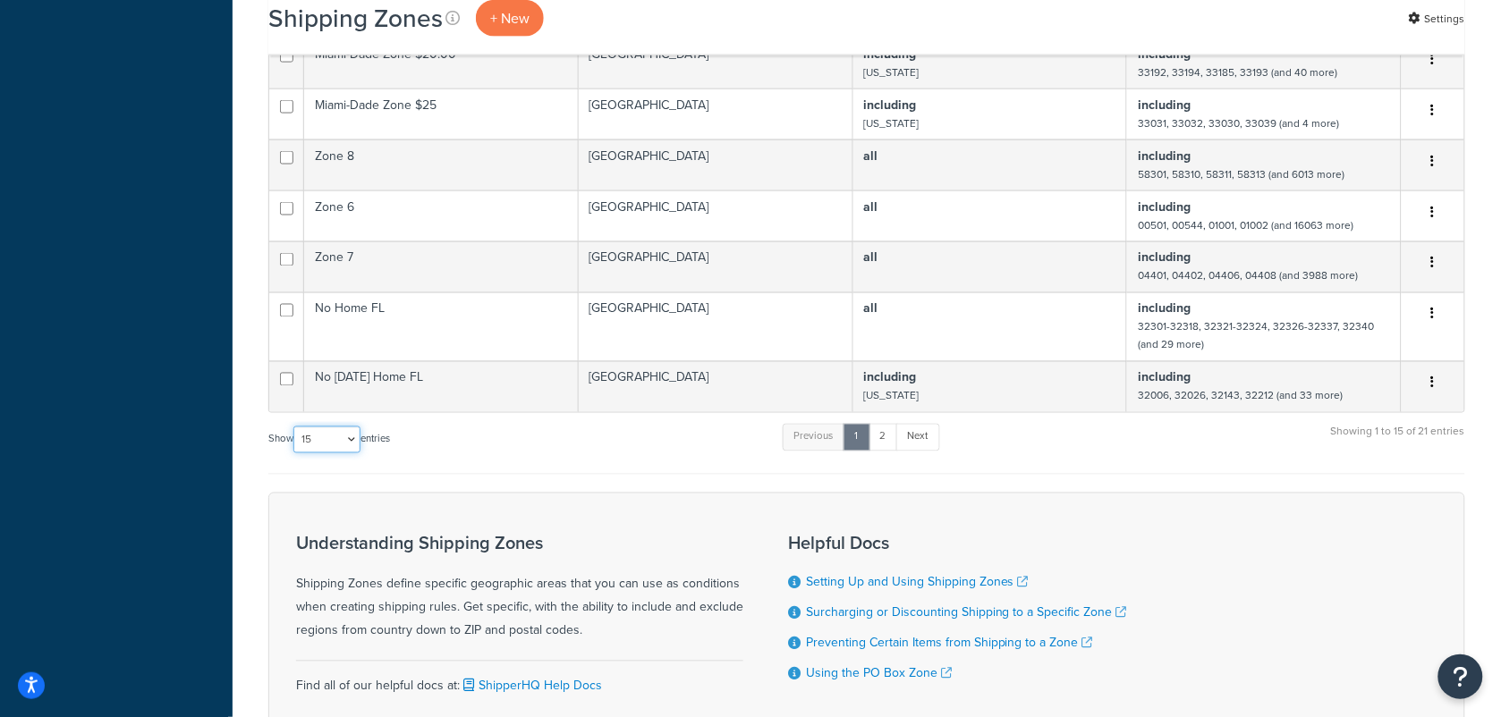
click at [355, 427] on select "10 15 25 50 100" at bounding box center [326, 440] width 67 height 27
select select "50"
click at [295, 454] on select "10 15 25 50 100" at bounding box center [326, 440] width 67 height 27
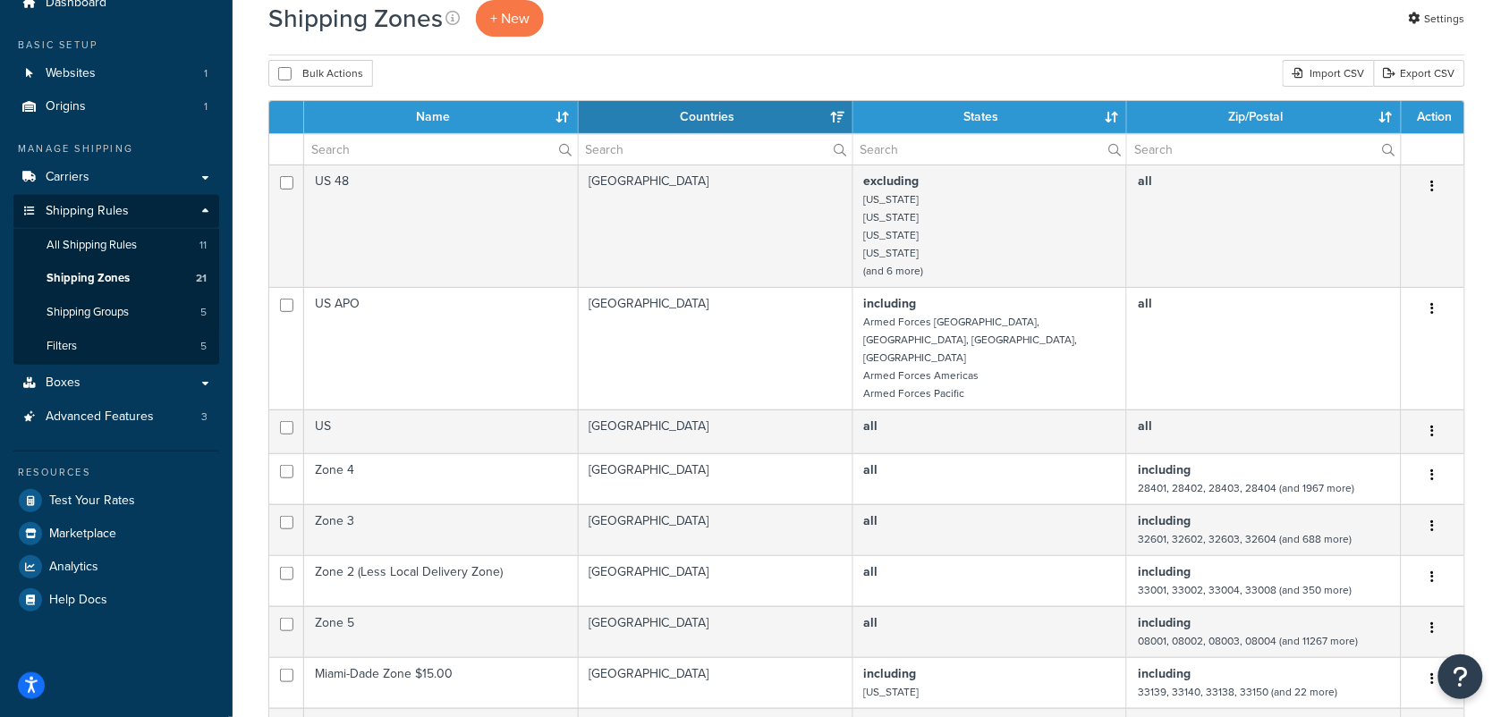
scroll to position [0, 0]
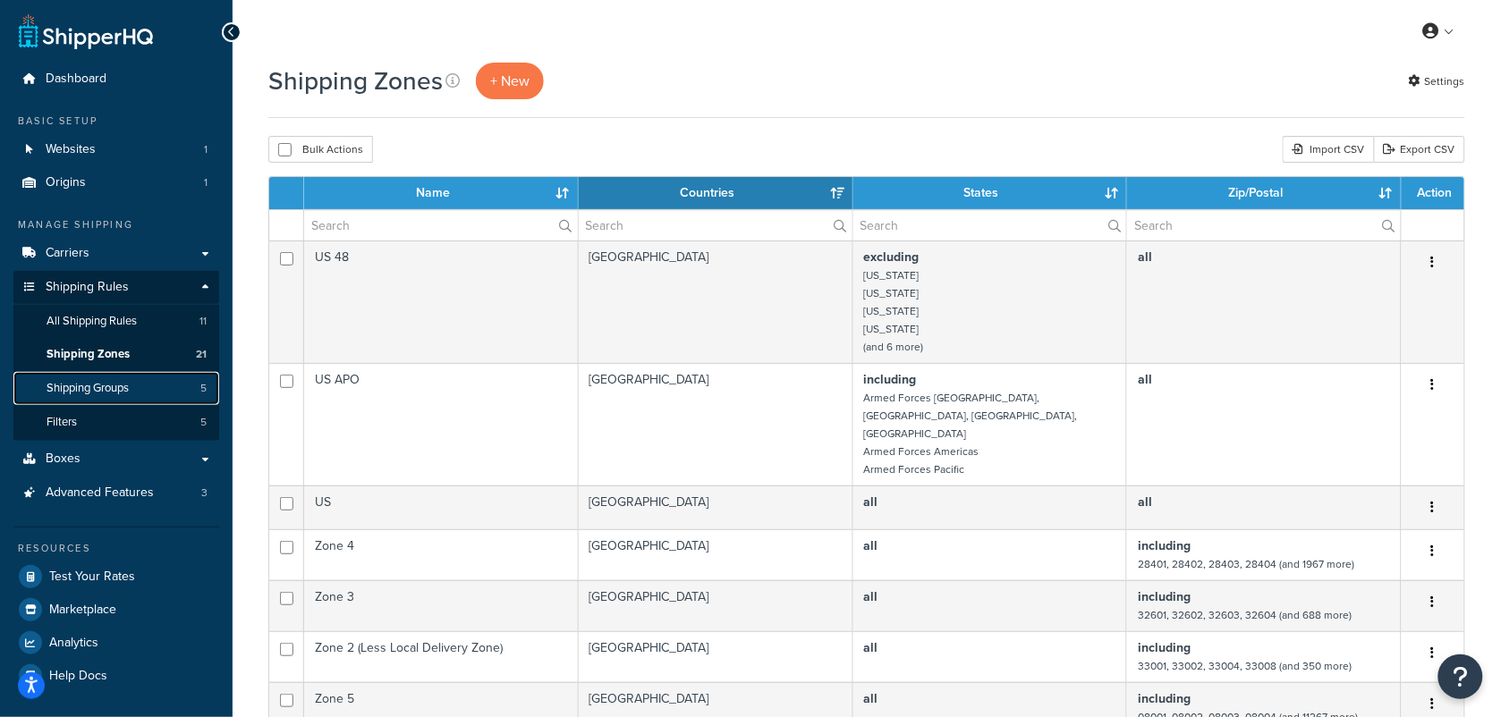
click at [118, 391] on span "Shipping Groups" at bounding box center [88, 388] width 82 height 15
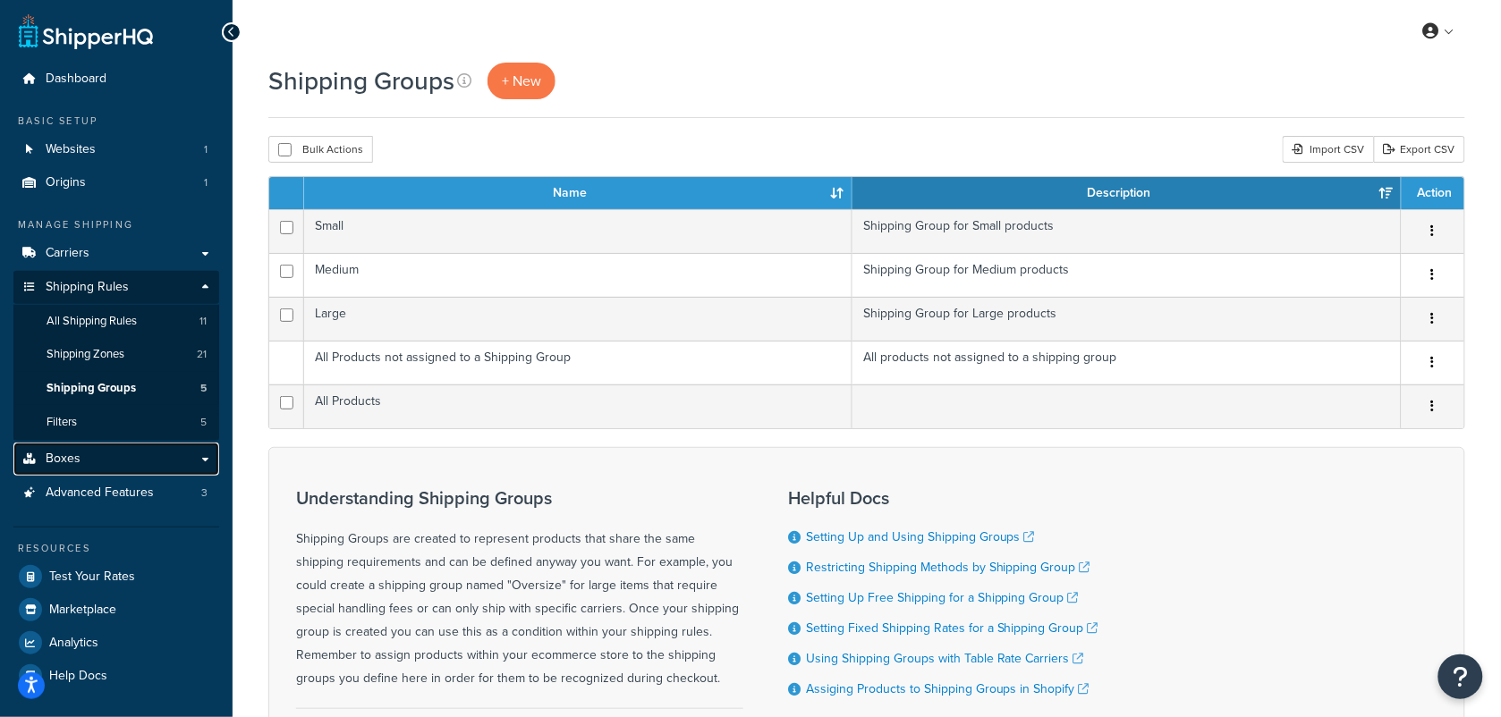
click at [73, 453] on span "Boxes" at bounding box center [63, 459] width 35 height 15
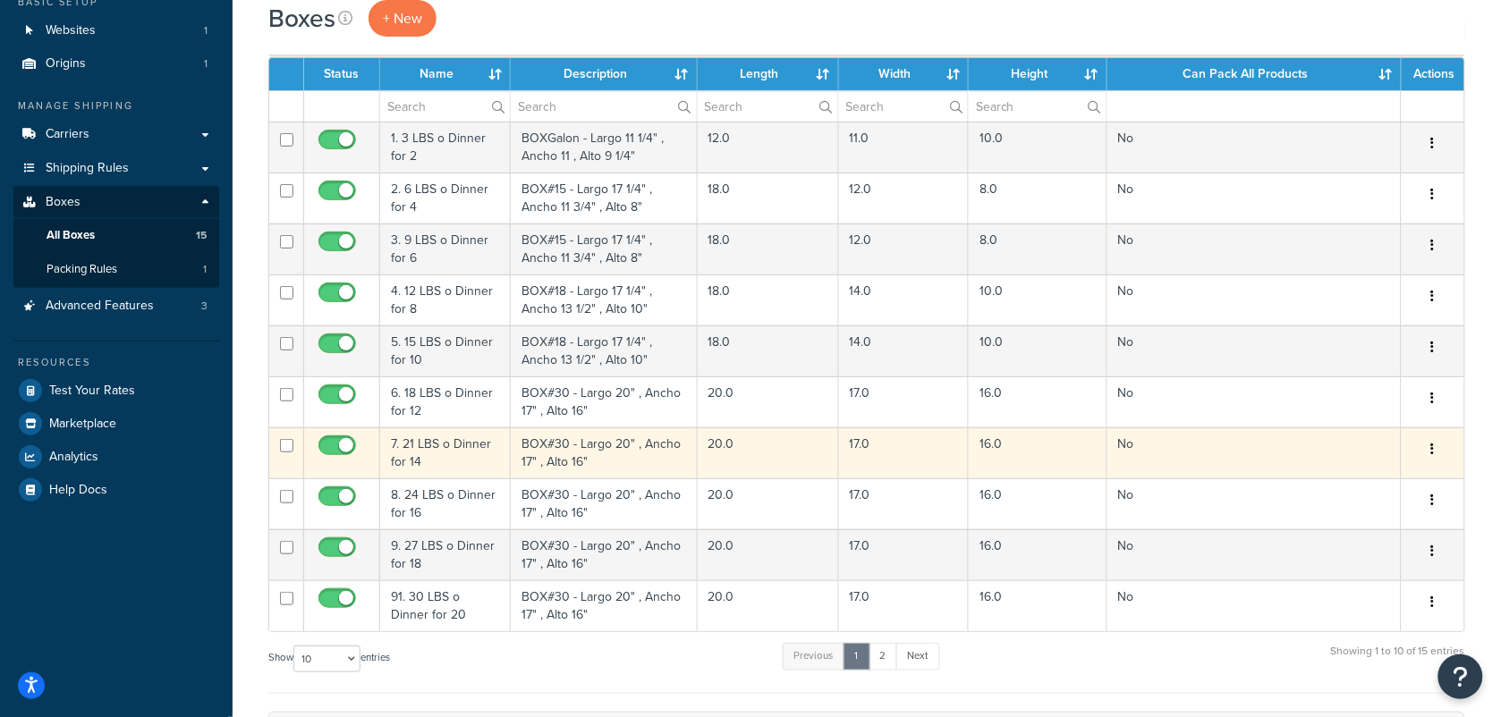
scroll to position [112, 0]
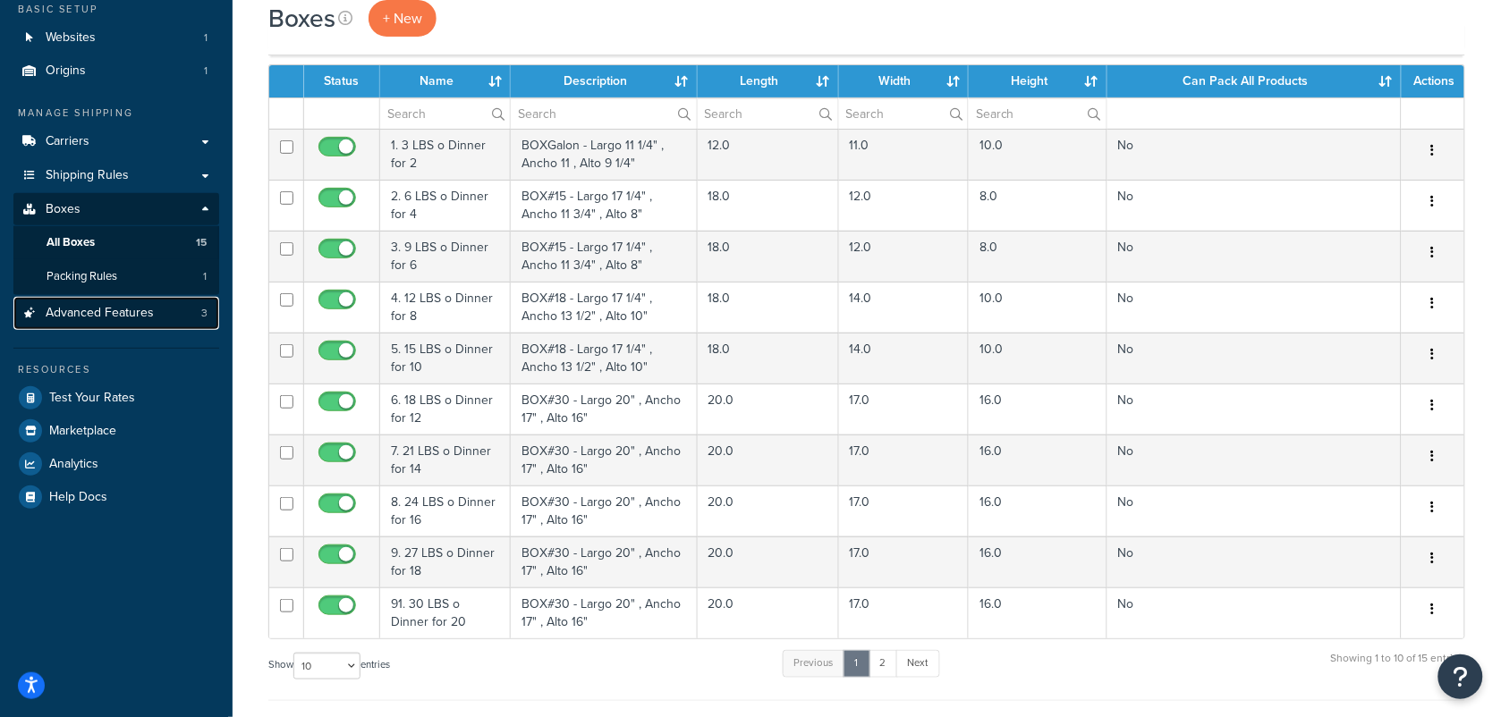
click at [99, 314] on span "Advanced Features" at bounding box center [100, 313] width 108 height 15
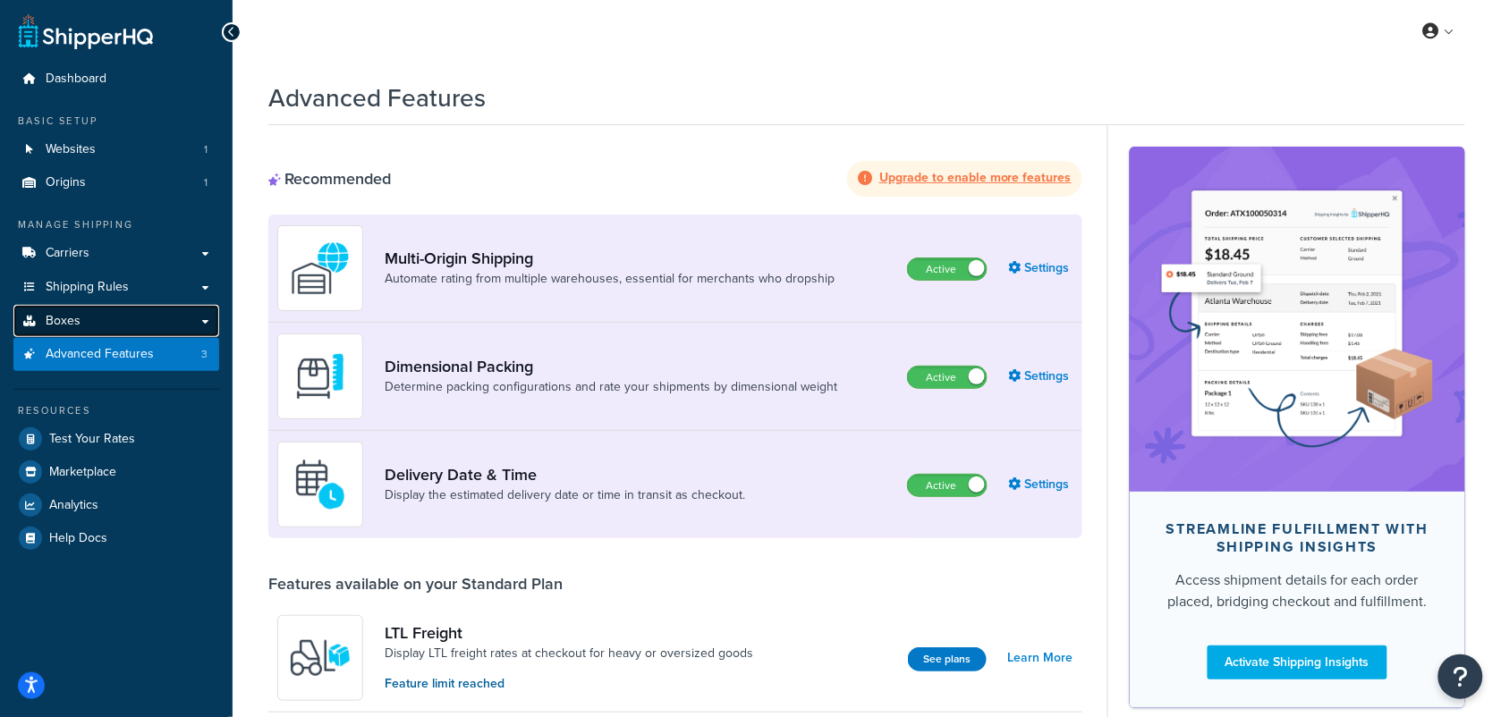
click at [72, 314] on span "Boxes" at bounding box center [63, 321] width 35 height 15
